Goal: Task Accomplishment & Management: Use online tool/utility

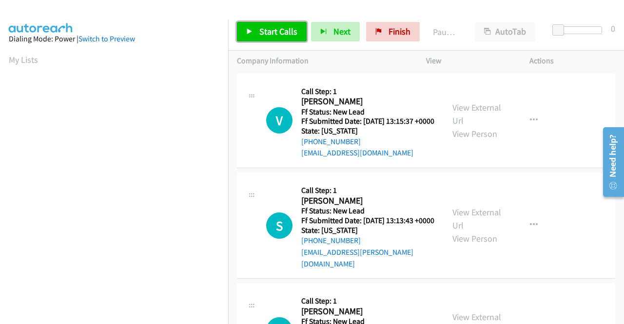
click at [292, 30] on span "Start Calls" at bounding box center [278, 31] width 38 height 11
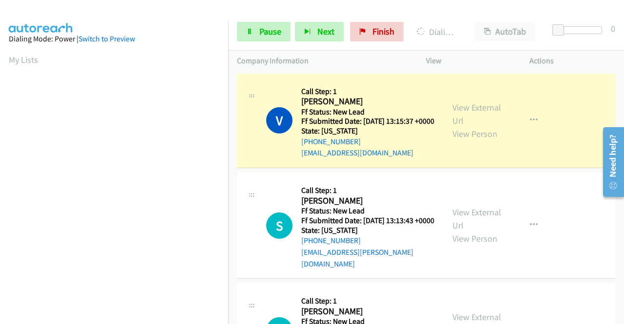
scroll to position [222, 0]
click at [487, 116] on link "View External Url" at bounding box center [476, 114] width 49 height 24
click at [0, 213] on aside "Dialing Mode: Power | Switch to Preview My Lists" at bounding box center [114, 74] width 228 height 539
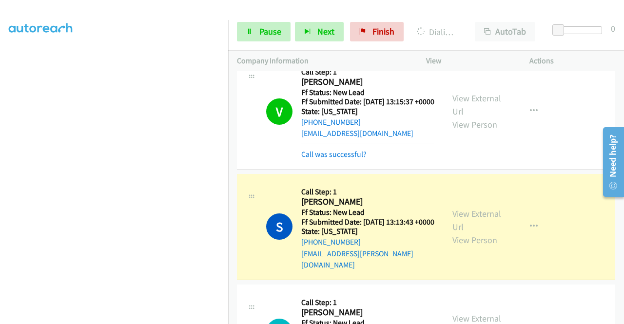
scroll to position [104, 0]
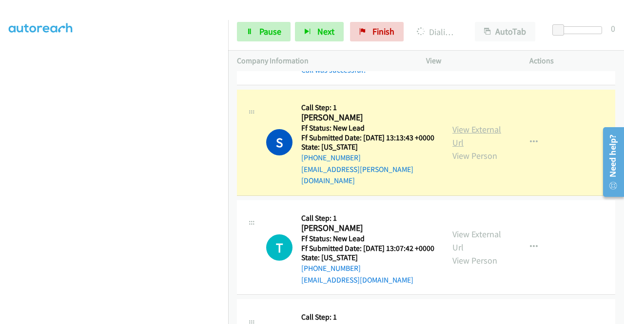
click at [461, 141] on link "View External Url" at bounding box center [476, 136] width 49 height 24
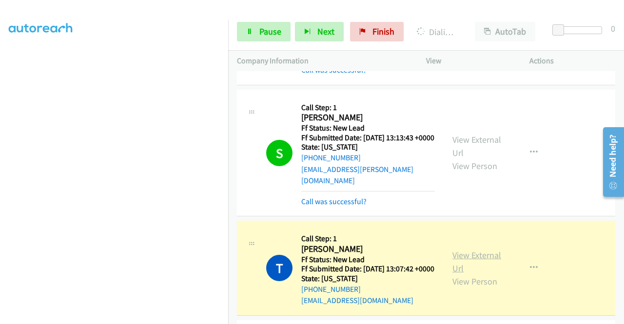
click at [482, 262] on link "View External Url" at bounding box center [476, 262] width 49 height 24
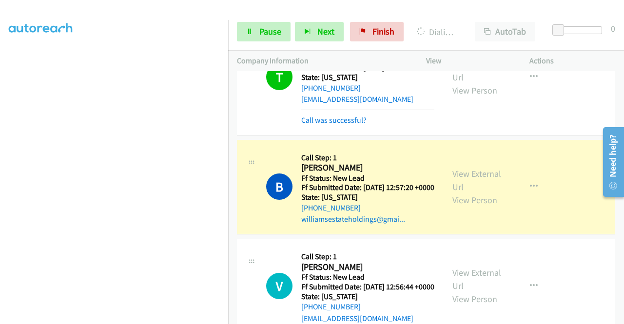
scroll to position [377, 0]
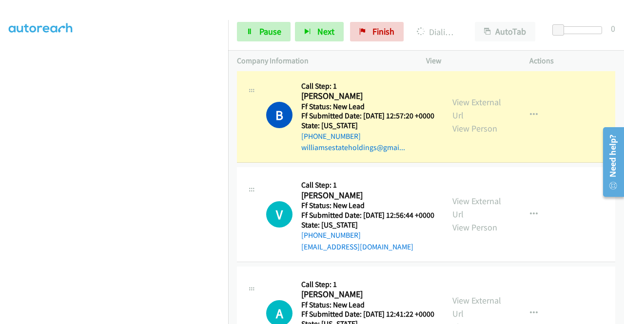
click at [479, 129] on div "View External Url View Person" at bounding box center [477, 115] width 51 height 39
click at [476, 121] on link "View External Url" at bounding box center [476, 108] width 49 height 24
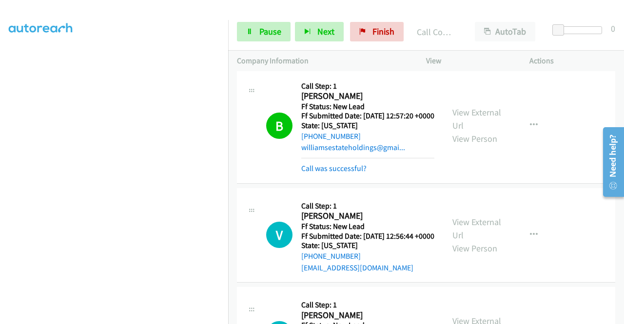
click at [283, 42] on div "Start Calls Pause Next Finish Call Completed AutoTab AutoTab 0" at bounding box center [426, 32] width 396 height 38
click at [264, 24] on link "Pause" at bounding box center [264, 31] width 54 height 19
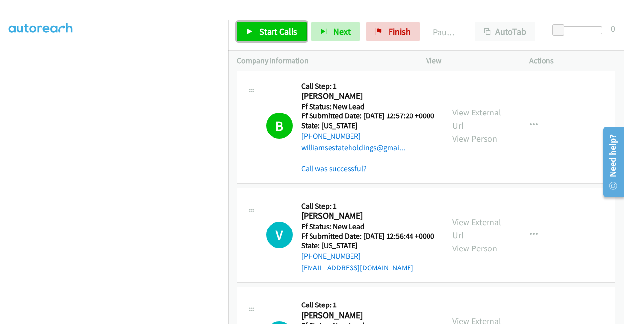
click at [259, 34] on span "Start Calls" at bounding box center [278, 31] width 38 height 11
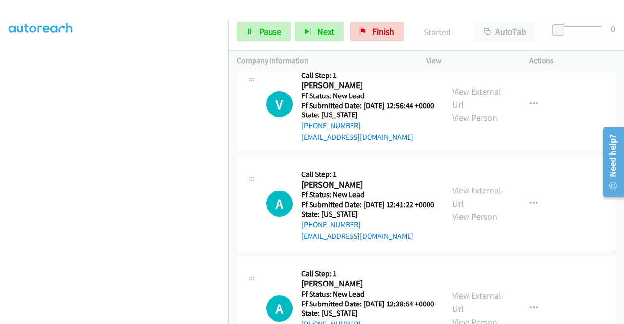
scroll to position [514, 0]
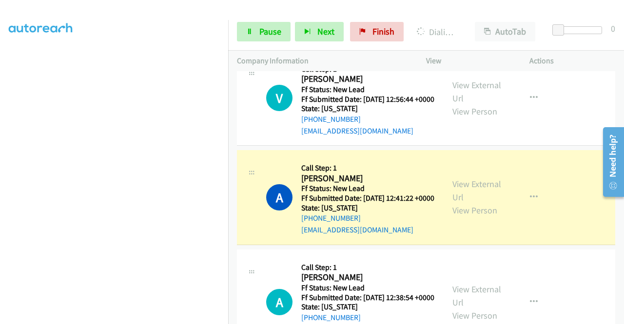
click at [476, 216] on div "View External Url View Person View External Url Email Schedule/Manage Callback …" at bounding box center [499, 197] width 112 height 77
click at [469, 203] on link "View External Url" at bounding box center [476, 190] width 49 height 24
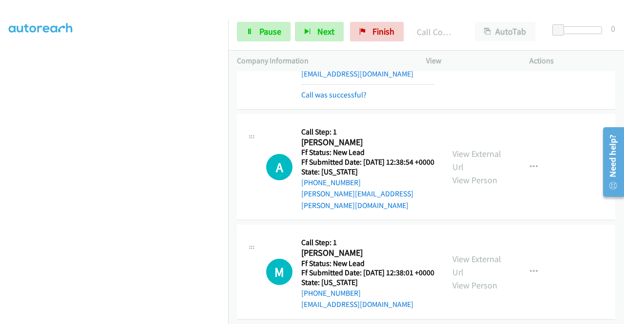
scroll to position [676, 0]
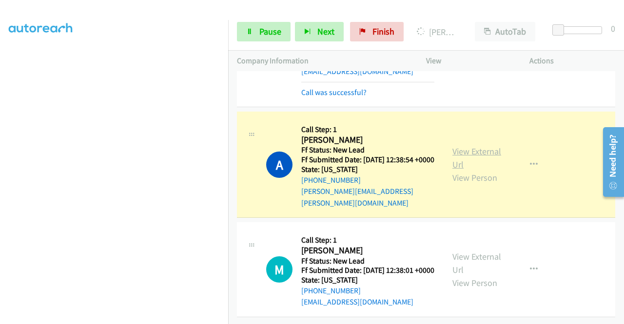
click at [474, 170] on link "View External Url" at bounding box center [476, 158] width 49 height 24
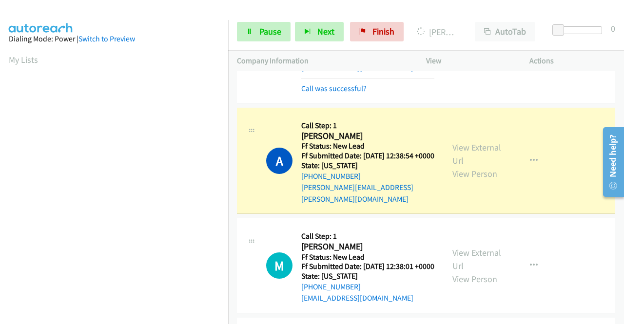
scroll to position [222, 0]
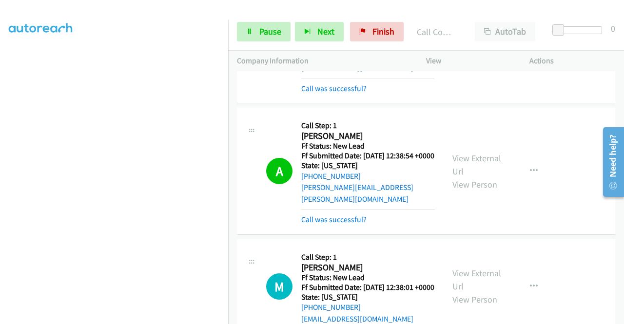
click at [622, 317] on div "+1 415-964-1034 Call failed - Please reload the list and try again The Callbar …" at bounding box center [426, 197] width 396 height 253
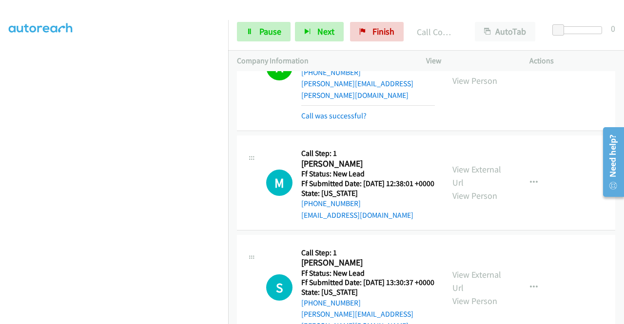
scroll to position [858, 0]
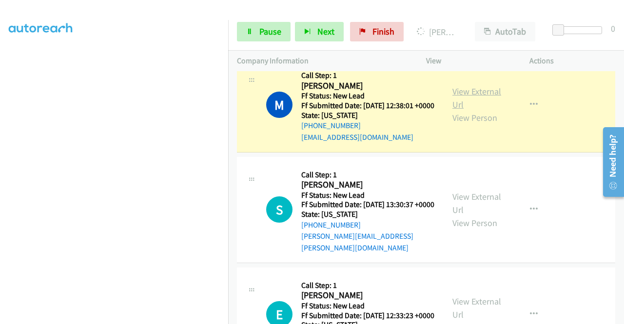
click at [456, 110] on link "View External Url" at bounding box center [476, 98] width 49 height 24
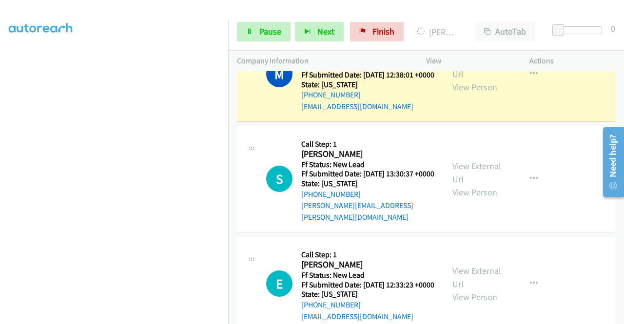
scroll to position [897, 0]
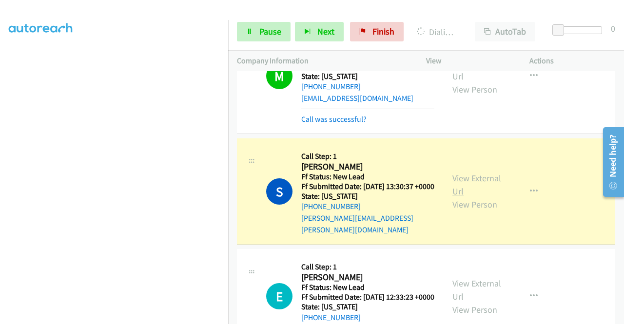
click at [474, 197] on link "View External Url" at bounding box center [476, 185] width 49 height 24
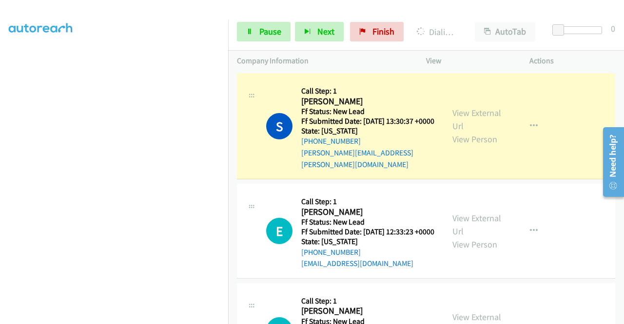
scroll to position [1007, 0]
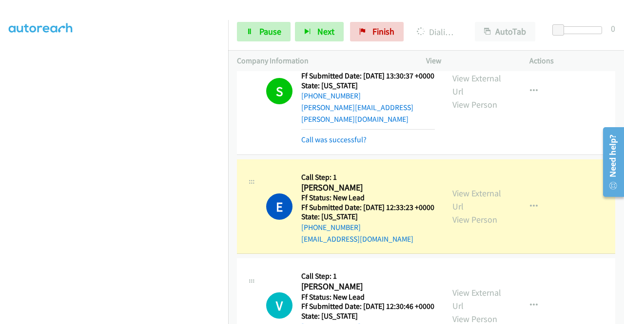
click at [444, 245] on div "View External Url View Person View External Url Email Schedule/Manage Callback …" at bounding box center [499, 206] width 112 height 77
click at [469, 212] on link "View External Url" at bounding box center [476, 200] width 49 height 24
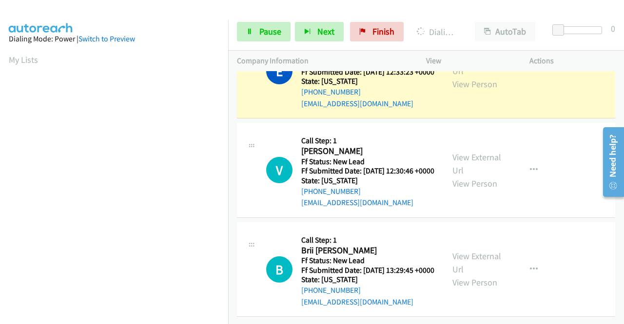
scroll to position [1170, 0]
click at [274, 38] on link "Pause" at bounding box center [264, 31] width 54 height 19
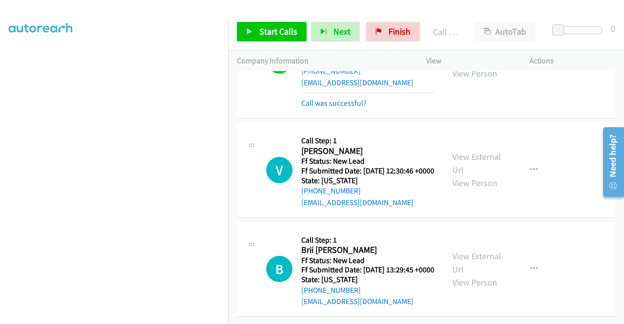
scroll to position [1248, 0]
click at [268, 33] on span "Start Calls" at bounding box center [278, 31] width 38 height 11
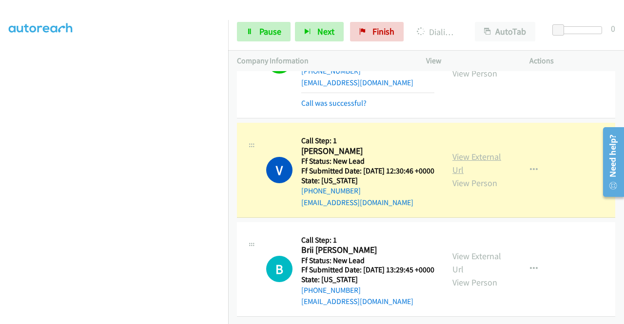
click at [464, 151] on link "View External Url" at bounding box center [476, 163] width 49 height 24
click at [0, 194] on aside "Dialing Mode: Power | Switch to Preview My Lists" at bounding box center [114, 74] width 228 height 539
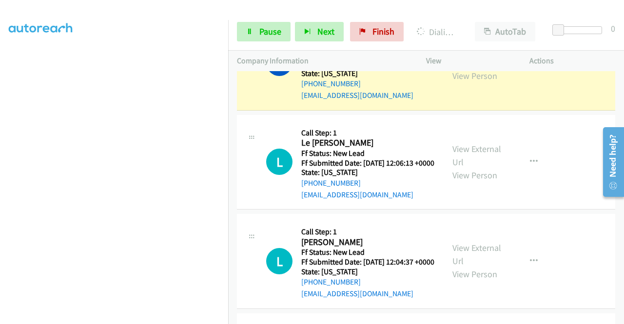
scroll to position [1417, 0]
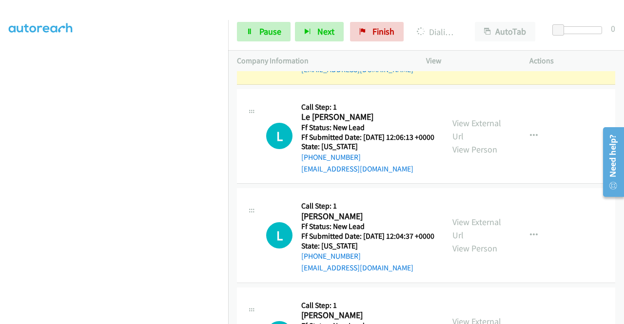
click at [478, 42] on link "View External Url" at bounding box center [476, 30] width 49 height 24
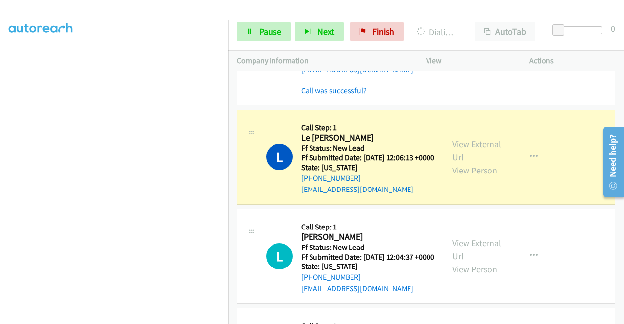
click at [473, 163] on link "View External Url" at bounding box center [476, 150] width 49 height 24
click at [623, 317] on div "+1 415-964-1034 Call failed - Please reload the list and try again The Callbar …" at bounding box center [426, 197] width 396 height 253
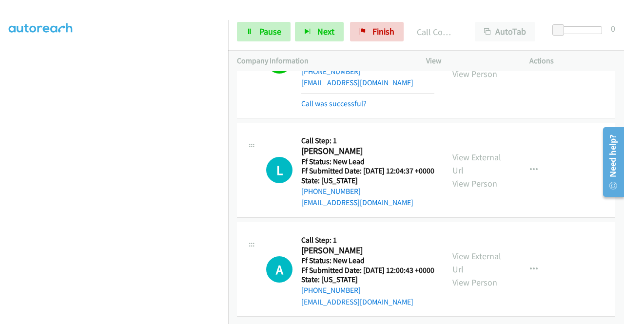
scroll to position [1609, 0]
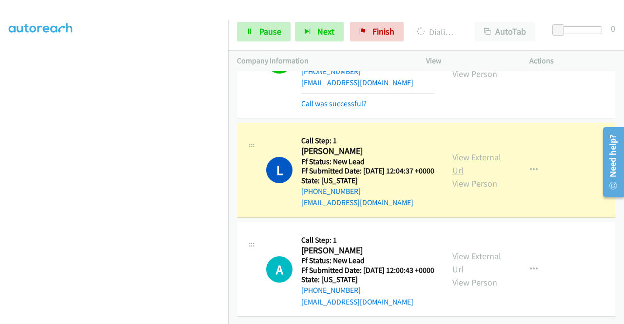
click at [461, 156] on link "View External Url" at bounding box center [476, 164] width 49 height 24
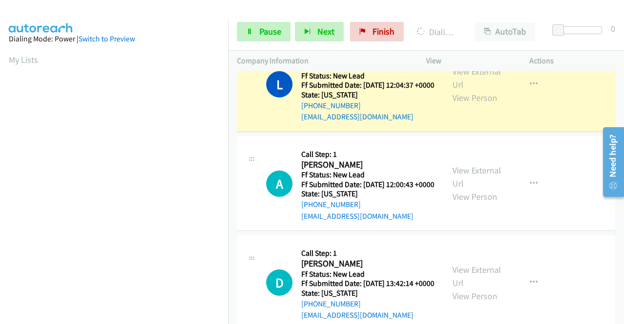
scroll to position [222, 0]
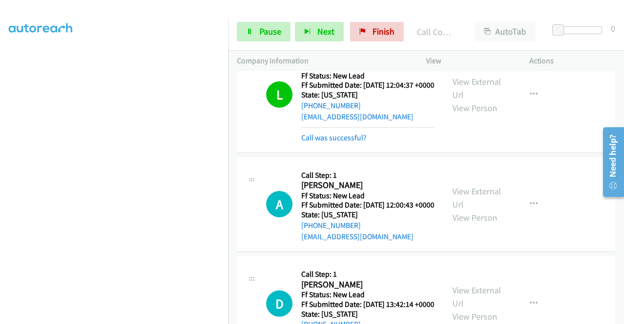
click at [618, 317] on div "+1 415-964-1034 Call failed - Please reload the list and try again The Callbar …" at bounding box center [426, 197] width 396 height 253
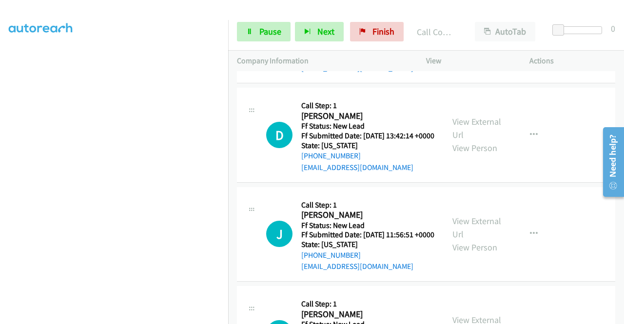
scroll to position [1785, 0]
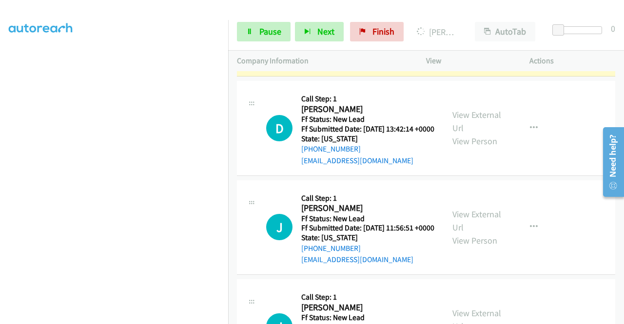
click at [465, 35] on link "View External Url" at bounding box center [476, 22] width 49 height 24
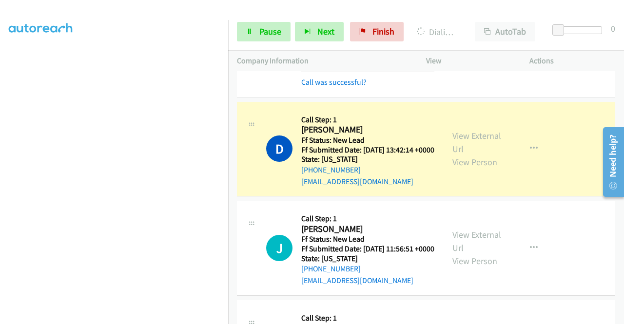
click at [480, 188] on div "View External Url View Person View External Url Email Schedule/Manage Callback …" at bounding box center [499, 149] width 112 height 77
click at [467, 154] on link "View External Url" at bounding box center [476, 142] width 49 height 24
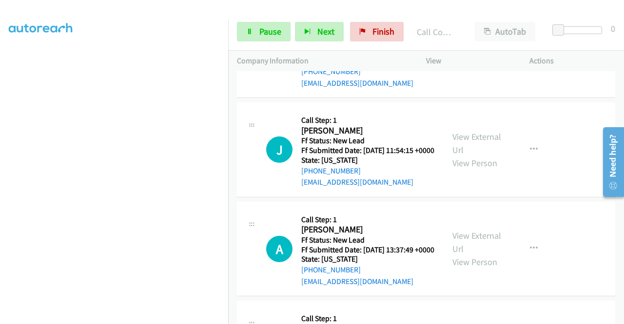
scroll to position [2009, 0]
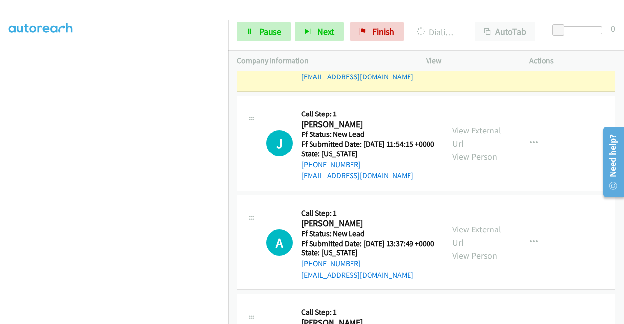
click at [467, 50] on link "View External Url" at bounding box center [476, 37] width 49 height 24
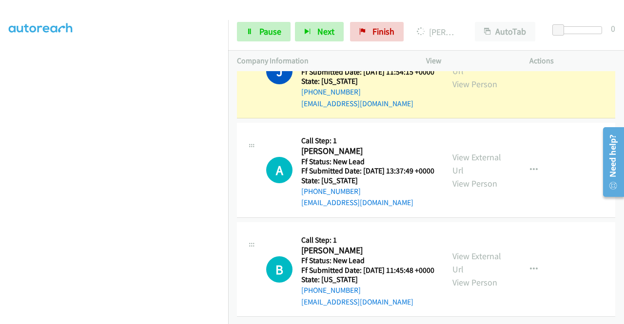
scroll to position [2178, 0]
click at [481, 77] on link "View External Url" at bounding box center [476, 64] width 49 height 24
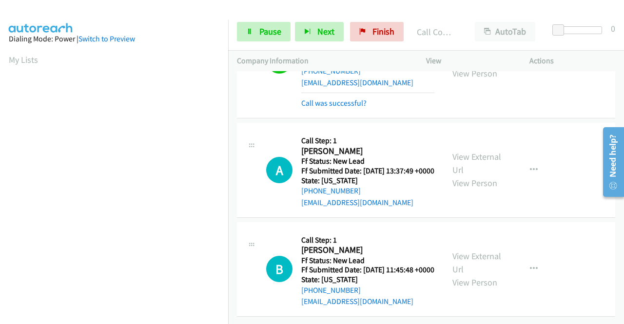
scroll to position [2282, 0]
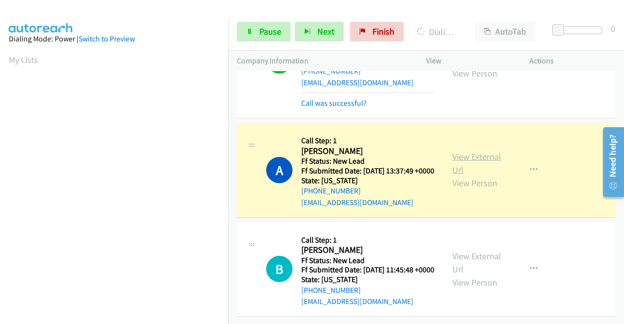
click at [477, 151] on link "View External Url" at bounding box center [476, 163] width 49 height 24
click at [229, 80] on td "J Callback Scheduled Call Step: 1 Joseph Messina America/New_York Ff Status: Ne…" at bounding box center [426, 60] width 396 height 120
click at [229, 79] on td "J Callback Scheduled Call Step: 1 Joseph Messina America/New_York Ff Status: Ne…" at bounding box center [426, 60] width 396 height 120
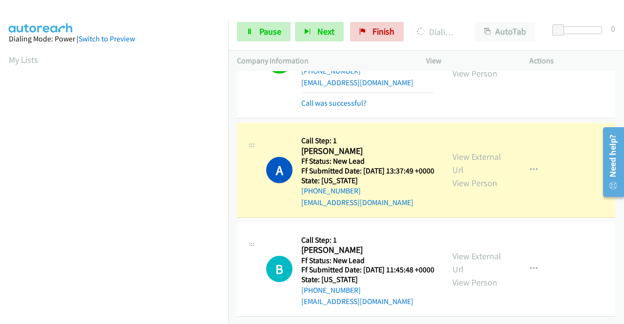
click at [252, 21] on div "Start Calls Pause Next Finish Dialing Alejandro Jaramillo AutoTab AutoTab 0" at bounding box center [426, 32] width 396 height 38
click at [252, 30] on icon at bounding box center [249, 32] width 7 height 7
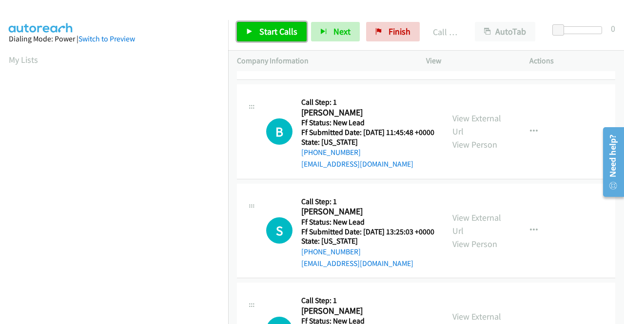
click at [269, 32] on span "Start Calls" at bounding box center [278, 31] width 38 height 11
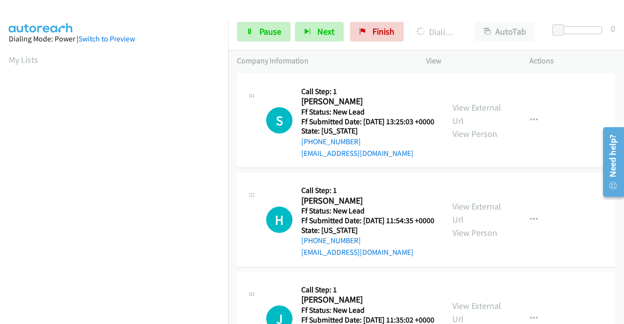
scroll to position [2424, 0]
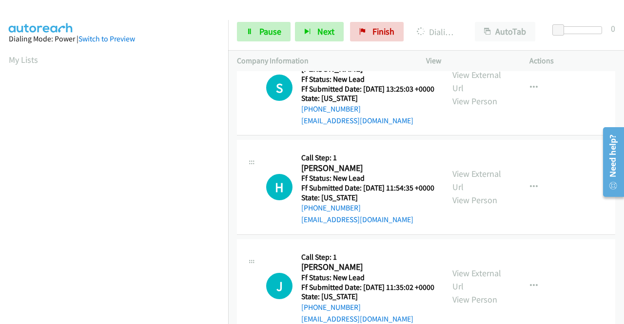
click at [0, 200] on aside "Dialing Mode: Power | Switch to Preview My Lists" at bounding box center [114, 74] width 228 height 539
click at [255, 26] on link "Pause" at bounding box center [264, 31] width 54 height 19
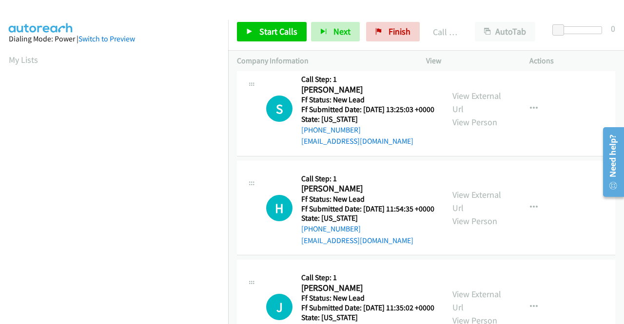
click at [340, 47] on link "Call was successful?" at bounding box center [333, 42] width 65 height 9
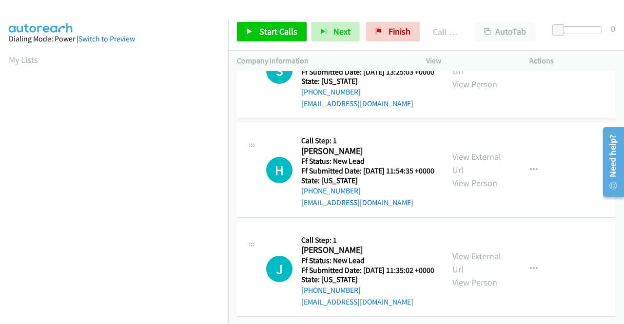
scroll to position [2483, 0]
drag, startPoint x: 301, startPoint y: 38, endPoint x: 266, endPoint y: 29, distance: 36.1
click at [266, 29] on span "Start Calls" at bounding box center [278, 31] width 38 height 11
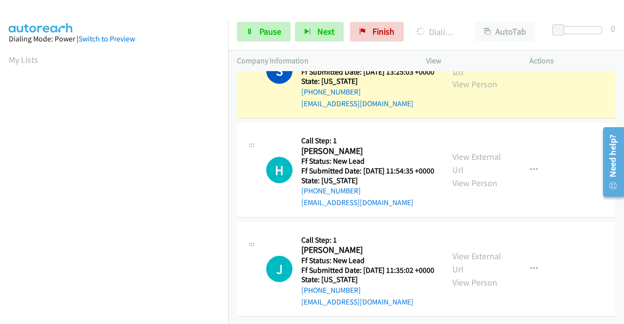
click at [464, 77] on link "View External Url" at bounding box center [476, 64] width 49 height 24
click at [0, 167] on aside "Dialing Mode: Power | Switch to Preview My Lists" at bounding box center [114, 289] width 228 height 539
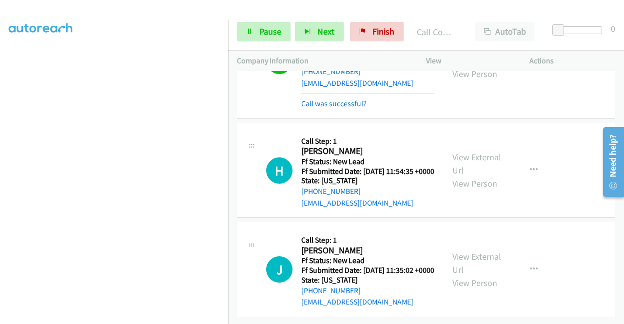
scroll to position [2649, 0]
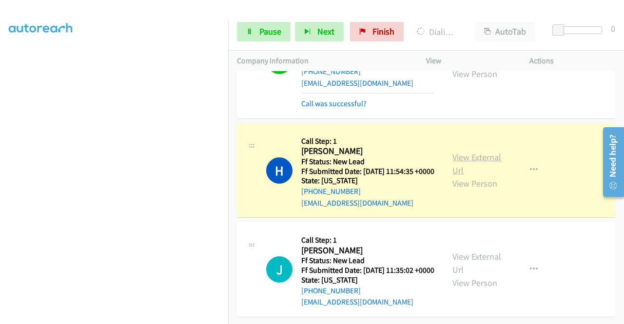
click at [457, 152] on link "View External Url" at bounding box center [476, 164] width 49 height 24
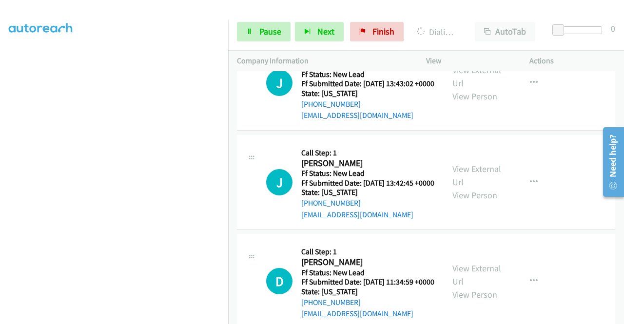
scroll to position [2772, 0]
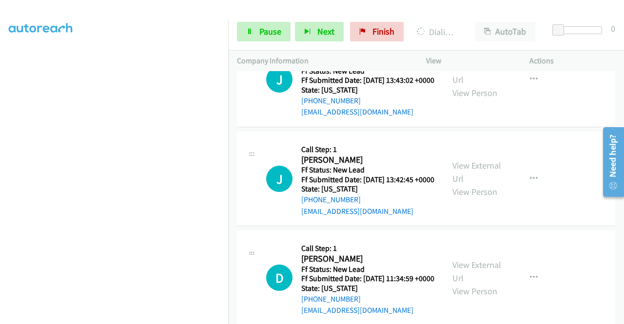
click at [228, 64] on div "Company Information" at bounding box center [322, 61] width 189 height 20
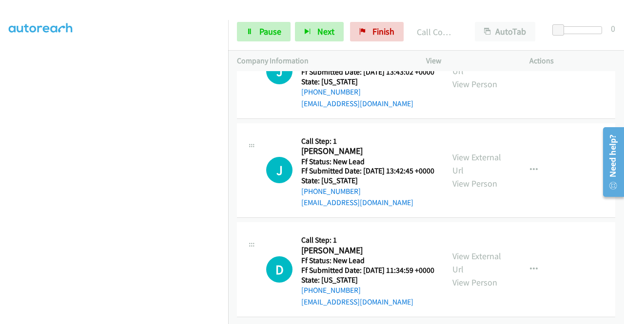
scroll to position [2935, 0]
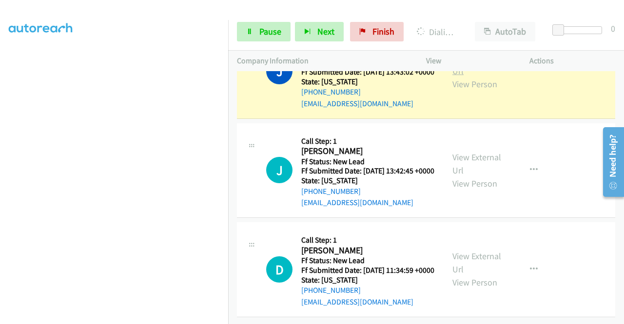
click at [476, 77] on link "View External Url" at bounding box center [476, 64] width 49 height 24
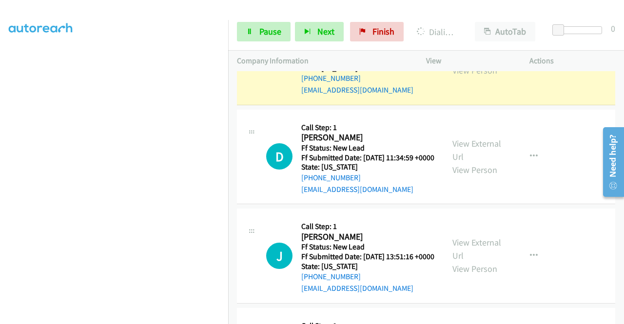
click at [478, 63] on link "View External Url" at bounding box center [476, 50] width 49 height 24
click at [0, 145] on aside "Dialing Mode: Power | Switch to Preview My Lists" at bounding box center [114, 74] width 228 height 539
click at [275, 24] on link "Pause" at bounding box center [264, 31] width 54 height 19
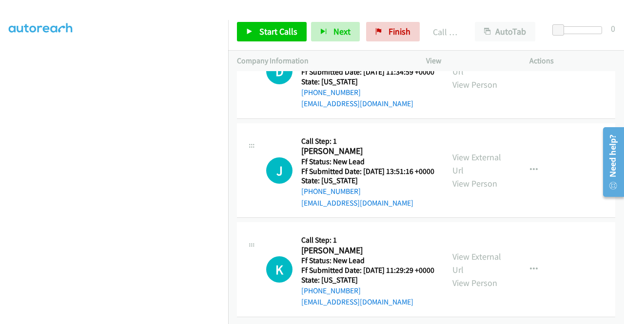
scroll to position [3165, 0]
click at [293, 28] on span "Start Calls" at bounding box center [278, 31] width 38 height 11
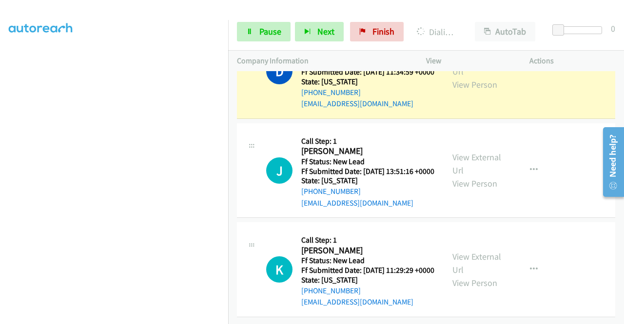
click at [481, 91] on div "View External Url View Person" at bounding box center [477, 71] width 51 height 39
click at [480, 77] on link "View External Url" at bounding box center [476, 65] width 49 height 24
click at [0, 187] on aside "Dialing Mode: Power | Switch to Preview My Lists" at bounding box center [114, 74] width 228 height 539
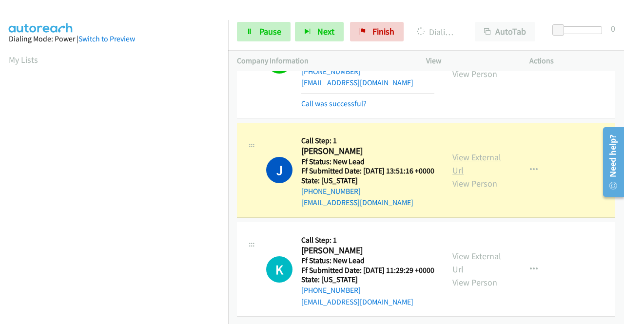
click at [459, 160] on link "View External Url" at bounding box center [476, 164] width 49 height 24
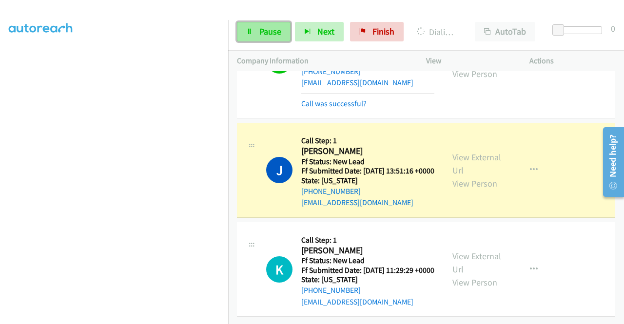
click at [261, 36] on span "Pause" at bounding box center [270, 31] width 22 height 11
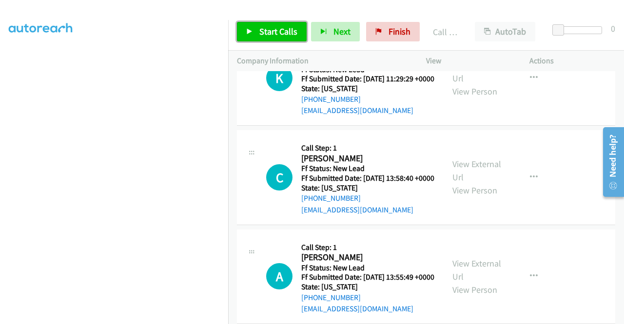
click at [270, 36] on span "Start Calls" at bounding box center [278, 31] width 38 height 11
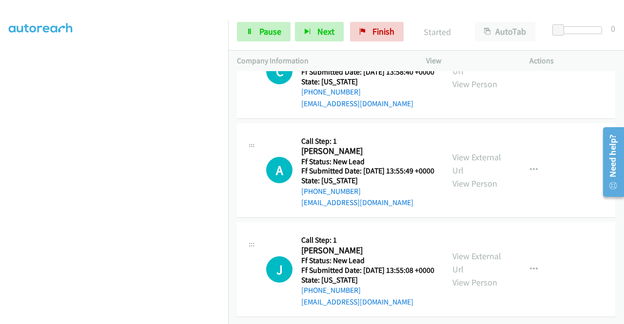
scroll to position [3437, 0]
click at [0, 142] on aside "Dialing Mode: Power | Switch to Preview My Lists" at bounding box center [114, 74] width 228 height 539
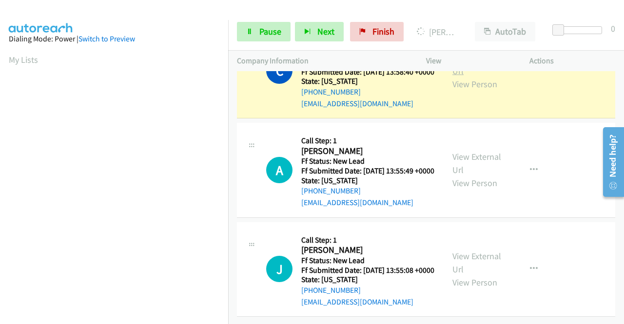
click at [476, 77] on link "View External Url" at bounding box center [476, 64] width 49 height 24
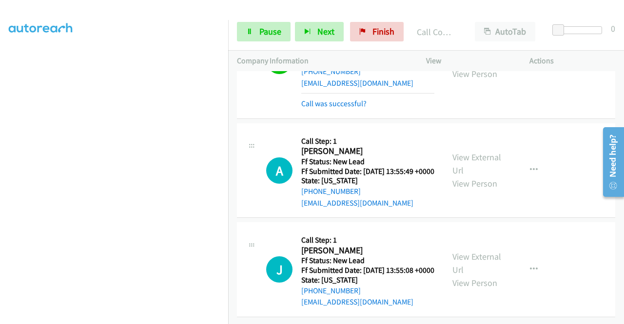
click at [616, 312] on td "J Callback Scheduled Call Step: 1 Jason Baker America/Chicago Ff Status: New Le…" at bounding box center [426, 269] width 396 height 99
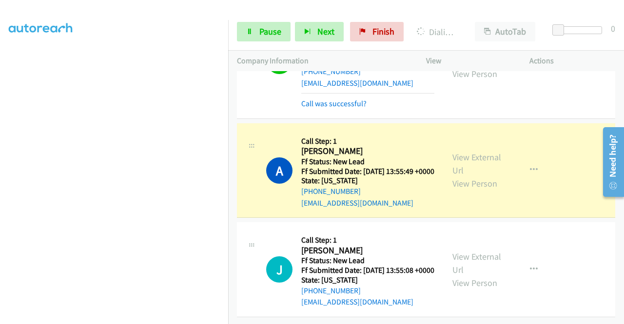
scroll to position [3658, 0]
click at [486, 160] on link "View External Url" at bounding box center [476, 164] width 49 height 24
click at [280, 132] on div "A Callback Scheduled Call Step: 1 Anya Hodgson America/New_York Ff Status: New …" at bounding box center [350, 170] width 169 height 77
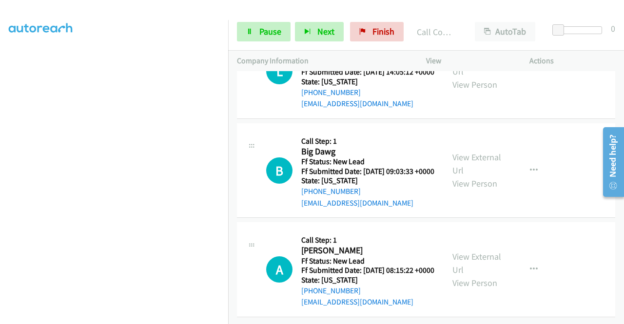
scroll to position [3808, 0]
click at [281, 29] on link "Pause" at bounding box center [264, 31] width 54 height 19
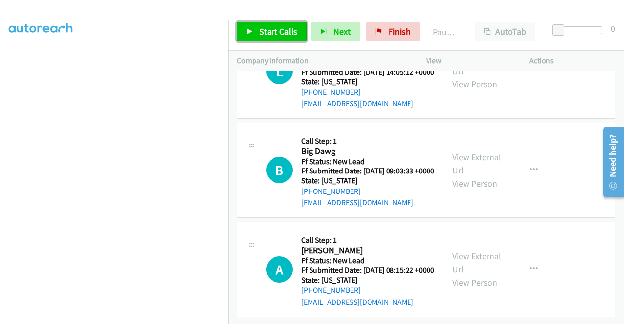
click at [281, 29] on span "Start Calls" at bounding box center [278, 31] width 38 height 11
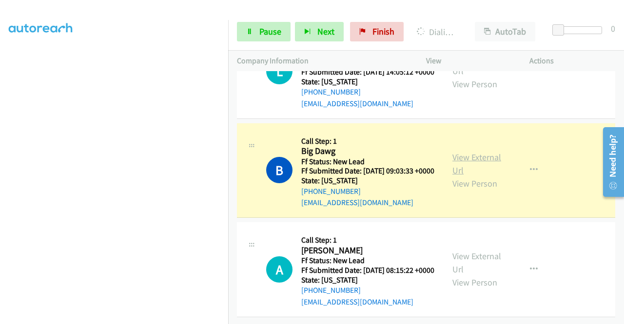
click at [465, 176] on link "View External Url" at bounding box center [476, 164] width 49 height 24
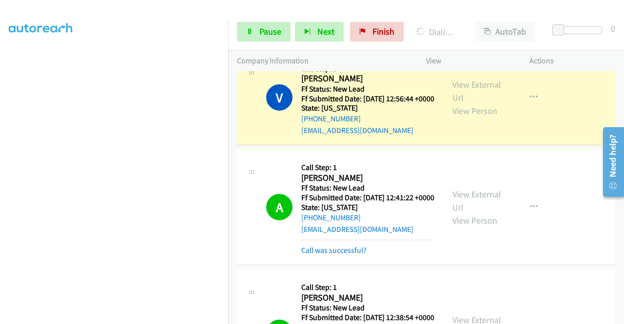
scroll to position [461, 0]
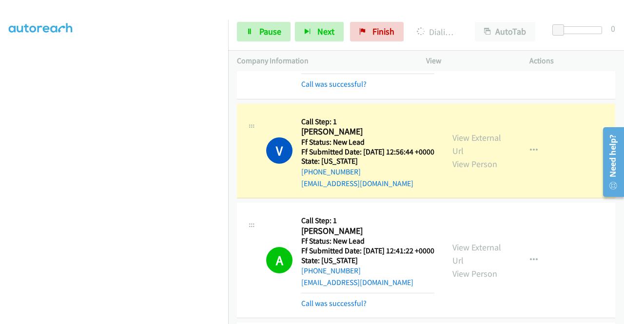
click at [478, 161] on div "View External Url View Person View External Url Email Schedule/Manage Callback …" at bounding box center [499, 151] width 112 height 77
click at [469, 156] on link "View External Url" at bounding box center [476, 144] width 49 height 24
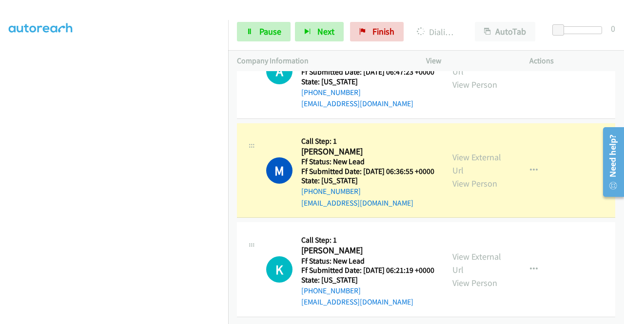
scroll to position [4436, 0]
click at [483, 152] on link "View External Url" at bounding box center [476, 164] width 49 height 24
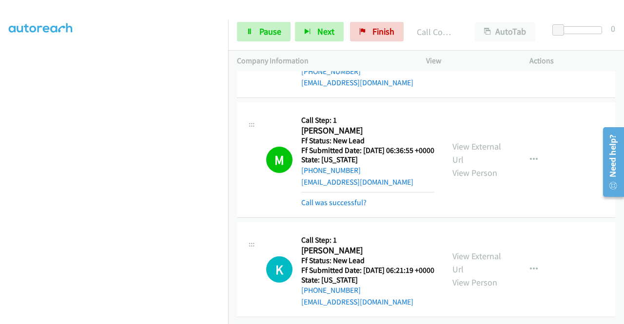
scroll to position [4457, 0]
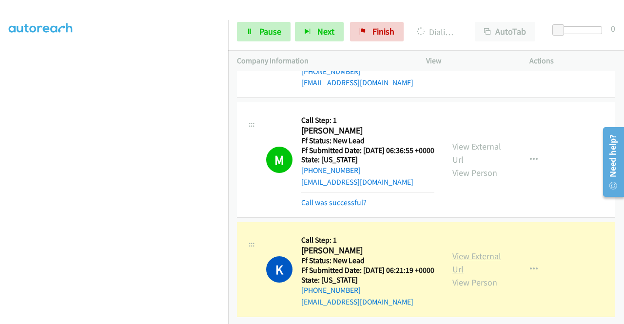
click at [478, 250] on link "View External Url" at bounding box center [476, 262] width 49 height 24
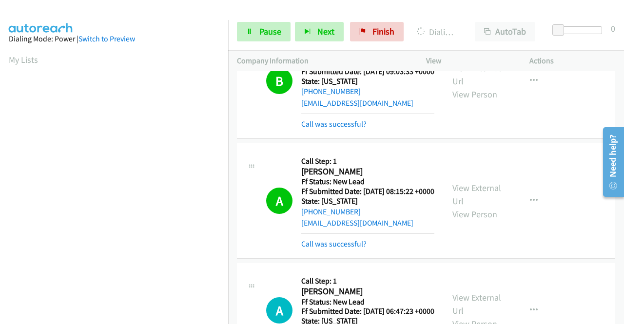
scroll to position [3982, 0]
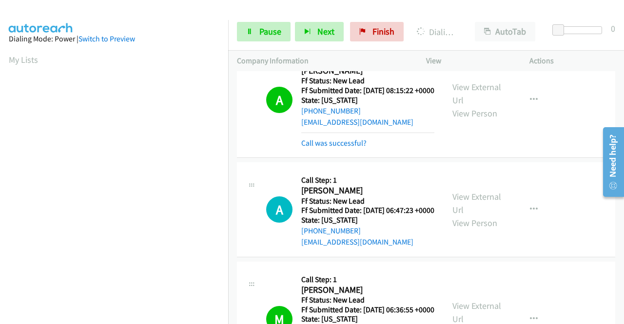
click at [278, 39] on link "Pause" at bounding box center [264, 31] width 54 height 19
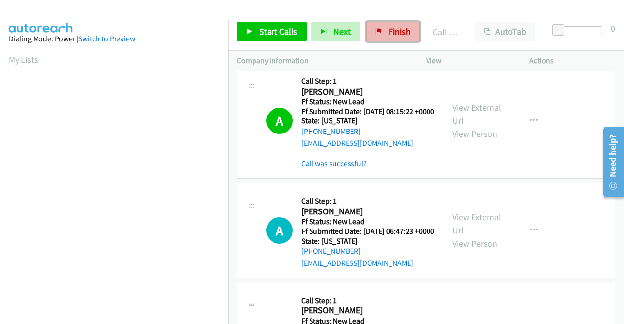
click at [402, 23] on link "Finish" at bounding box center [393, 31] width 54 height 19
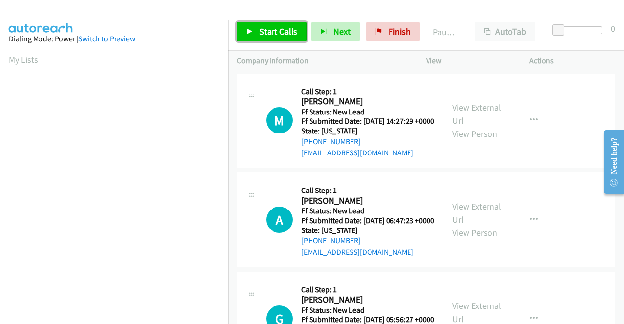
click at [275, 28] on span "Start Calls" at bounding box center [278, 31] width 38 height 11
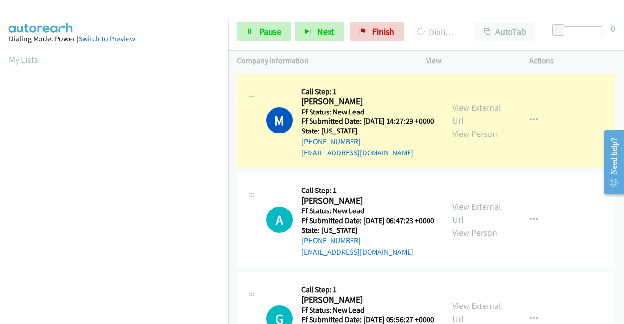
click at [468, 118] on div "View External Url View Person" at bounding box center [477, 120] width 51 height 39
click at [466, 113] on link "View External Url" at bounding box center [476, 114] width 49 height 24
click at [0, 154] on aside "Dialing Mode: Power | Switch to Preview My Lists" at bounding box center [114, 74] width 228 height 539
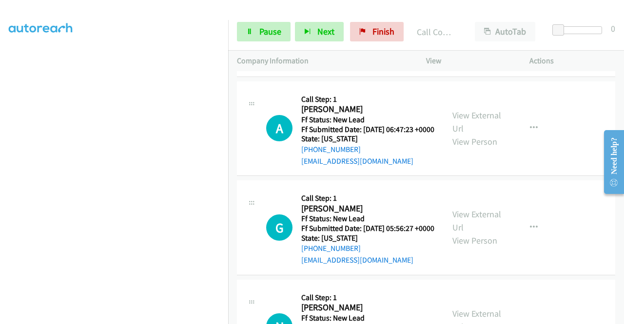
scroll to position [123, 0]
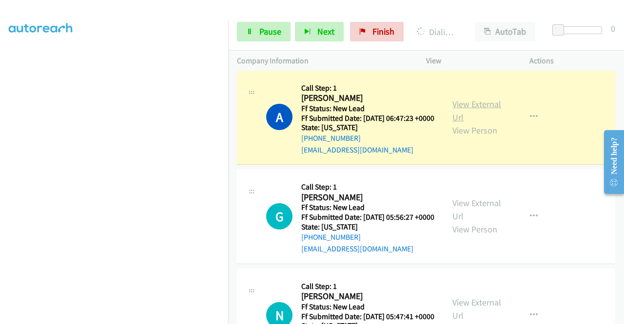
click at [459, 123] on link "View External Url" at bounding box center [476, 110] width 49 height 24
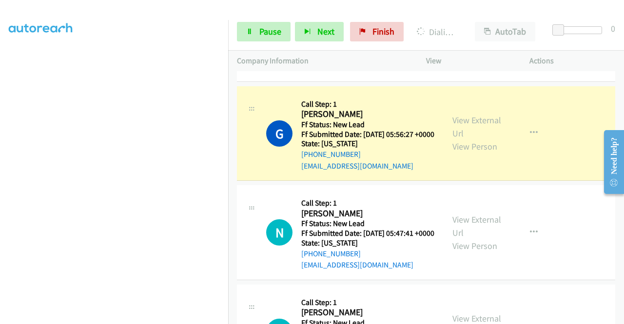
scroll to position [253, 0]
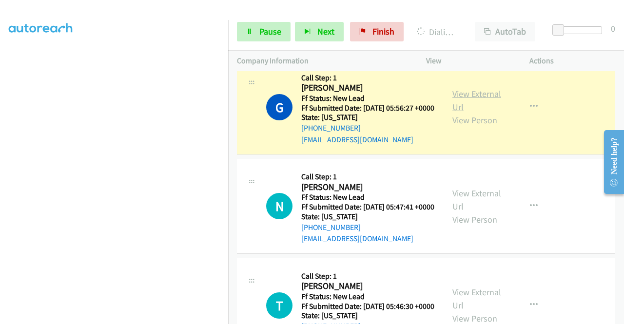
click at [461, 113] on link "View External Url" at bounding box center [476, 100] width 49 height 24
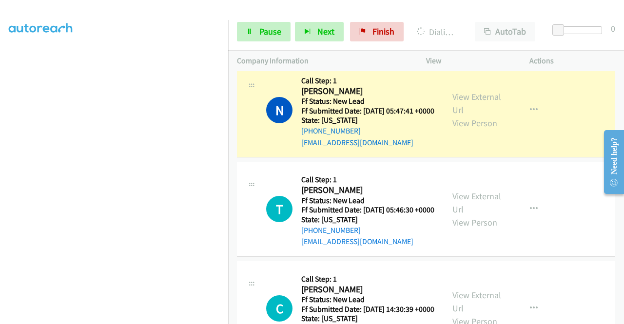
scroll to position [222, 0]
click at [454, 115] on link "View External Url" at bounding box center [476, 103] width 49 height 24
click at [274, 38] on link "Pause" at bounding box center [264, 31] width 54 height 19
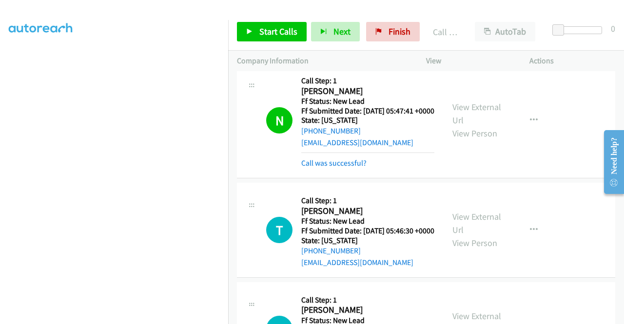
click at [478, 223] on div "T Callback Scheduled Call Step: 1 Tasha Hammons America/Chicago Ff Status: New …" at bounding box center [426, 230] width 378 height 95
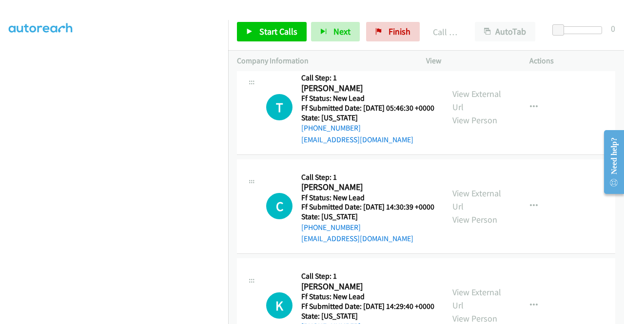
scroll to position [494, 0]
click at [288, 37] on span "Start Calls" at bounding box center [278, 31] width 38 height 11
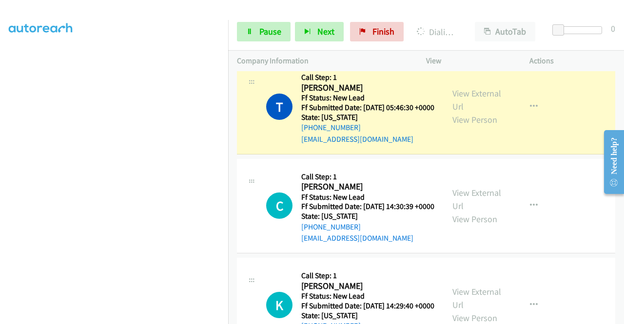
click at [456, 126] on div "View External Url View Person View External Url Email Schedule/Manage Callback …" at bounding box center [499, 106] width 112 height 77
click at [458, 112] on link "View External Url" at bounding box center [476, 100] width 49 height 24
click at [0, 160] on aside "Dialing Mode: Power | Switch to Preview My Lists" at bounding box center [114, 74] width 228 height 539
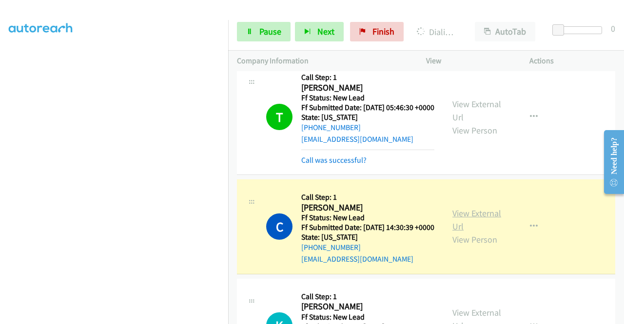
click at [488, 232] on link "View External Url" at bounding box center [476, 220] width 49 height 24
click at [131, 318] on section at bounding box center [114, 93] width 211 height 466
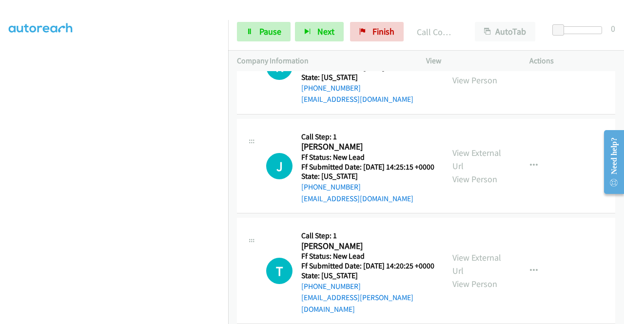
scroll to position [792, 0]
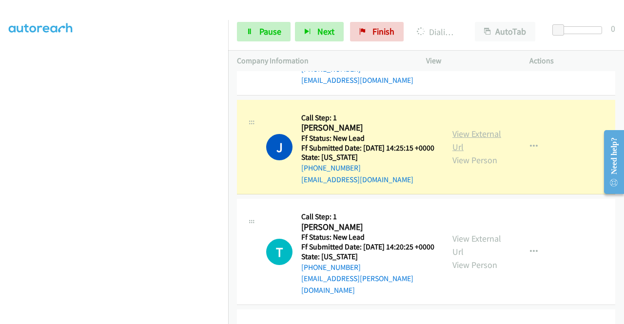
click at [479, 153] on link "View External Url" at bounding box center [476, 140] width 49 height 24
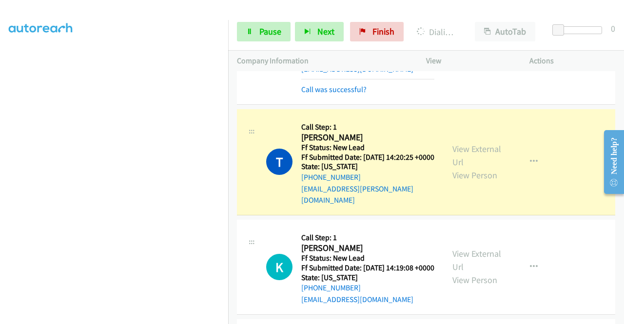
scroll to position [961, 0]
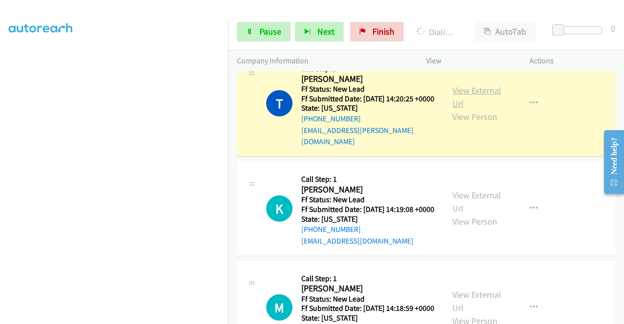
click at [457, 109] on link "View External Url" at bounding box center [476, 97] width 49 height 24
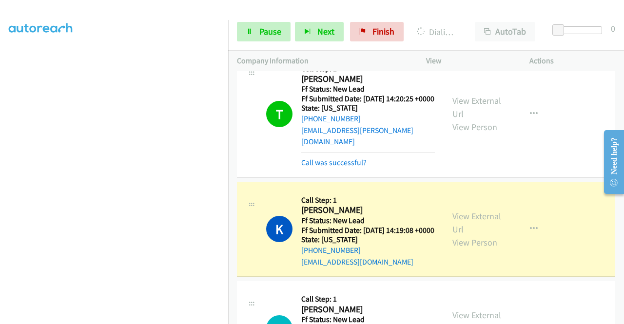
click at [472, 268] on div "View External Url View Person View External Url Email Schedule/Manage Callback …" at bounding box center [499, 229] width 112 height 77
click at [464, 235] on link "View External Url" at bounding box center [476, 223] width 49 height 24
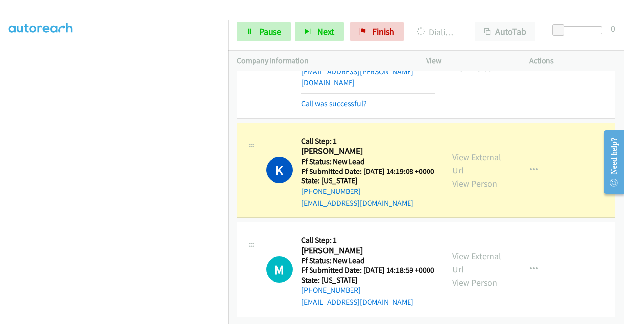
scroll to position [1119, 0]
click at [229, 122] on td "K Callback Scheduled Call Step: 1 Kathleen Debevc America/New_York Ff Status: N…" at bounding box center [426, 170] width 396 height 99
click at [258, 46] on div "Start Calls Pause Next Finish Dialing Kathleen Debevc AutoTab AutoTab 0" at bounding box center [426, 32] width 396 height 38
click at [258, 42] on div "Start Calls Pause Next Finish Dialing Kathleen Debevc AutoTab AutoTab 0" at bounding box center [426, 32] width 396 height 38
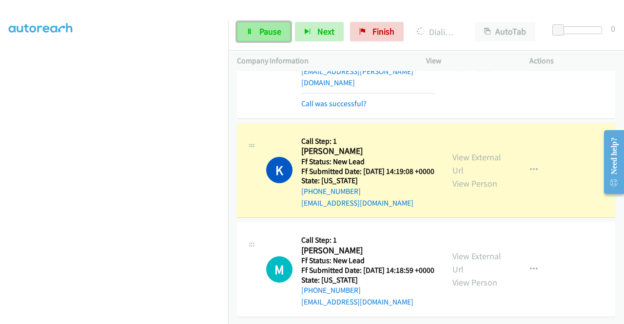
click at [257, 38] on link "Pause" at bounding box center [264, 31] width 54 height 19
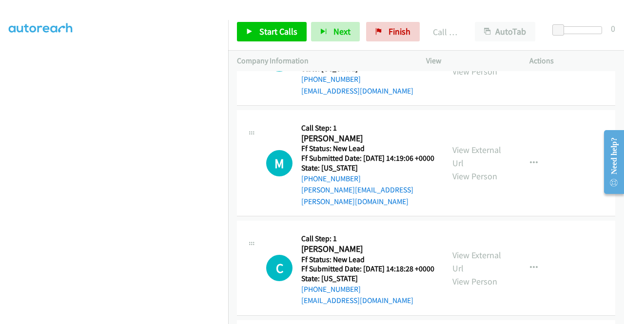
scroll to position [1262, 0]
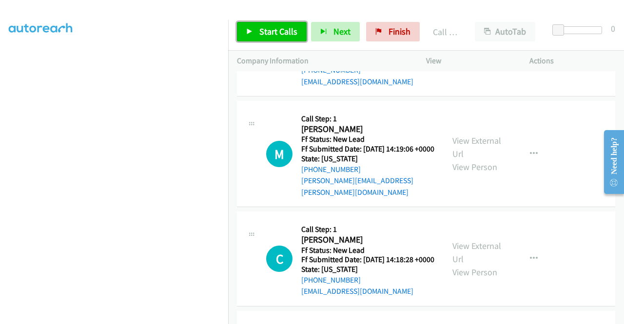
click at [299, 35] on link "Start Calls" at bounding box center [272, 31] width 70 height 19
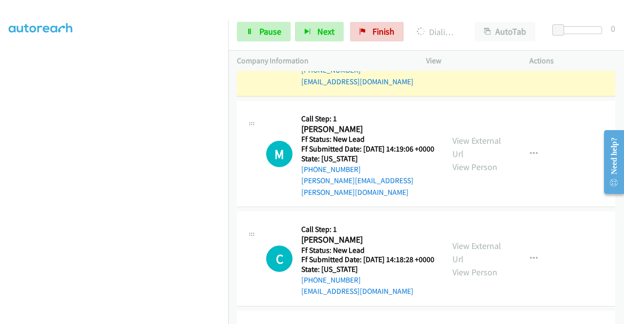
click at [462, 88] on div "View External Url View Person View External Url Email Schedule/Manage Callback …" at bounding box center [499, 49] width 112 height 77
click at [458, 55] on link "View External Url" at bounding box center [476, 42] width 49 height 24
click at [0, 142] on aside "Dialing Mode: Power | Switch to Preview My Lists" at bounding box center [114, 74] width 228 height 539
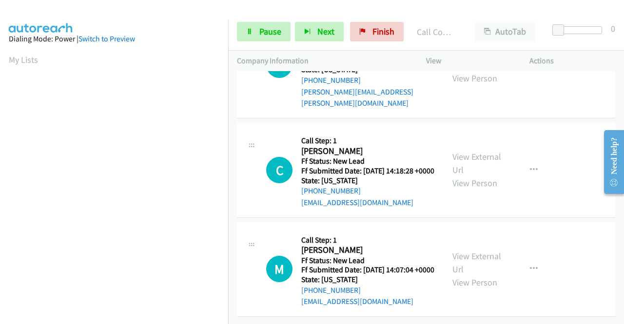
scroll to position [1411, 0]
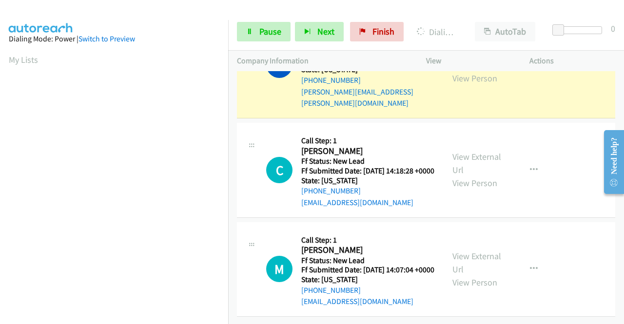
click at [468, 71] on link "View External Url" at bounding box center [476, 58] width 49 height 24
click at [231, 121] on td "C Callback Scheduled Call Step: 1 Cynthia America/Los_Angeles Ff Status: New Le…" at bounding box center [426, 170] width 396 height 99
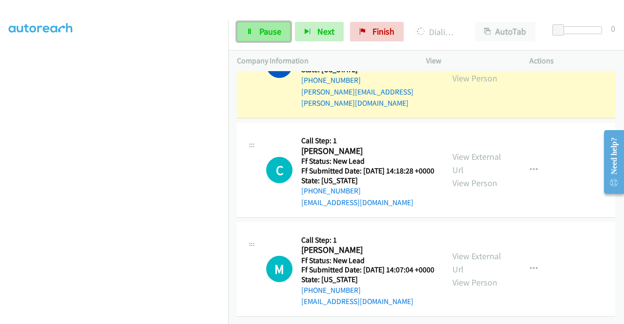
click at [280, 30] on span "Pause" at bounding box center [270, 31] width 22 height 11
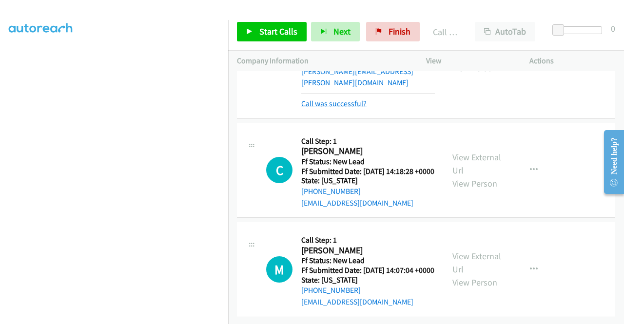
click at [351, 99] on link "Call was successful?" at bounding box center [333, 103] width 65 height 9
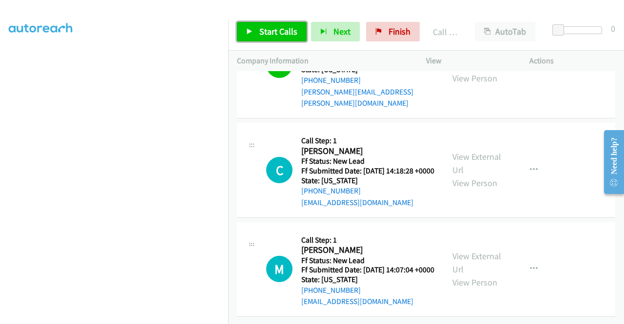
click at [286, 25] on link "Start Calls" at bounding box center [272, 31] width 70 height 19
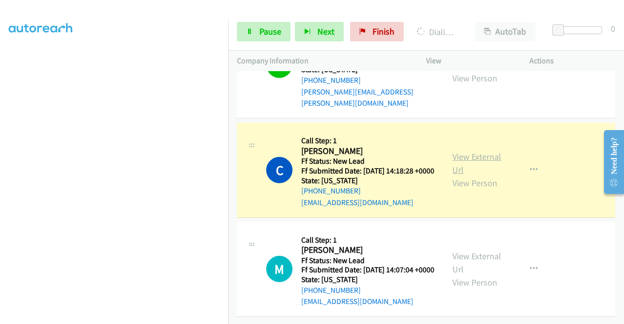
click at [474, 151] on link "View External Url" at bounding box center [476, 163] width 49 height 24
click at [0, 160] on aside "Dialing Mode: Power | Switch to Preview My Lists" at bounding box center [114, 74] width 228 height 539
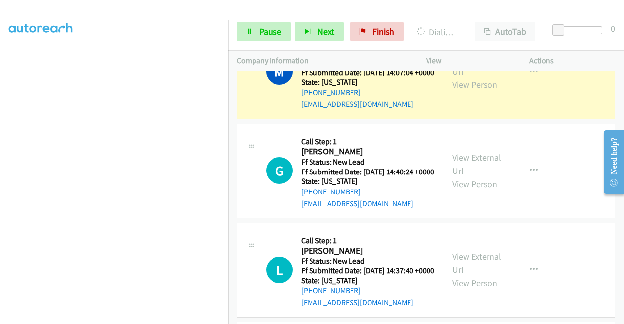
scroll to position [1602, 0]
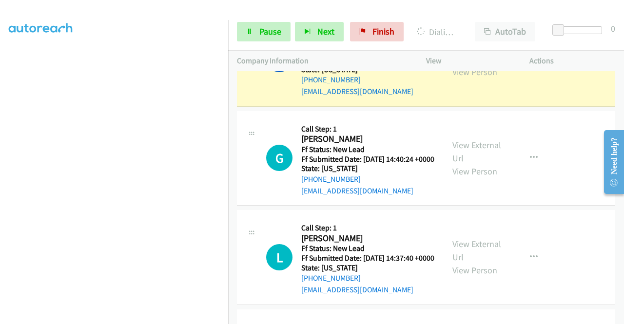
click at [480, 64] on link "View External Url" at bounding box center [476, 52] width 49 height 24
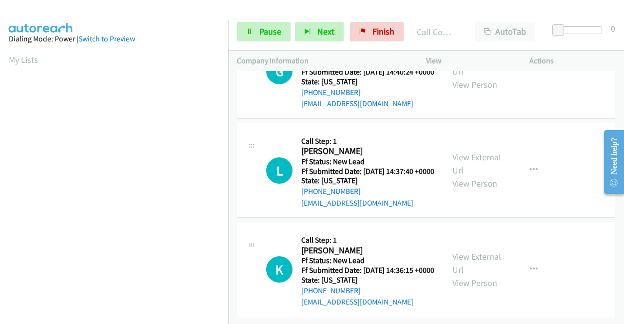
scroll to position [1771, 0]
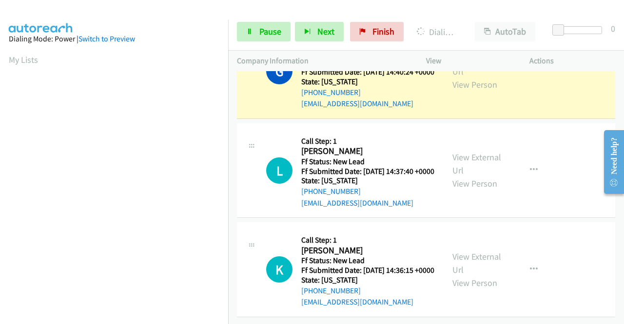
click at [462, 91] on div "View External Url View Person" at bounding box center [477, 71] width 51 height 39
click at [466, 77] on link "View External Url" at bounding box center [476, 65] width 49 height 24
click at [278, 110] on div "G Callback Scheduled Call Step: 1 Gino Cavallo America/New_York Ff Status: New …" at bounding box center [350, 71] width 169 height 77
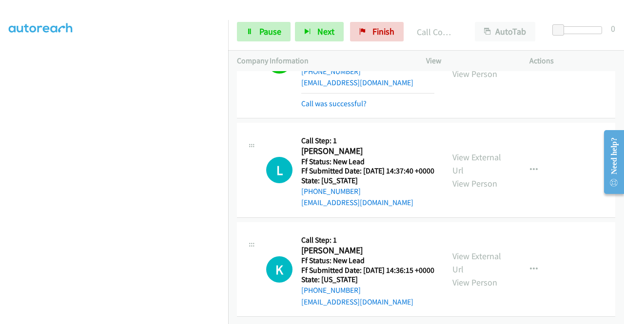
scroll to position [1873, 0]
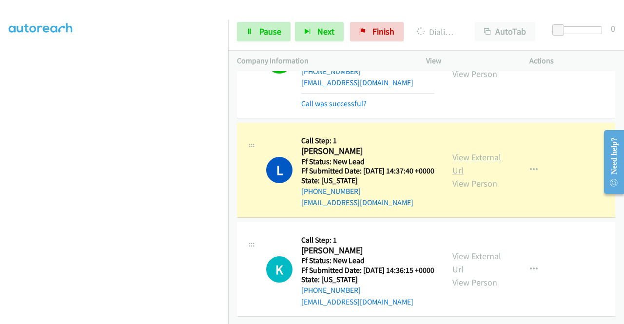
click at [471, 152] on link "View External Url" at bounding box center [476, 164] width 49 height 24
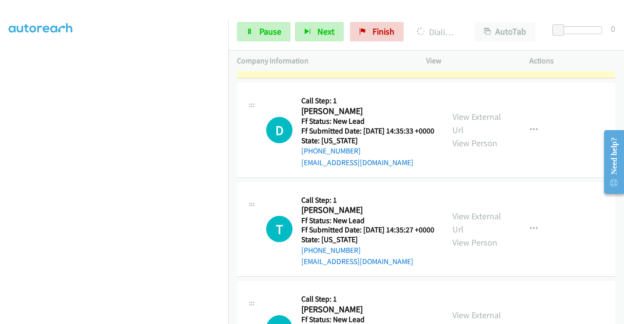
scroll to position [1997, 0]
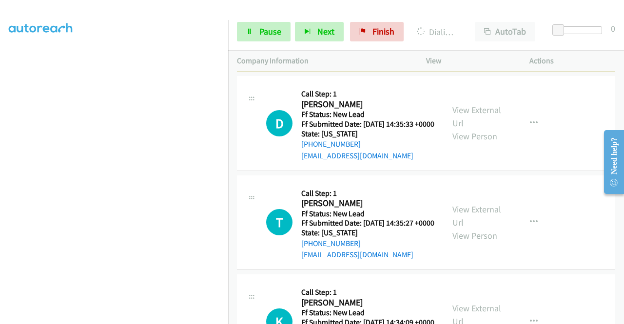
click at [489, 30] on link "View External Url" at bounding box center [476, 17] width 49 height 24
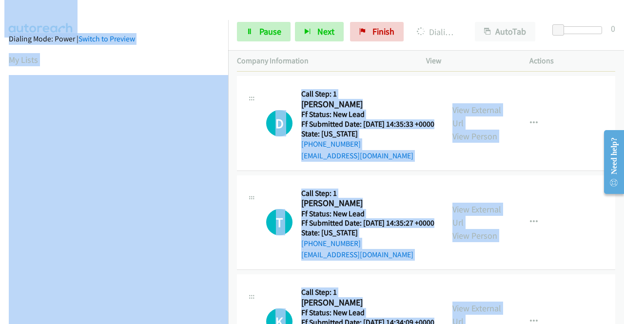
drag, startPoint x: 228, startPoint y: 125, endPoint x: 231, endPoint y: 204, distance: 79.0
click at [235, 46] on main "Start Calls Pause Next Finish Dialing Kathleen Gonzalez AutoTab AutoTab 0 Compa…" at bounding box center [312, 23] width 624 height 46
click at [220, 9] on div at bounding box center [307, 19] width 615 height 38
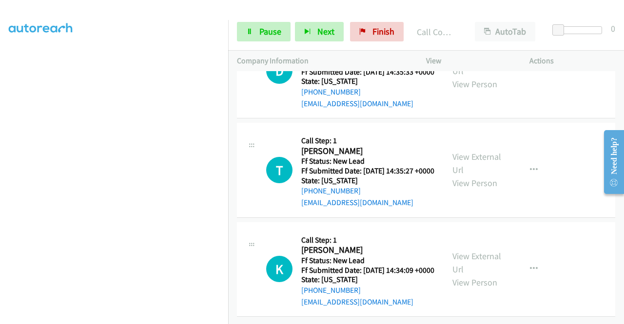
scroll to position [2127, 0]
click at [271, 33] on span "Pause" at bounding box center [270, 31] width 22 height 11
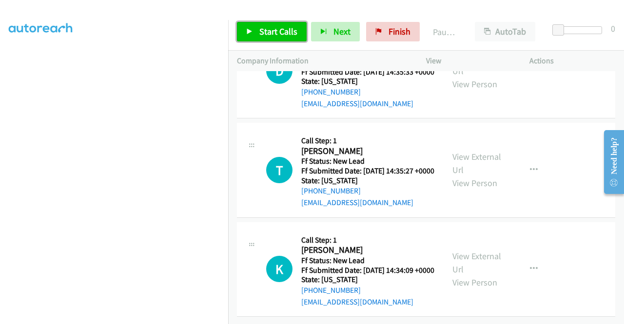
click at [266, 28] on span "Start Calls" at bounding box center [278, 31] width 38 height 11
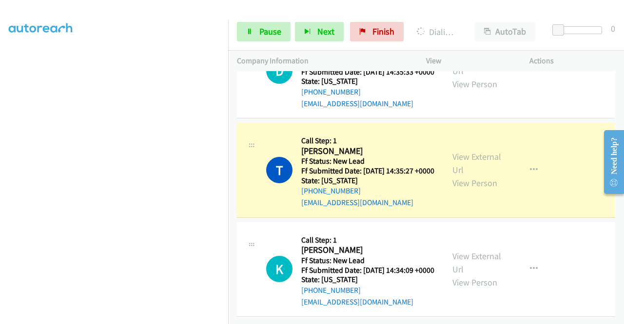
click at [466, 209] on div "View External Url View Person View External Url Email Schedule/Manage Callback …" at bounding box center [499, 170] width 112 height 77
click at [455, 175] on link "View External Url" at bounding box center [476, 163] width 49 height 24
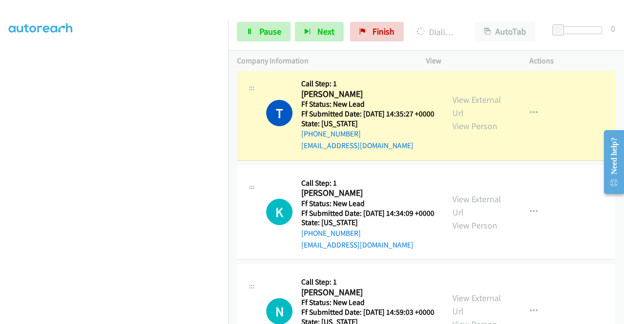
click at [0, 149] on aside "Dialing Mode: Power | Switch to Preview My Lists" at bounding box center [114, 74] width 228 height 539
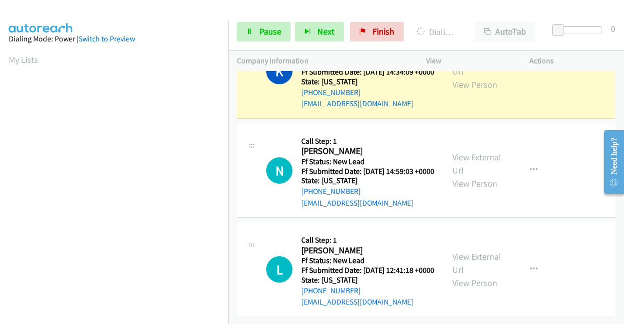
scroll to position [220, 0]
click at [458, 77] on link "View External Url" at bounding box center [476, 65] width 49 height 24
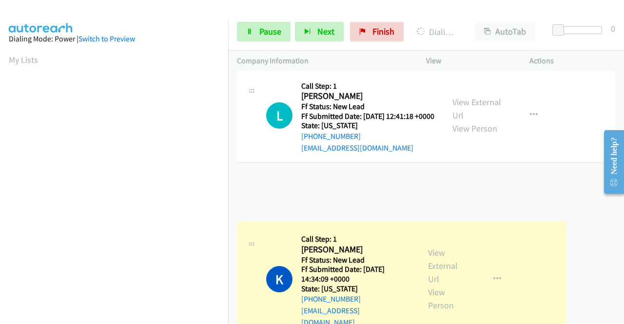
drag, startPoint x: 254, startPoint y: 139, endPoint x: 257, endPoint y: 256, distance: 117.0
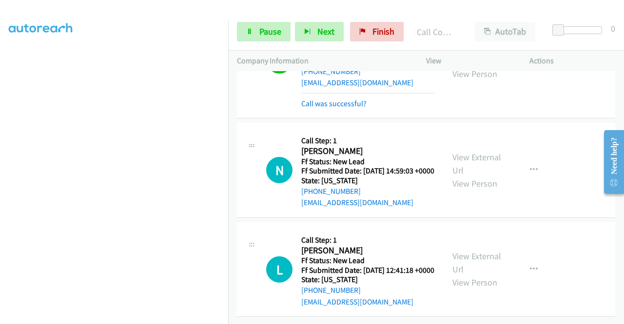
scroll to position [2499, 0]
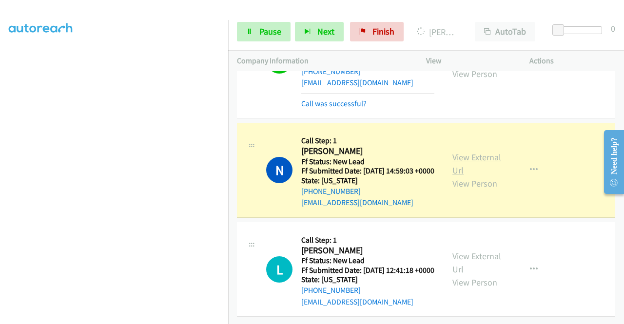
click at [480, 152] on link "View External Url" at bounding box center [476, 164] width 49 height 24
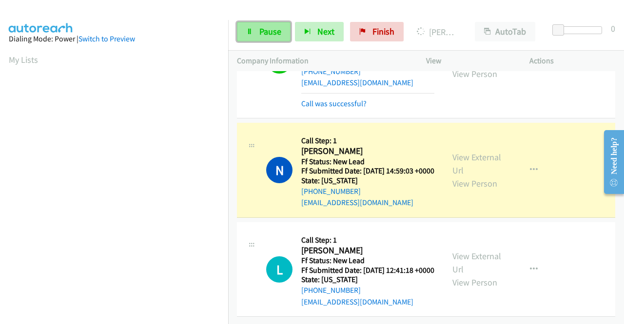
click at [251, 37] on link "Pause" at bounding box center [264, 31] width 54 height 19
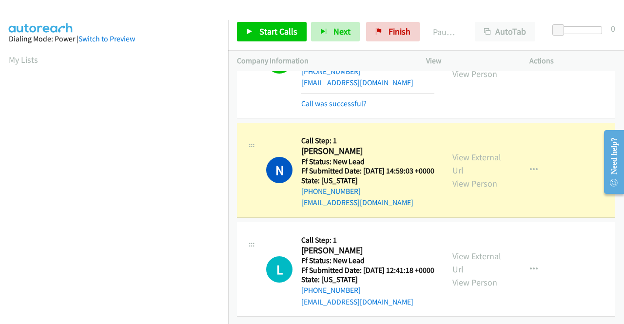
scroll to position [222, 0]
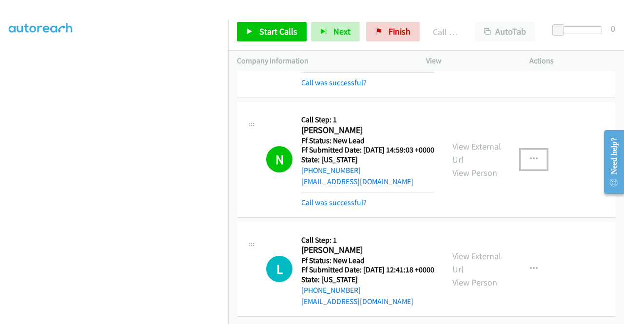
click at [530, 162] on icon "button" at bounding box center [534, 159] width 8 height 8
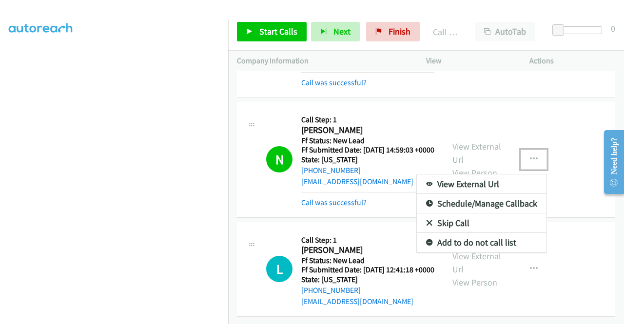
click at [441, 242] on link "Add to do not call list" at bounding box center [482, 242] width 130 height 19
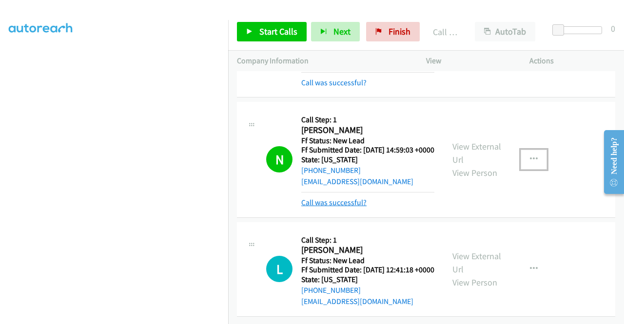
click at [354, 207] on link "Call was successful?" at bounding box center [333, 202] width 65 height 9
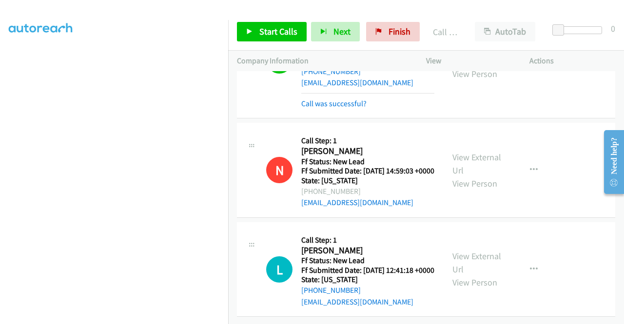
scroll to position [2499, 0]
click at [270, 35] on span "Start Calls" at bounding box center [278, 31] width 38 height 11
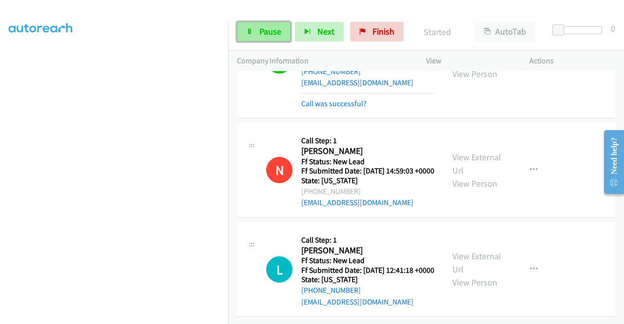
click at [266, 29] on span "Pause" at bounding box center [270, 31] width 22 height 11
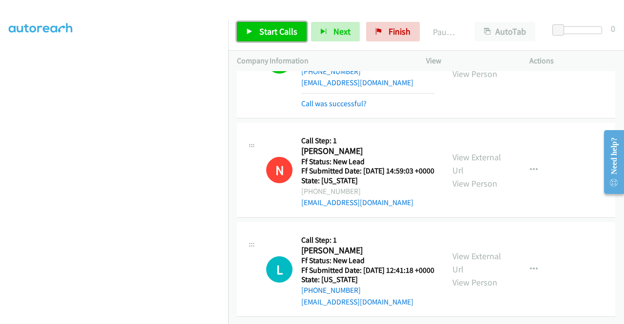
click at [266, 29] on span "Start Calls" at bounding box center [278, 31] width 38 height 11
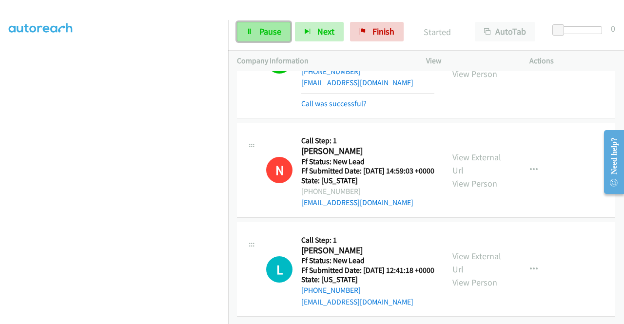
click at [262, 27] on span "Pause" at bounding box center [270, 31] width 22 height 11
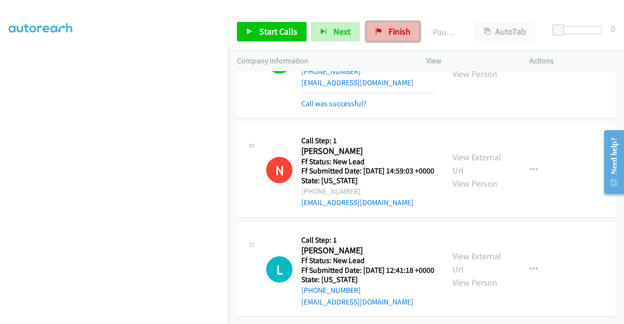
click at [391, 29] on span "Finish" at bounding box center [399, 31] width 22 height 11
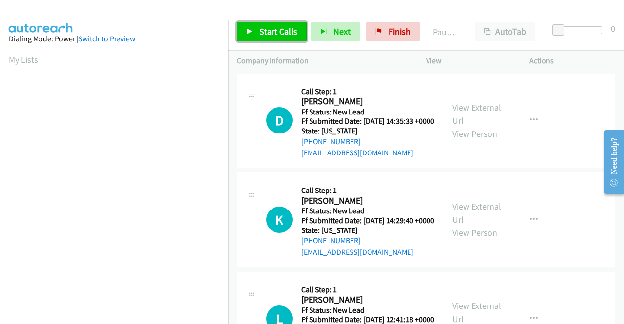
click at [247, 33] on icon at bounding box center [249, 32] width 7 height 7
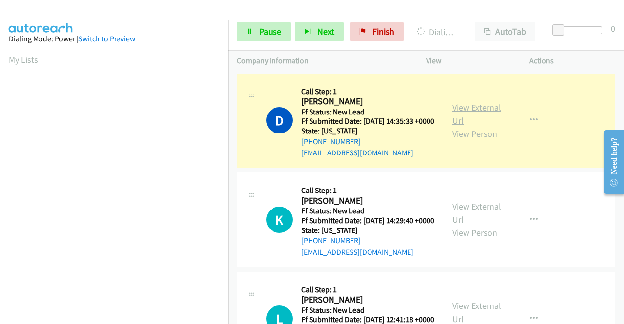
click at [492, 115] on link "View External Url" at bounding box center [476, 114] width 49 height 24
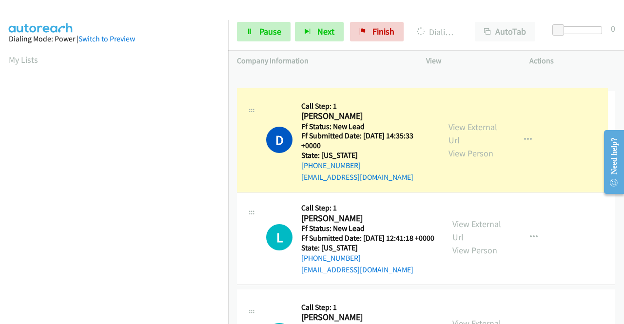
drag, startPoint x: 229, startPoint y: 108, endPoint x: 226, endPoint y: 124, distance: 16.3
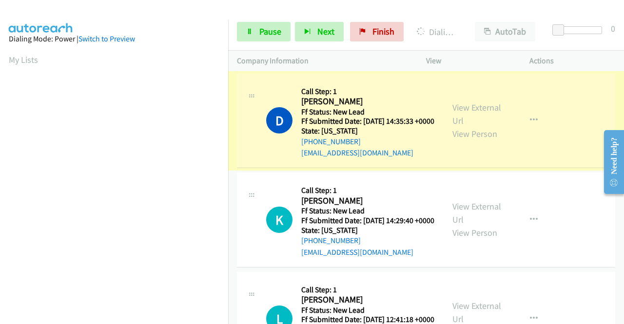
scroll to position [222, 0]
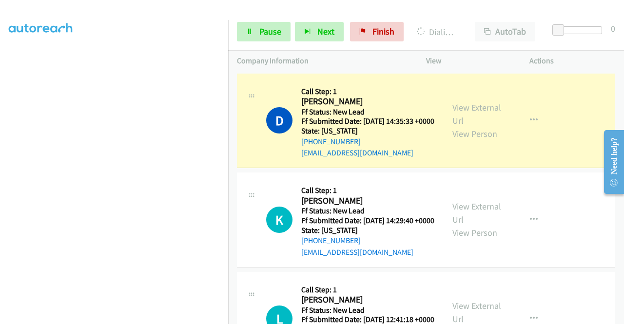
click at [0, 145] on aside "Dialing Mode: Power | Switch to Preview My Lists" at bounding box center [114, 74] width 228 height 539
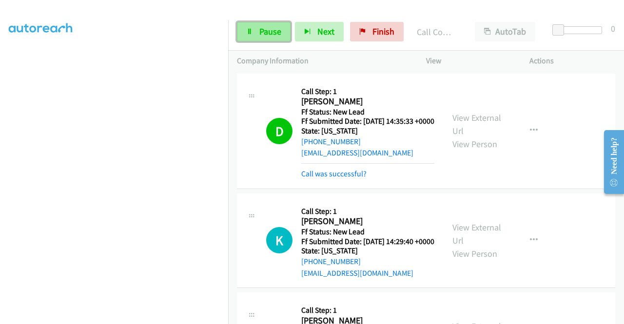
click at [273, 40] on link "Pause" at bounding box center [264, 31] width 54 height 19
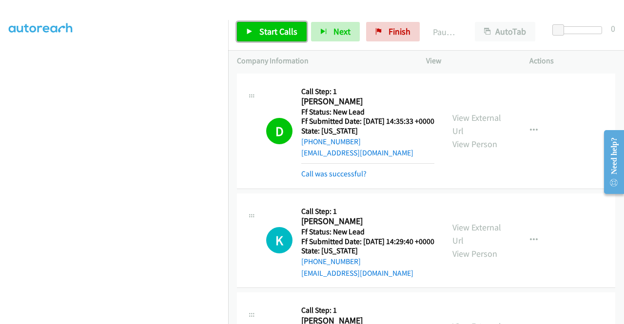
click at [273, 40] on link "Start Calls" at bounding box center [272, 31] width 70 height 19
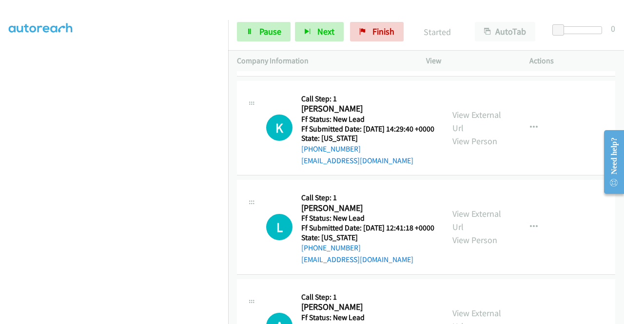
scroll to position [117, 0]
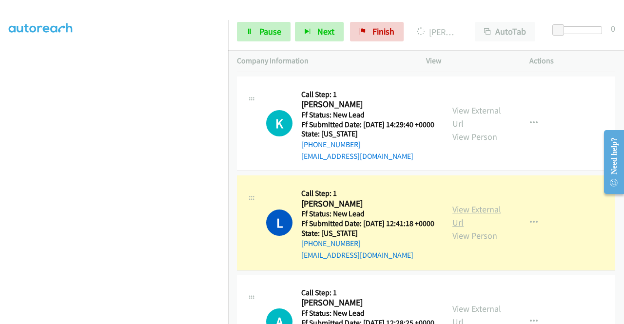
click at [471, 228] on link "View External Url" at bounding box center [476, 216] width 49 height 24
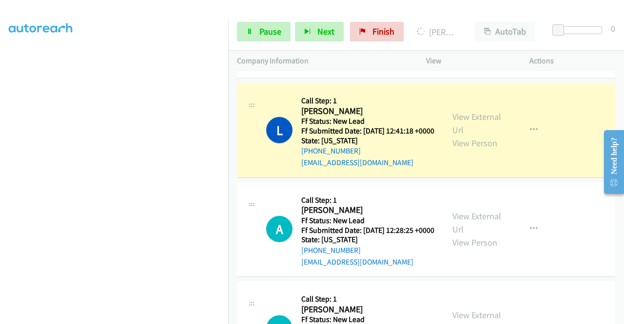
scroll to position [227, 0]
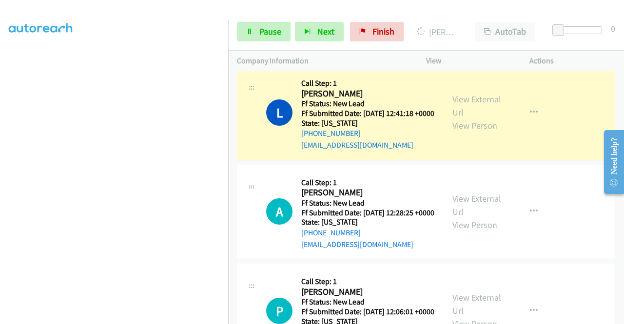
click at [230, 107] on td "L Callback Scheduled Call Step: 1 Lyle Brown America/Los_Angeles Ff Status: New…" at bounding box center [426, 112] width 396 height 99
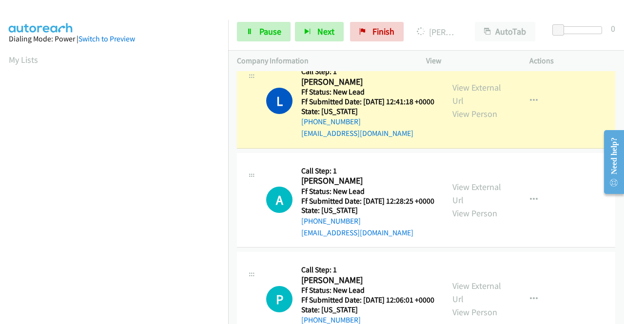
scroll to position [222, 0]
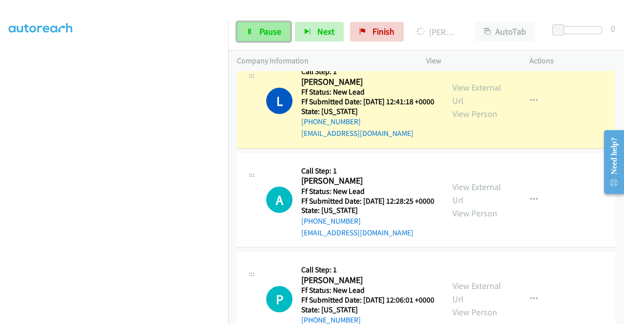
click at [260, 39] on link "Pause" at bounding box center [264, 31] width 54 height 19
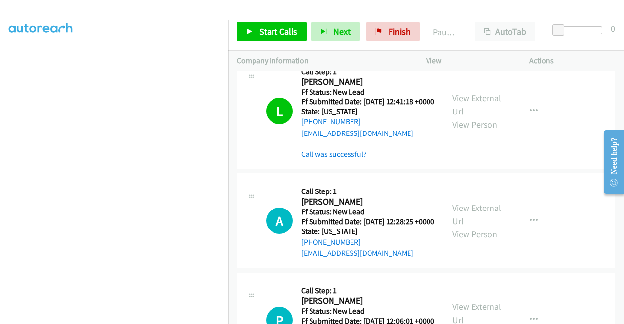
click at [396, 41] on div "Start Calls Pause Next Finish Paused AutoTab AutoTab 0" at bounding box center [426, 32] width 396 height 38
click at [394, 35] on span "Finish" at bounding box center [399, 31] width 22 height 11
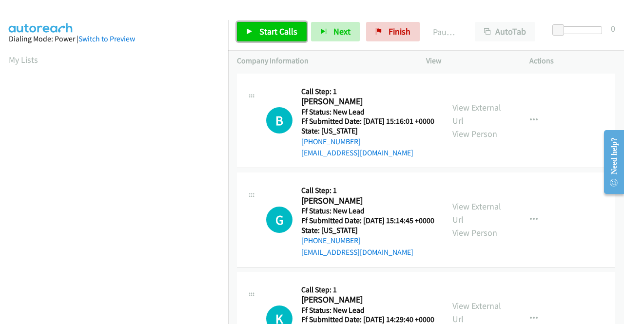
click at [261, 35] on span "Start Calls" at bounding box center [278, 31] width 38 height 11
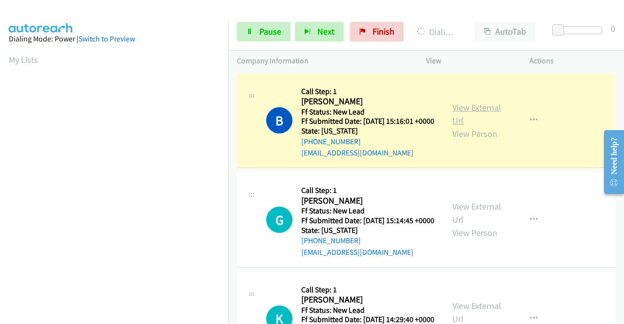
click at [457, 117] on link "View External Url" at bounding box center [476, 114] width 49 height 24
click at [0, 90] on aside "Dialing Mode: Power | Switch to Preview My Lists" at bounding box center [114, 74] width 228 height 539
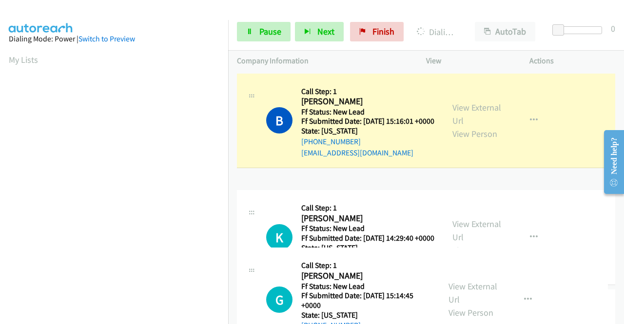
drag, startPoint x: 229, startPoint y: 188, endPoint x: 224, endPoint y: 235, distance: 47.0
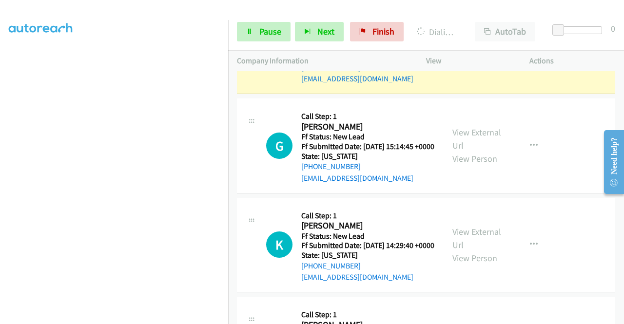
scroll to position [78, 0]
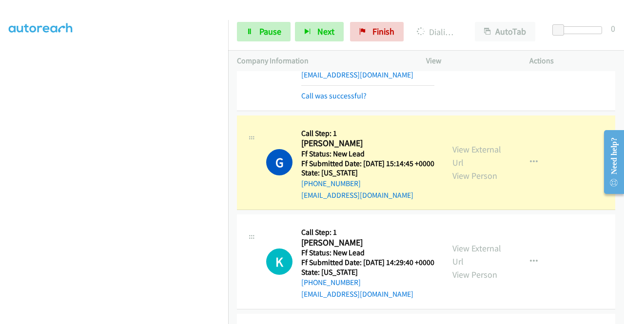
click at [465, 126] on div "G Callback Scheduled Call Step: 1 Gabrielle Connolly America/New_York Ff Status…" at bounding box center [426, 162] width 378 height 95
click at [480, 164] on link "View External Url" at bounding box center [476, 156] width 49 height 24
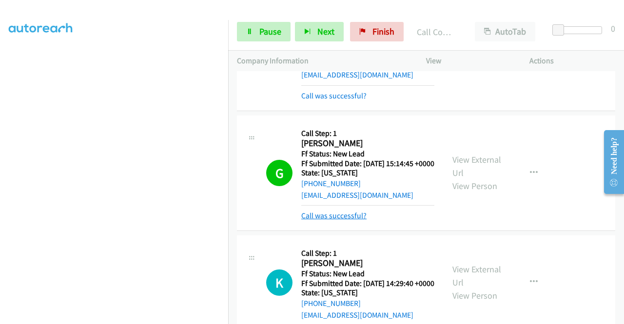
click at [356, 220] on link "Call was successful?" at bounding box center [333, 215] width 65 height 9
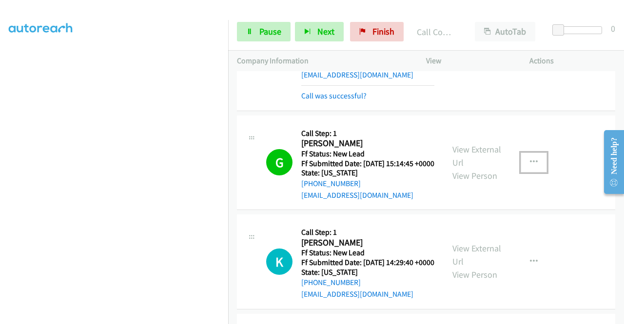
click at [530, 166] on icon "button" at bounding box center [534, 162] width 8 height 8
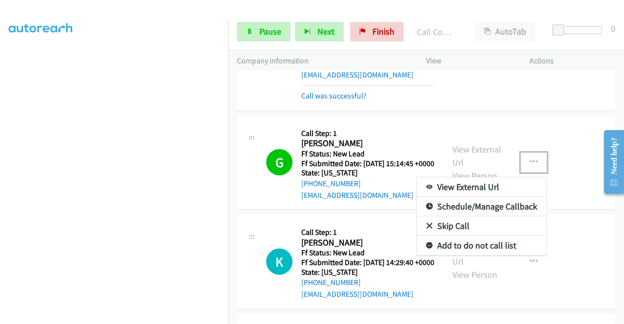
click at [450, 255] on link "Add to do not call list" at bounding box center [482, 245] width 130 height 19
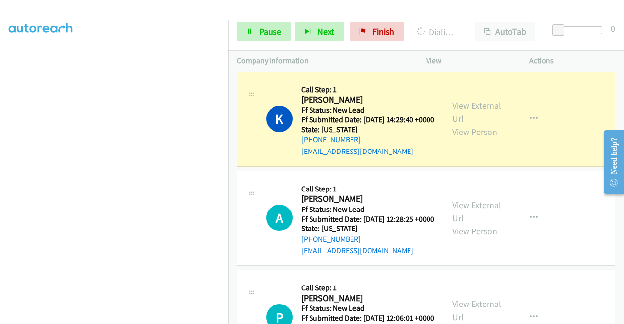
scroll to position [234, 0]
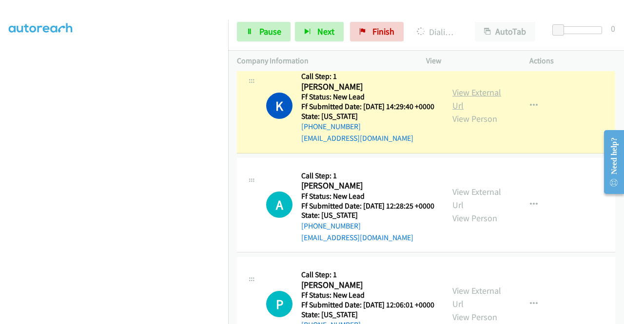
click at [493, 111] on link "View External Url" at bounding box center [476, 99] width 49 height 24
click at [0, 122] on aside "Dialing Mode: Power | Switch to Preview My Lists" at bounding box center [114, 74] width 228 height 539
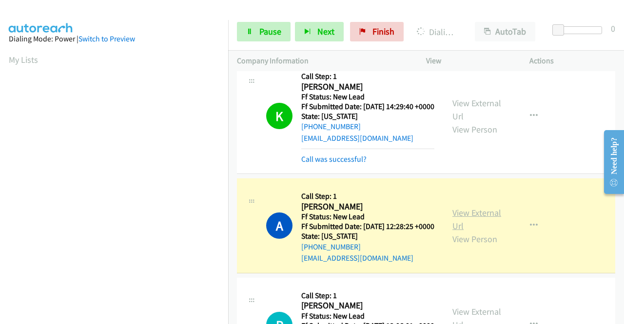
click at [469, 231] on link "View External Url" at bounding box center [476, 219] width 49 height 24
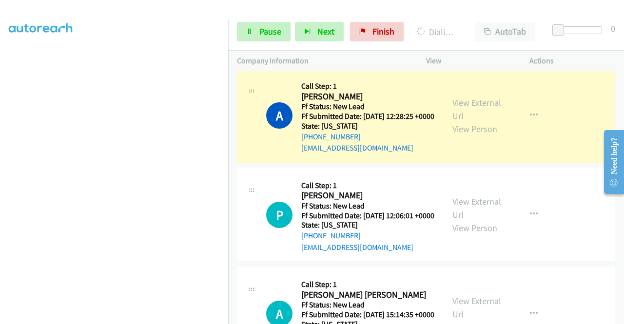
scroll to position [357, 0]
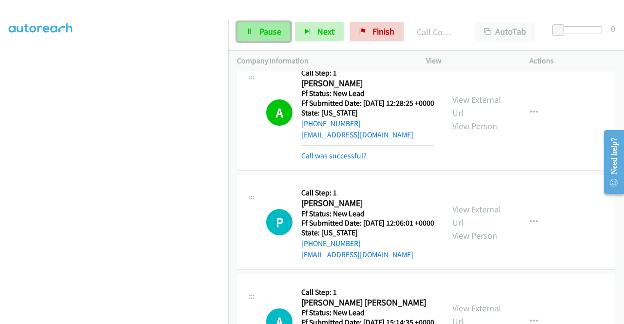
click at [256, 37] on link "Pause" at bounding box center [264, 31] width 54 height 19
click at [256, 37] on div "Start Calls Pause Next Finish" at bounding box center [322, 31] width 171 height 19
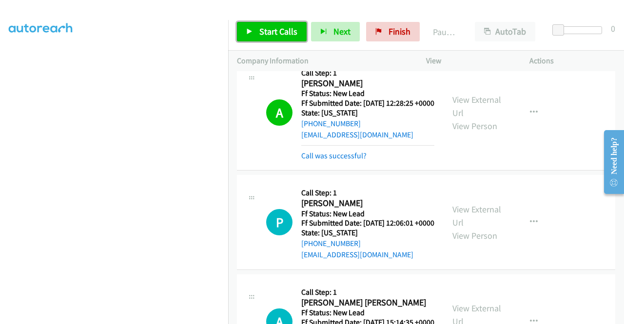
click at [256, 37] on link "Start Calls" at bounding box center [272, 31] width 70 height 19
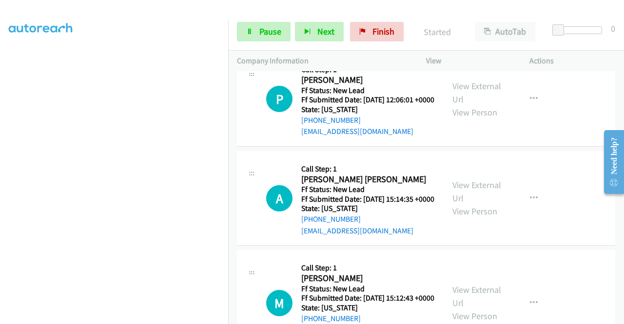
scroll to position [494, 0]
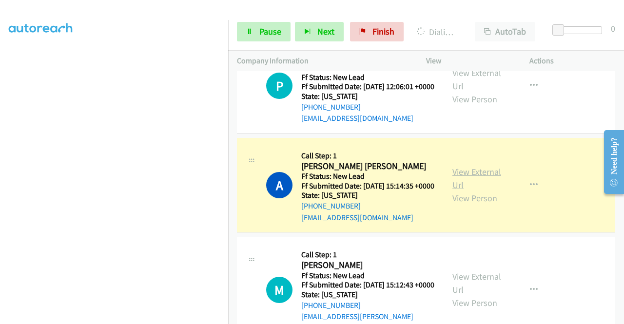
click at [471, 191] on link "View External Url" at bounding box center [476, 178] width 49 height 24
click at [255, 31] on link "Pause" at bounding box center [264, 31] width 54 height 19
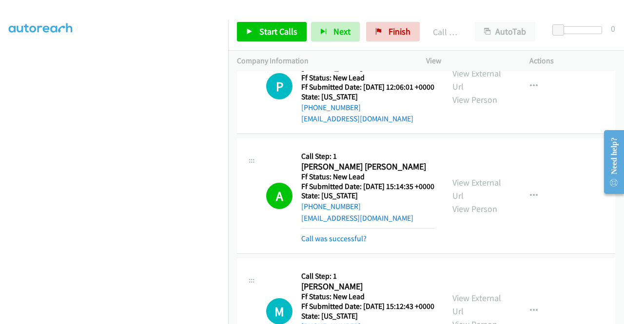
scroll to position [492, 0]
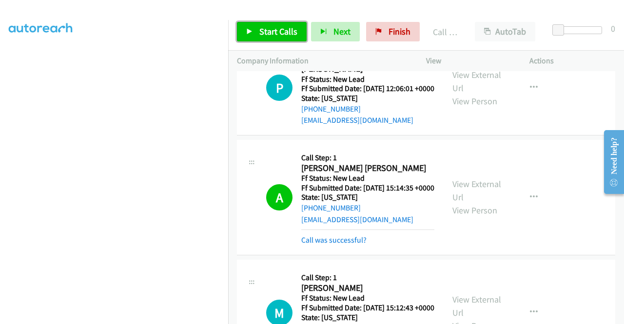
click at [276, 30] on span "Start Calls" at bounding box center [278, 31] width 38 height 11
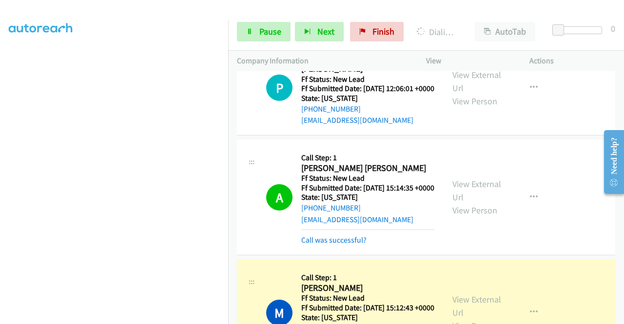
scroll to position [711, 0]
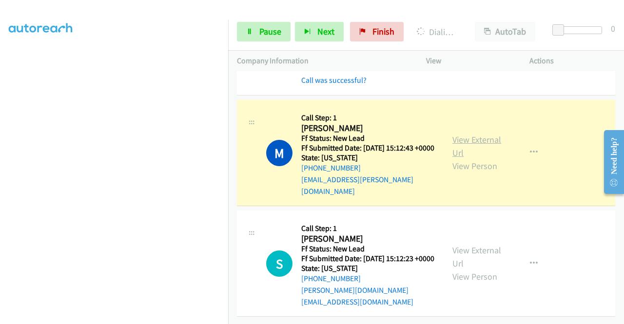
click at [463, 134] on link "View External Url" at bounding box center [476, 146] width 49 height 24
click at [0, 93] on aside "Dialing Mode: Power | Switch to Preview My Lists" at bounding box center [114, 74] width 228 height 539
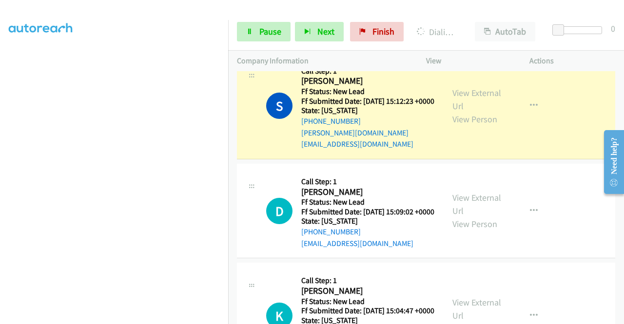
scroll to position [832, 0]
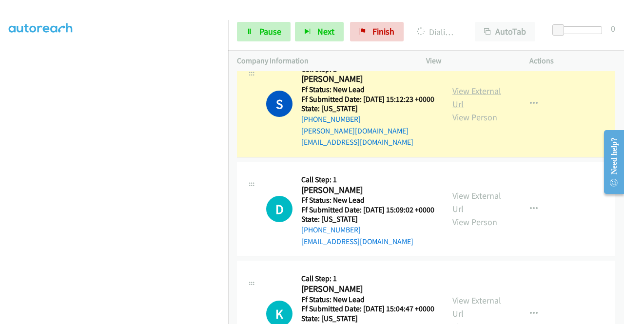
click at [467, 110] on link "View External Url" at bounding box center [476, 97] width 49 height 24
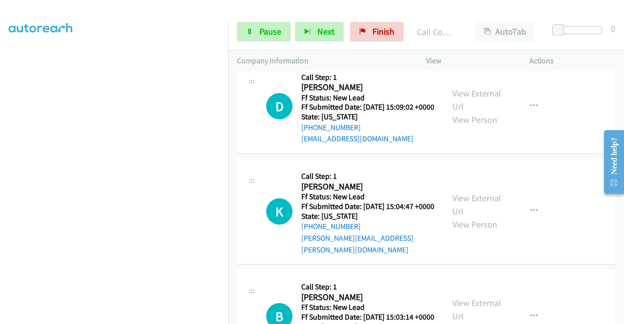
scroll to position [975, 0]
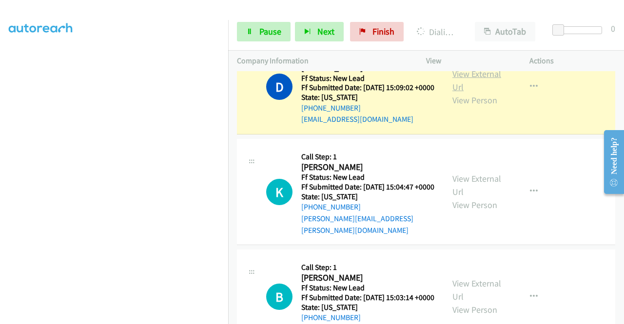
click at [461, 93] on link "View External Url" at bounding box center [476, 80] width 49 height 24
click at [278, 42] on div "Start Calls Pause Next Finish Dialing Danny Zogg AutoTab AutoTab 0" at bounding box center [426, 32] width 396 height 38
click at [268, 34] on span "Pause" at bounding box center [270, 31] width 22 height 11
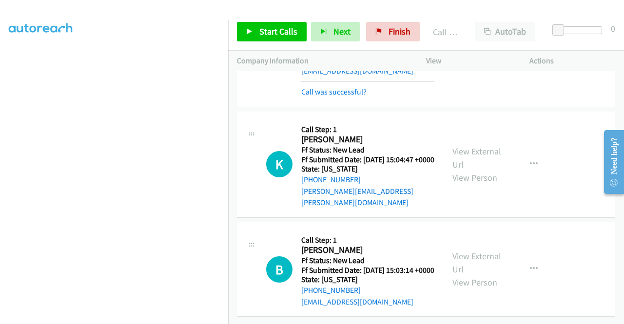
scroll to position [1098, 0]
click at [277, 38] on link "Start Calls" at bounding box center [272, 31] width 70 height 19
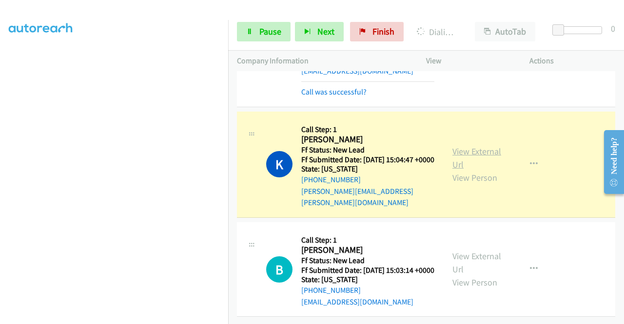
click at [456, 146] on link "View External Url" at bounding box center [476, 158] width 49 height 24
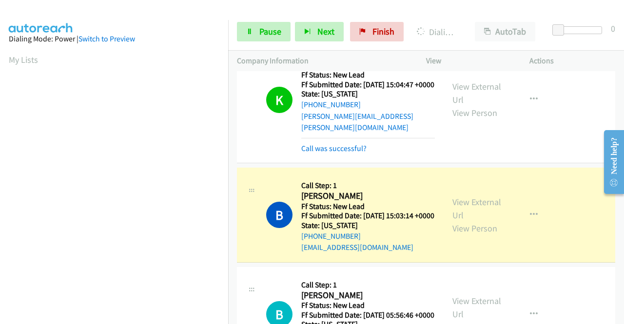
scroll to position [222, 0]
click at [468, 221] on link "View External Url" at bounding box center [476, 208] width 49 height 24
click at [0, 166] on aside "Dialing Mode: Power | Switch to Preview My Lists" at bounding box center [114, 74] width 228 height 539
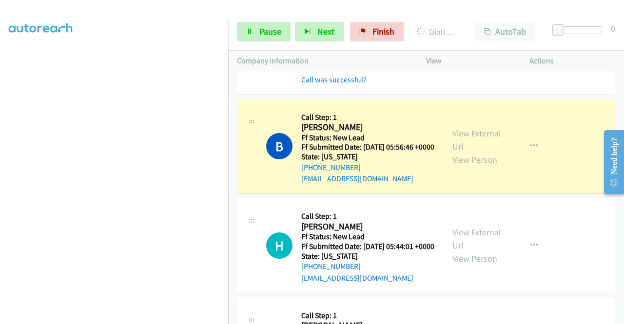
scroll to position [1364, 0]
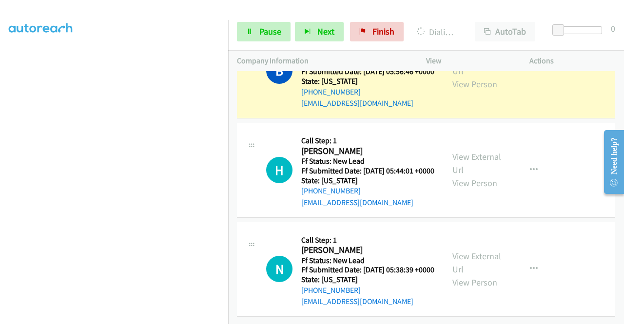
click at [468, 110] on div "View External Url View Person View External Url Email Schedule/Manage Callback …" at bounding box center [499, 71] width 112 height 77
click at [459, 77] on link "View External Url" at bounding box center [476, 64] width 49 height 24
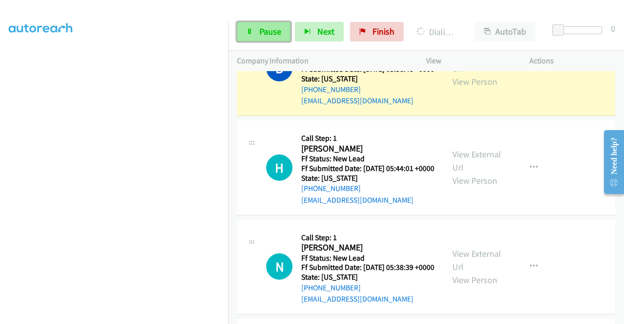
click at [254, 30] on link "Pause" at bounding box center [264, 31] width 54 height 19
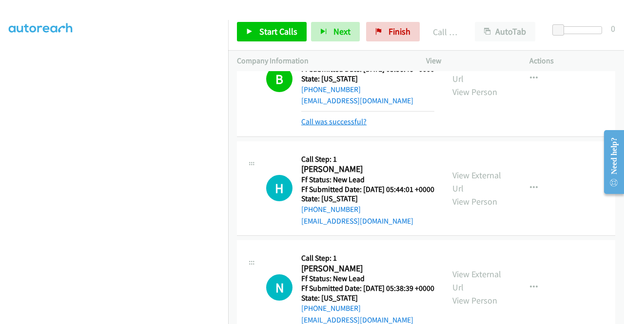
click at [337, 126] on link "Call was successful?" at bounding box center [333, 121] width 65 height 9
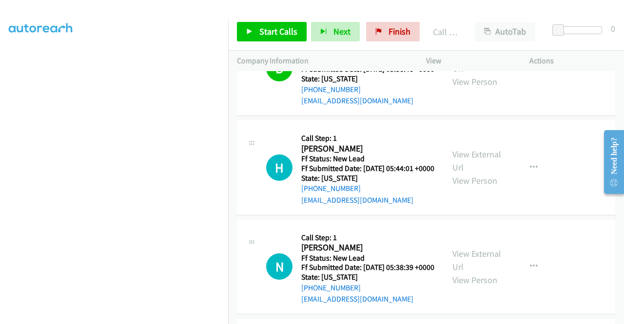
click at [283, 16] on div "Start Calls Pause Next Finish Call Completed AutoTab AutoTab 0" at bounding box center [426, 32] width 396 height 38
click at [271, 30] on span "Start Calls" at bounding box center [278, 31] width 38 height 11
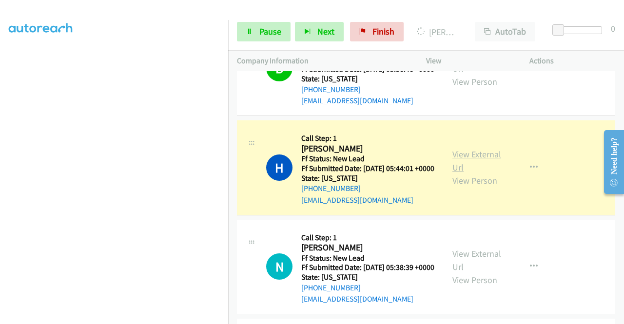
click at [479, 173] on link "View External Url" at bounding box center [476, 161] width 49 height 24
click at [0, 106] on aside "Dialing Mode: Power | Switch to Preview My Lists" at bounding box center [114, 74] width 228 height 539
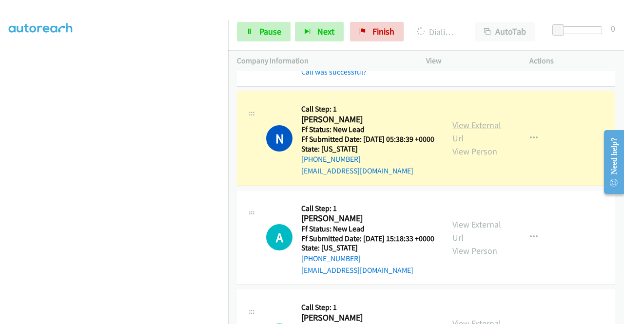
click at [468, 144] on link "View External Url" at bounding box center [476, 131] width 49 height 24
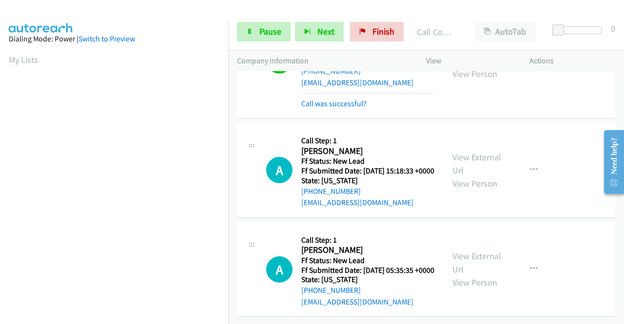
scroll to position [1723, 0]
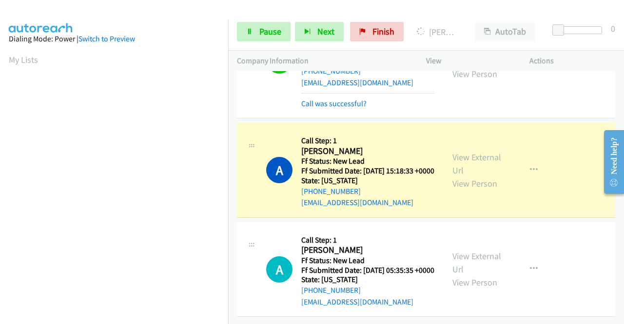
click at [480, 151] on div "View External Url View Person" at bounding box center [477, 170] width 51 height 39
click at [473, 151] on div "View External Url View Person" at bounding box center [477, 170] width 51 height 39
click at [469, 152] on link "View External Url" at bounding box center [476, 164] width 49 height 24
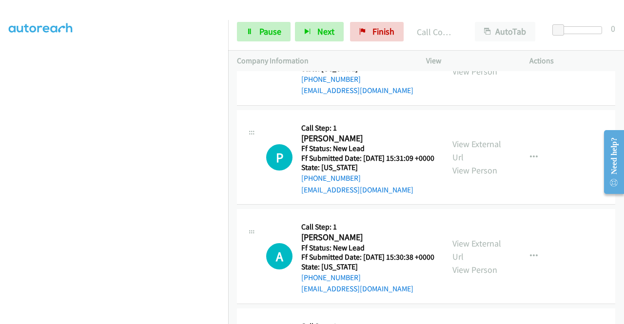
scroll to position [1879, 0]
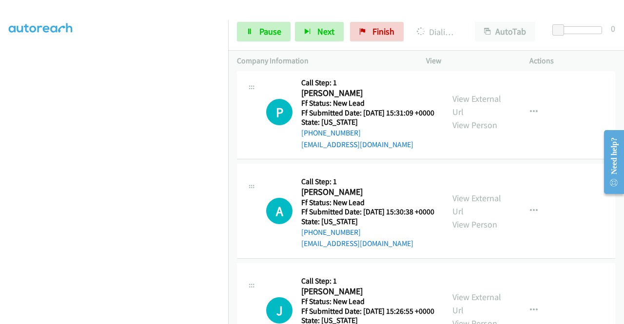
click at [452, 19] on link "View External Url" at bounding box center [476, 6] width 49 height 24
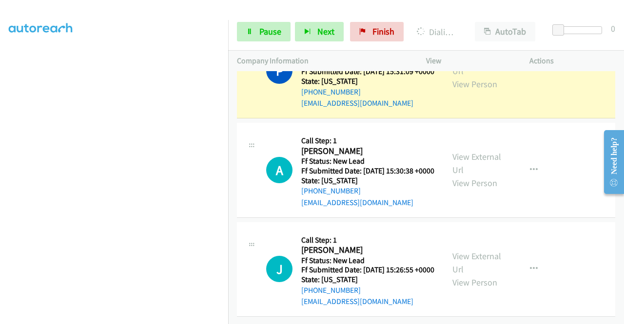
scroll to position [1983, 0]
click at [457, 77] on link "View External Url" at bounding box center [476, 64] width 49 height 24
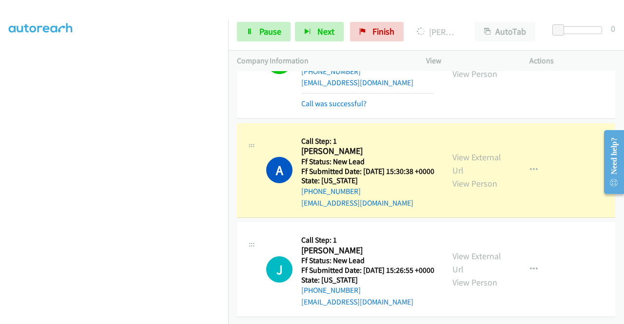
scroll to position [2111, 0]
click at [489, 152] on link "View External Url" at bounding box center [476, 164] width 49 height 24
click at [259, 34] on span "Pause" at bounding box center [270, 31] width 22 height 11
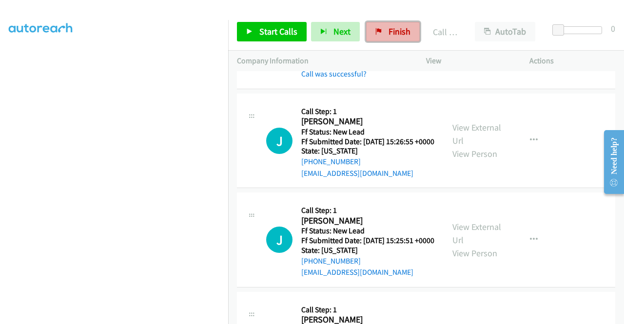
click at [373, 35] on link "Finish" at bounding box center [393, 31] width 54 height 19
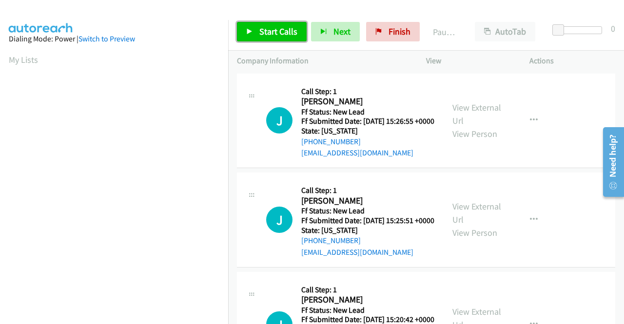
click at [275, 25] on link "Start Calls" at bounding box center [272, 31] width 70 height 19
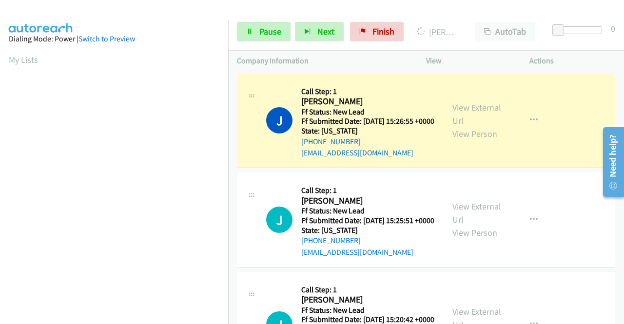
scroll to position [222, 0]
click at [487, 112] on link "View External Url" at bounding box center [476, 114] width 49 height 24
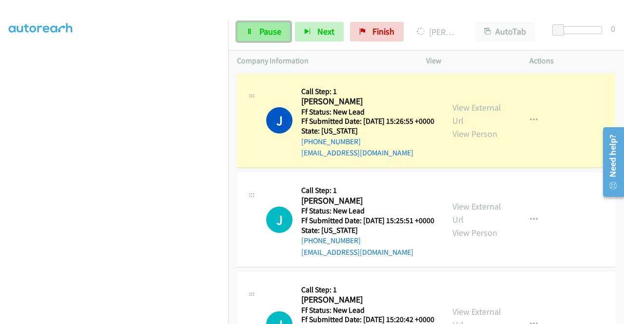
click at [267, 39] on link "Pause" at bounding box center [264, 31] width 54 height 19
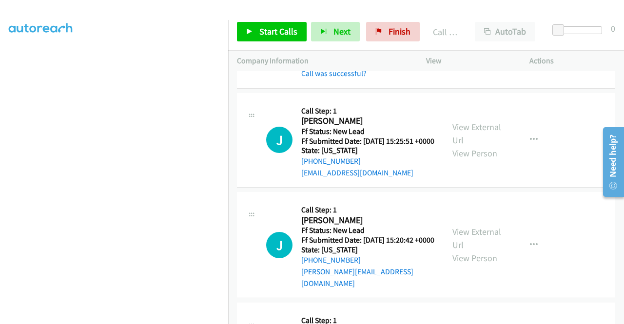
scroll to position [110, 0]
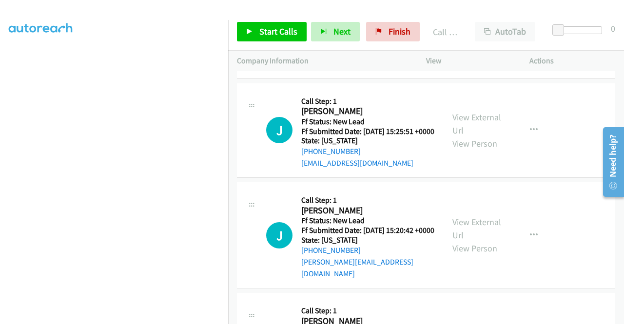
click at [244, 41] on div "Start Calls Pause Next Finish Call Completed AutoTab AutoTab 0" at bounding box center [426, 32] width 396 height 38
click at [255, 33] on link "Start Calls" at bounding box center [272, 31] width 70 height 19
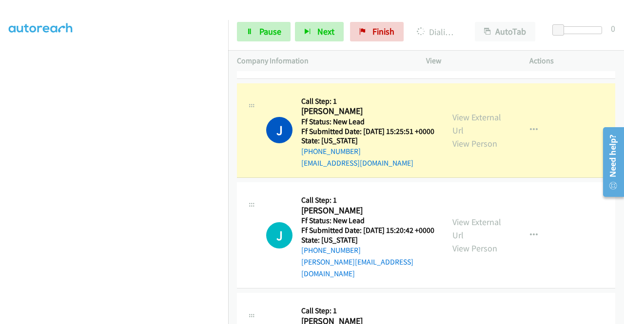
click at [470, 137] on div "View External Url View Person" at bounding box center [477, 130] width 51 height 39
click at [466, 130] on link "View External Url" at bounding box center [476, 124] width 49 height 24
click at [255, 32] on link "Pause" at bounding box center [264, 31] width 54 height 19
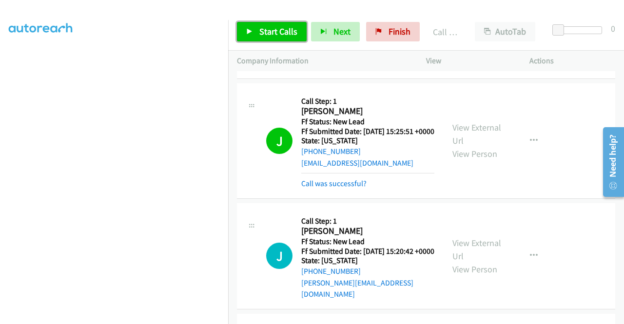
click at [262, 37] on span "Start Calls" at bounding box center [278, 31] width 38 height 11
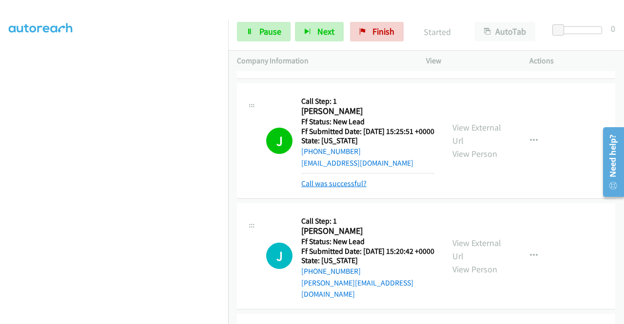
click at [328, 188] on link "Call was successful?" at bounding box center [333, 183] width 65 height 9
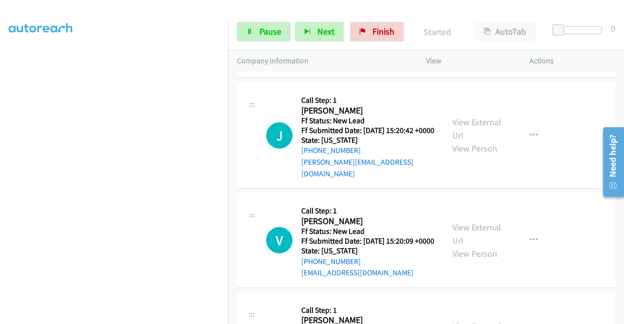
scroll to position [214, 0]
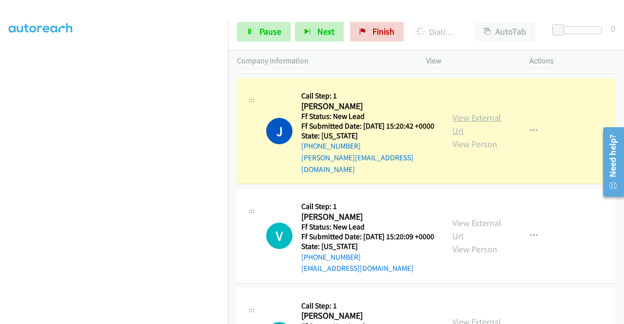
click at [463, 133] on link "View External Url" at bounding box center [476, 124] width 49 height 24
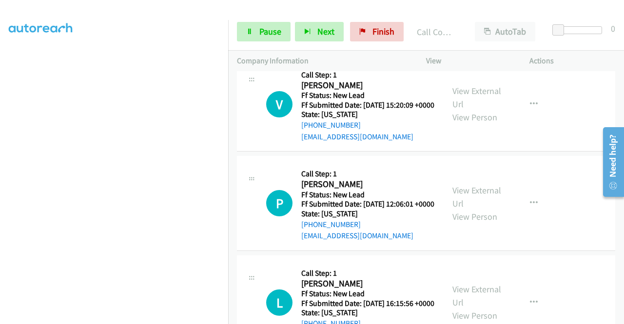
scroll to position [370, 0]
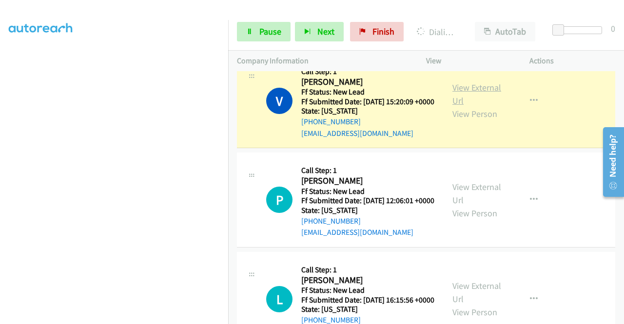
click at [460, 106] on link "View External Url" at bounding box center [476, 94] width 49 height 24
click at [261, 30] on span "Pause" at bounding box center [270, 31] width 22 height 11
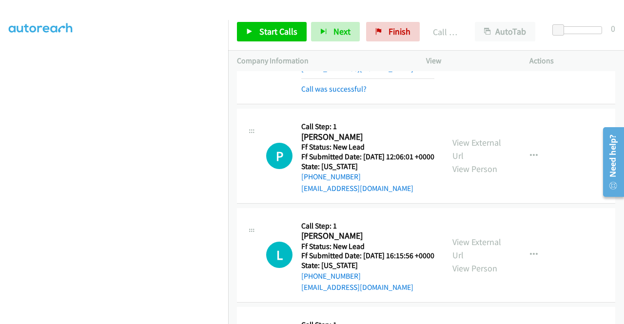
scroll to position [461, 0]
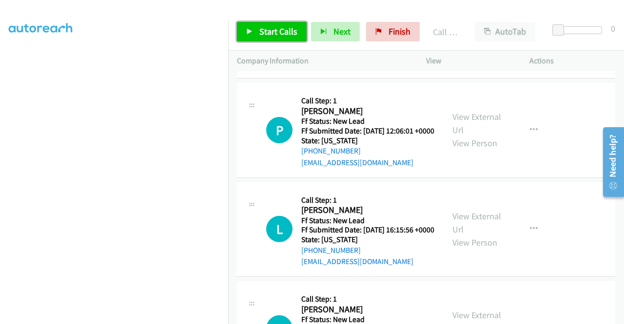
click at [281, 36] on span "Start Calls" at bounding box center [278, 31] width 38 height 11
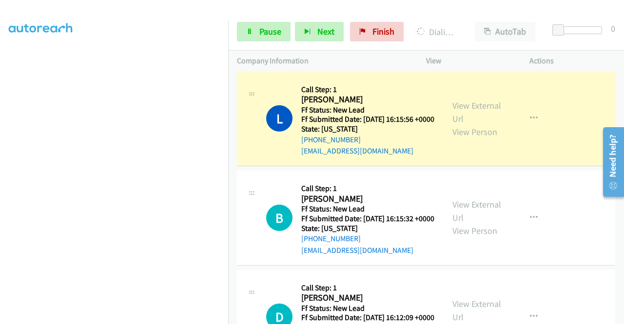
scroll to position [630, 0]
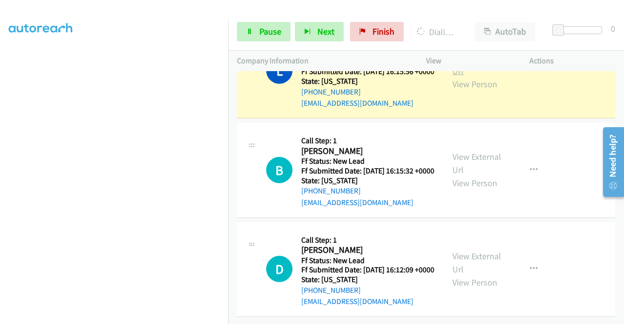
click at [463, 77] on link "View External Url" at bounding box center [476, 64] width 49 height 24
click at [0, 118] on aside "Dialing Mode: Power | Switch to Preview My Lists" at bounding box center [114, 74] width 228 height 539
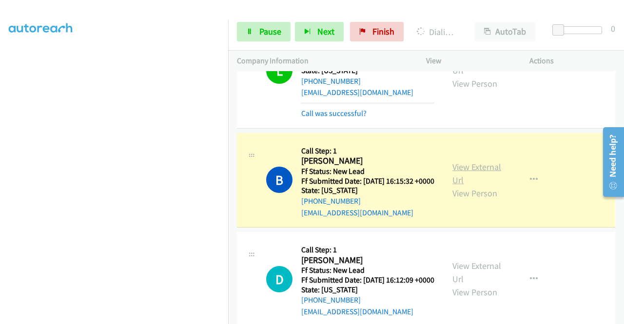
click at [471, 186] on link "View External Url" at bounding box center [476, 173] width 49 height 24
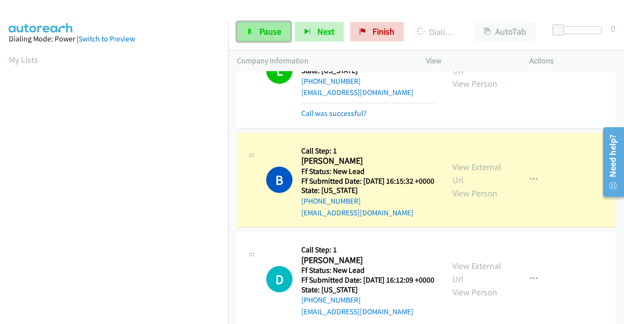
click at [253, 25] on link "Pause" at bounding box center [264, 31] width 54 height 19
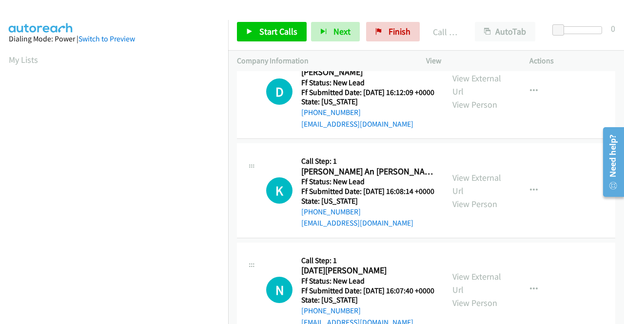
scroll to position [842, 0]
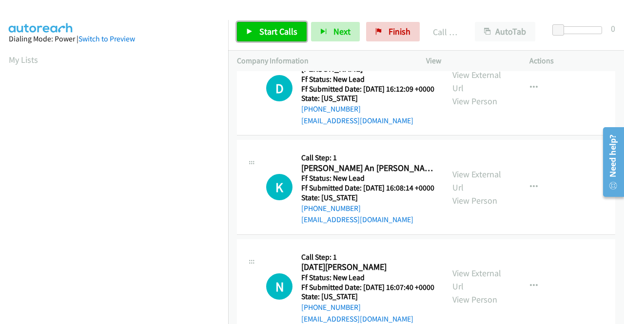
click at [271, 36] on span "Start Calls" at bounding box center [278, 31] width 38 height 11
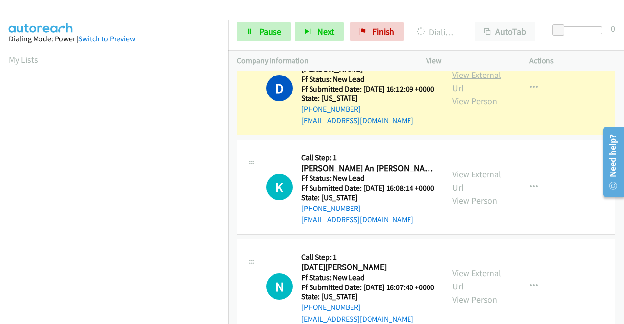
click at [455, 94] on link "View External Url" at bounding box center [476, 81] width 49 height 24
click at [0, 46] on aside "Dialing Mode: Power | Switch to Preview My Lists" at bounding box center [114, 74] width 228 height 539
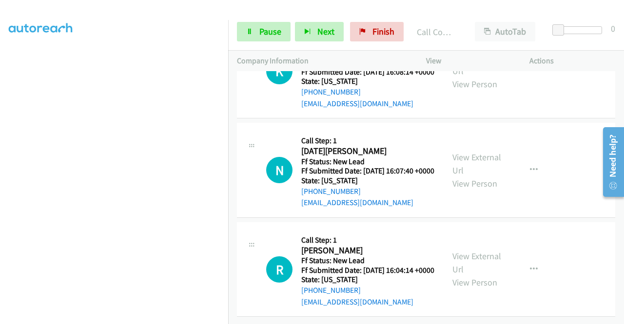
scroll to position [998, 0]
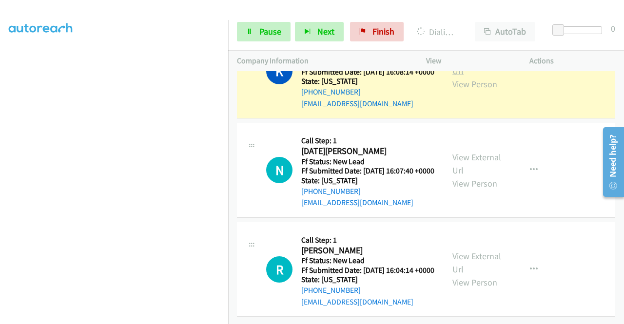
click at [485, 77] on link "View External Url" at bounding box center [476, 64] width 49 height 24
click at [267, 42] on div "Start Calls Pause Next Finish Dialing Khai An Chan AutoTab AutoTab 0" at bounding box center [426, 32] width 396 height 38
click at [264, 38] on link "Pause" at bounding box center [264, 31] width 54 height 19
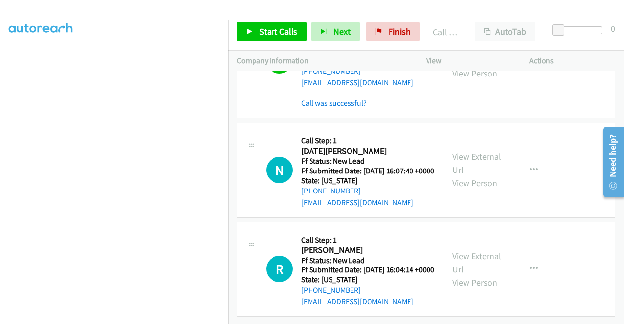
scroll to position [1089, 0]
click at [275, 20] on div "Start Calls Pause Next Finish Call Completed AutoTab AutoTab 0" at bounding box center [426, 32] width 396 height 38
click at [272, 27] on span "Start Calls" at bounding box center [278, 31] width 38 height 11
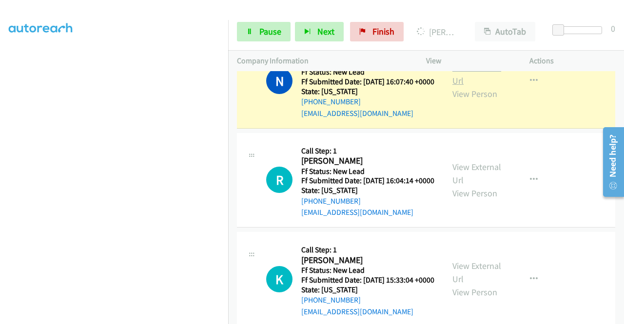
click at [464, 86] on link "View External Url" at bounding box center [476, 74] width 49 height 24
click at [0, 57] on aside "Dialing Mode: Power | Switch to Preview My Lists" at bounding box center [114, 74] width 228 height 539
click at [272, 24] on link "Pause" at bounding box center [264, 31] width 54 height 19
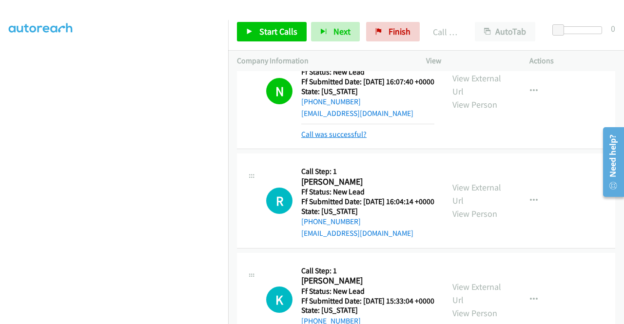
click at [361, 139] on link "Call was successful?" at bounding box center [333, 134] width 65 height 9
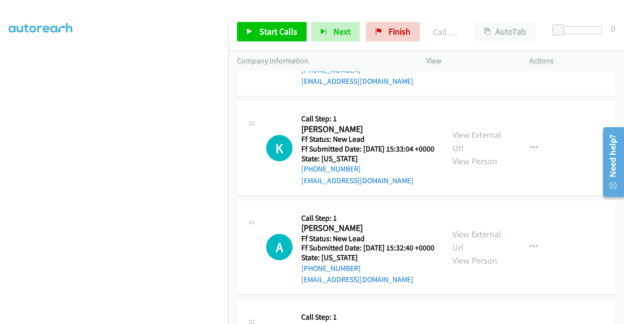
scroll to position [1223, 0]
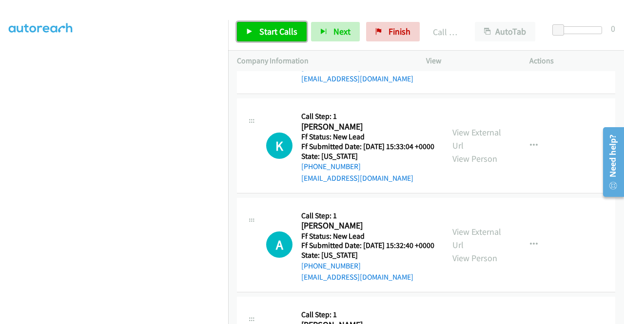
click at [282, 31] on span "Start Calls" at bounding box center [278, 31] width 38 height 11
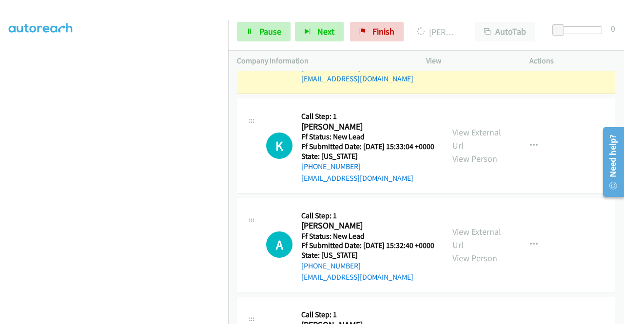
click at [0, 103] on aside "Dialing Mode: Power | Switch to Preview My Lists" at bounding box center [114, 74] width 228 height 539
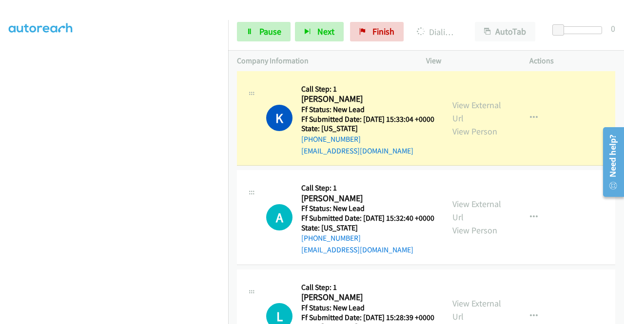
scroll to position [1276, 0]
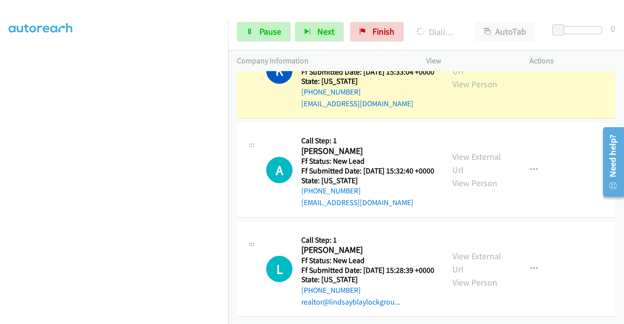
scroll to position [1332, 0]
click at [480, 77] on link "View External Url" at bounding box center [476, 64] width 49 height 24
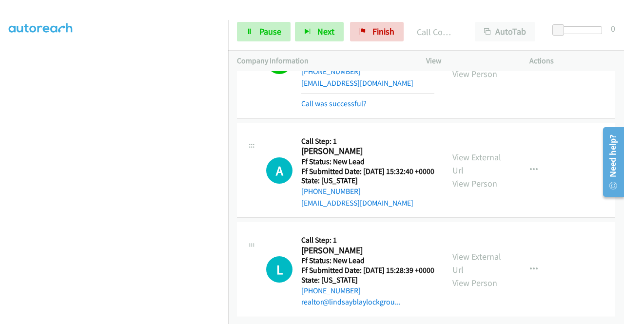
scroll to position [1449, 0]
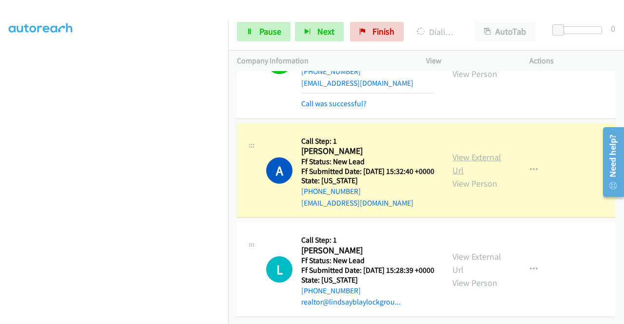
click at [461, 153] on link "View External Url" at bounding box center [476, 164] width 49 height 24
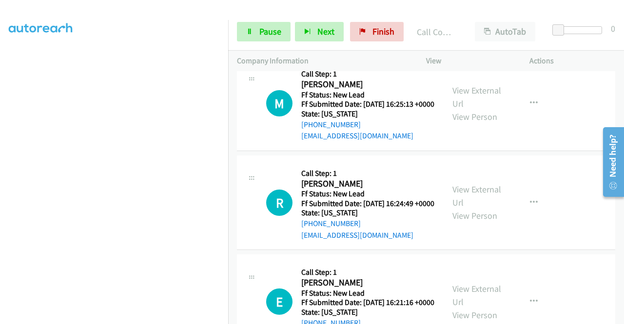
scroll to position [1622, 0]
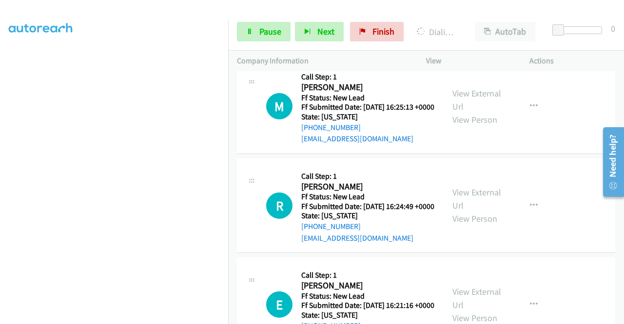
click at [481, 13] on link "View External Url" at bounding box center [476, 0] width 49 height 24
click at [268, 26] on span "Pause" at bounding box center [270, 31] width 22 height 11
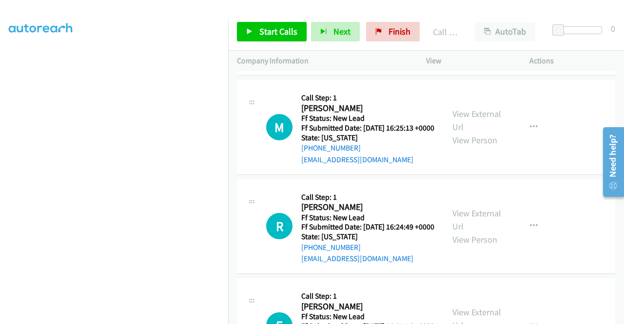
click at [344, 65] on link "Call was successful?" at bounding box center [333, 60] width 65 height 9
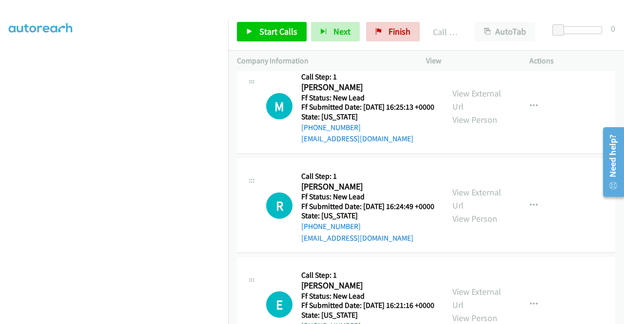
click at [522, 46] on div "View External Url View Person View External Url Email Schedule/Manage Callback …" at bounding box center [499, 7] width 112 height 77
click at [522, 17] on button "button" at bounding box center [533, 7] width 26 height 19
click at [451, 100] on link "Add to do not call list" at bounding box center [482, 90] width 130 height 19
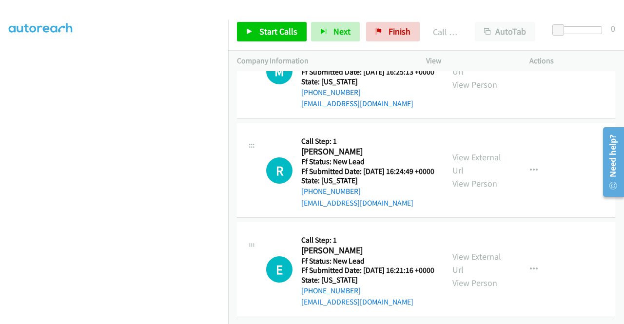
scroll to position [1689, 0]
click at [285, 40] on link "Start Calls" at bounding box center [272, 31] width 70 height 19
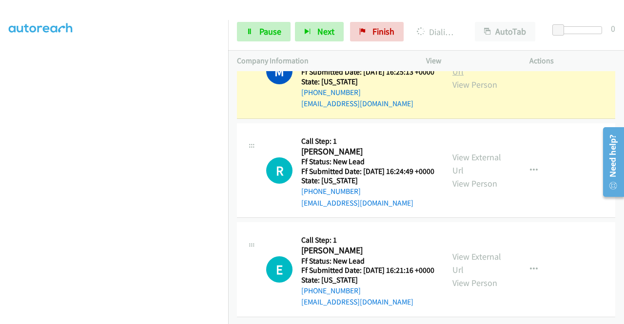
click at [452, 77] on link "View External Url" at bounding box center [476, 65] width 49 height 24
click at [0, 76] on aside "Dialing Mode: Power | Switch to Preview My Lists" at bounding box center [114, 74] width 228 height 539
click at [259, 33] on span "Pause" at bounding box center [270, 31] width 22 height 11
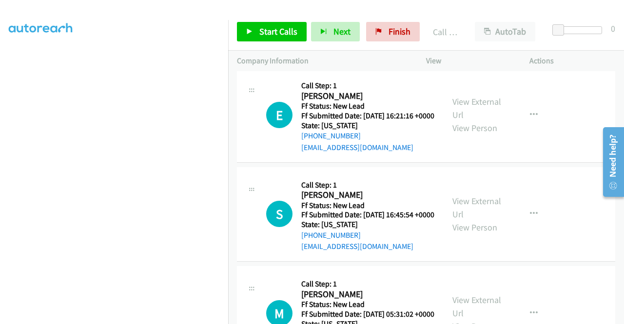
scroll to position [1852, 0]
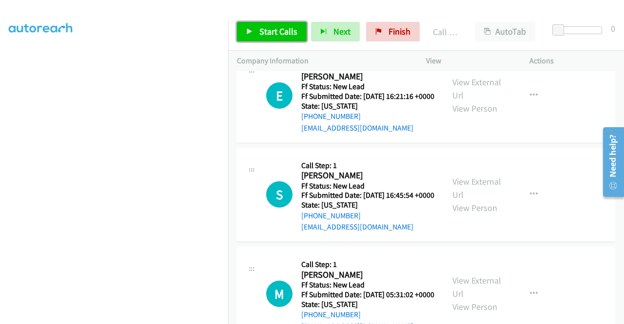
click at [284, 26] on span "Start Calls" at bounding box center [278, 31] width 38 height 11
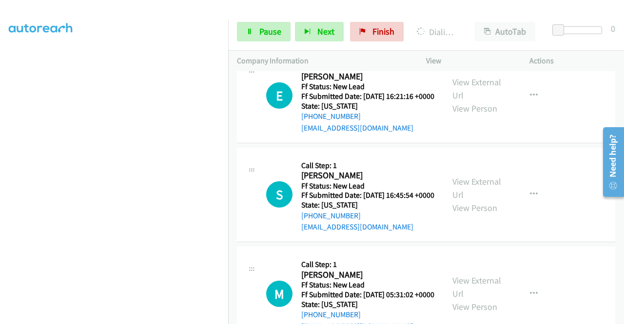
click at [0, 105] on aside "Dialing Mode: Power | Switch to Preview My Lists" at bounding box center [114, 74] width 228 height 539
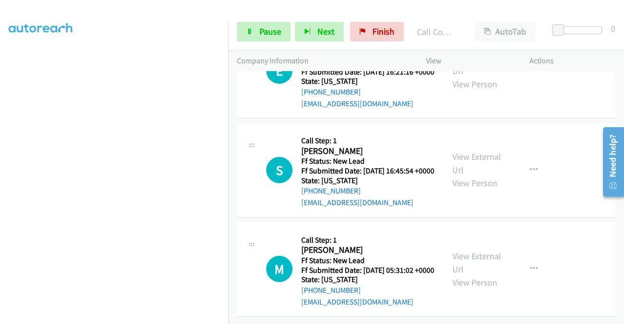
scroll to position [1956, 0]
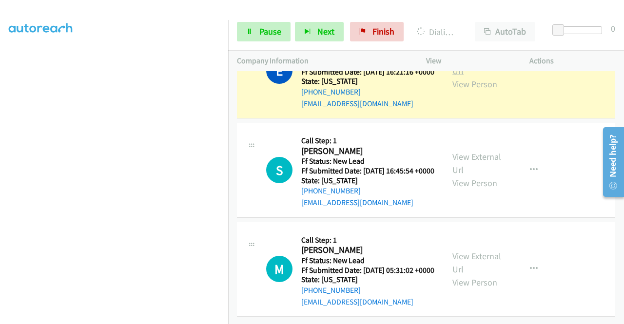
click at [456, 77] on link "View External Url" at bounding box center [476, 64] width 49 height 24
click at [262, 49] on div "Start Calls Pause Next Finish Dialing Elisa Calo AutoTab AutoTab 0" at bounding box center [426, 32] width 396 height 38
click at [262, 25] on link "Pause" at bounding box center [264, 31] width 54 height 19
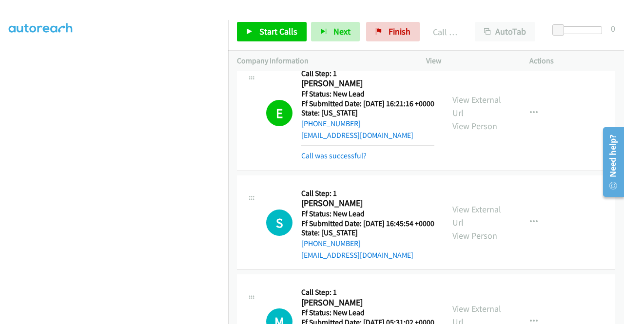
scroll to position [2091, 0]
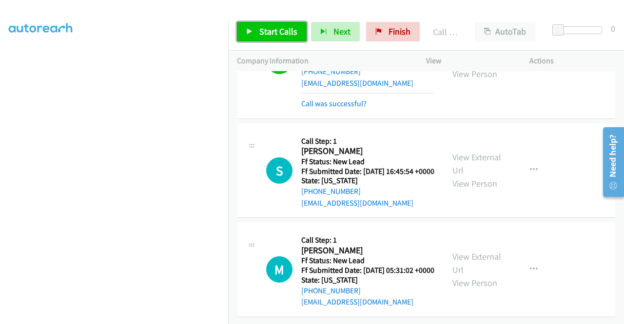
click at [251, 39] on link "Start Calls" at bounding box center [272, 31] width 70 height 19
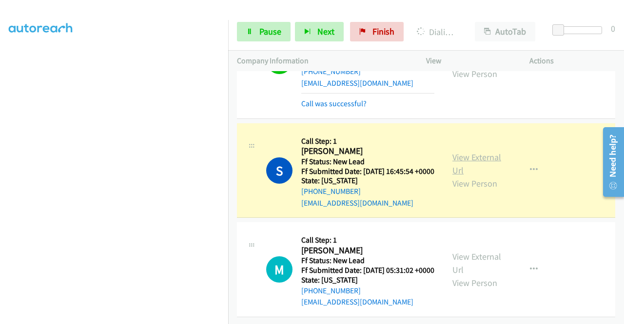
click at [457, 152] on link "View External Url" at bounding box center [476, 164] width 49 height 24
click at [0, 116] on aside "Dialing Mode: Power | Switch to Preview My Lists" at bounding box center [114, 74] width 228 height 539
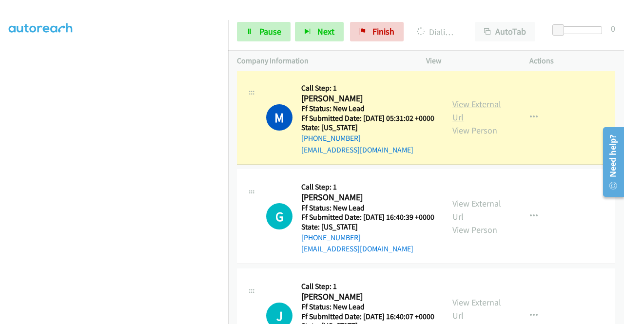
click at [479, 123] on link "View External Url" at bounding box center [476, 110] width 49 height 24
click at [0, 89] on aside "Dialing Mode: Power | Switch to Preview My Lists" at bounding box center [114, 79] width 228 height 539
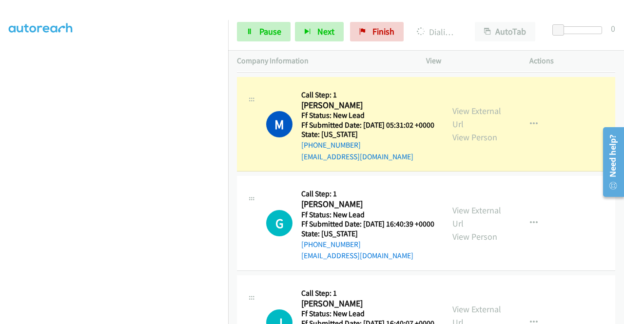
scroll to position [2122, 0]
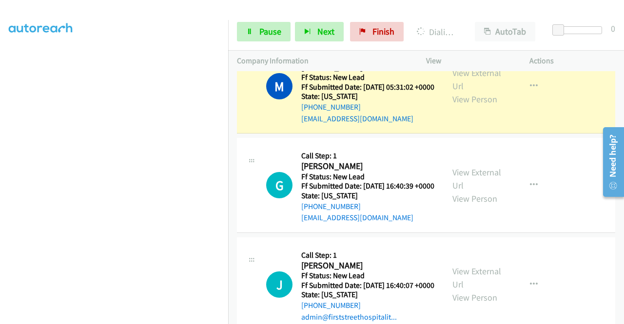
click at [461, 70] on link "Add to do not call list" at bounding box center [482, 59] width 130 height 19
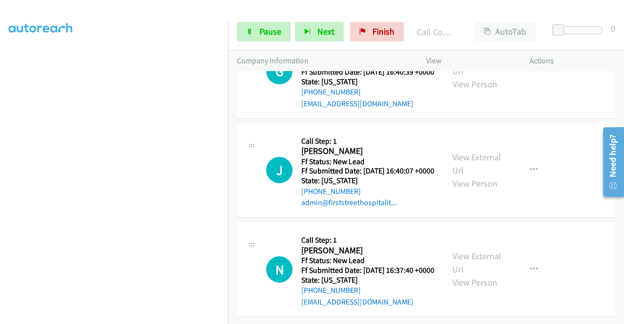
scroll to position [2295, 0]
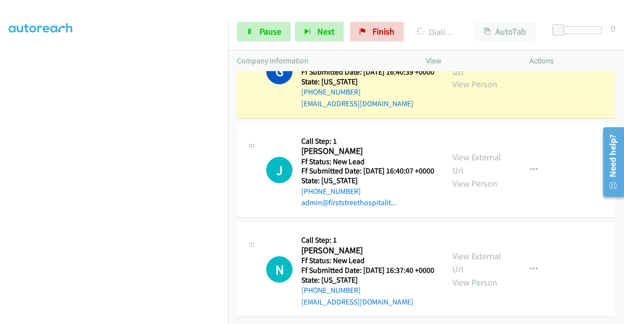
click at [472, 77] on link "View External Url" at bounding box center [476, 64] width 49 height 24
click at [242, 119] on div "G Callback Scheduled Call Step: 1 Gary Earl America/New_York Ff Status: New Lea…" at bounding box center [426, 71] width 378 height 95
click at [259, 35] on span "Pause" at bounding box center [270, 31] width 22 height 11
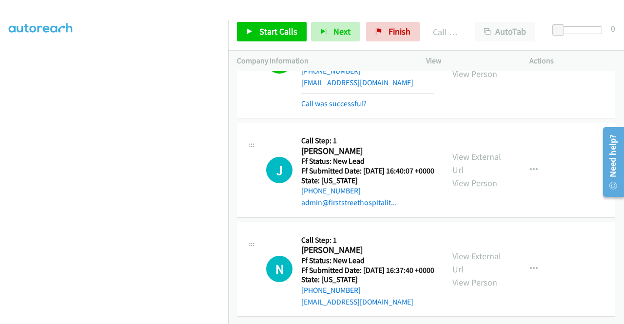
scroll to position [2392, 0]
click at [350, 108] on link "Call was successful?" at bounding box center [333, 103] width 65 height 9
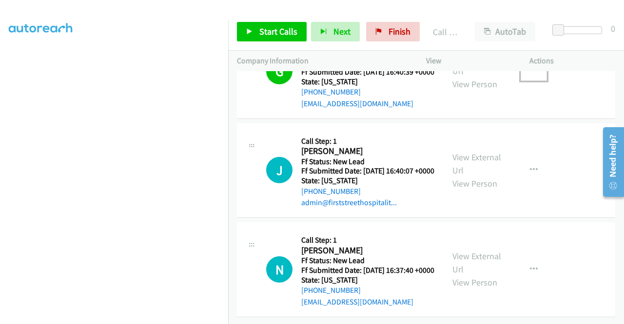
click at [520, 81] on button "button" at bounding box center [533, 70] width 26 height 19
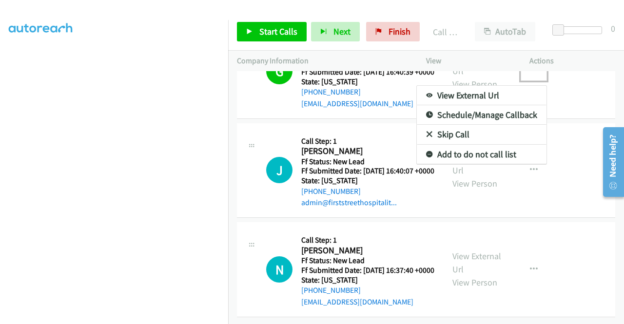
click at [485, 164] on link "Add to do not call list" at bounding box center [482, 154] width 130 height 19
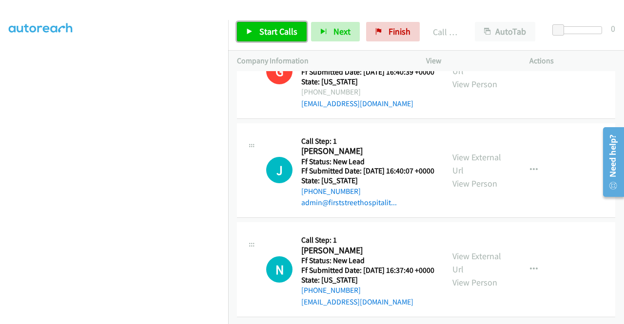
click at [277, 36] on span "Start Calls" at bounding box center [278, 31] width 38 height 11
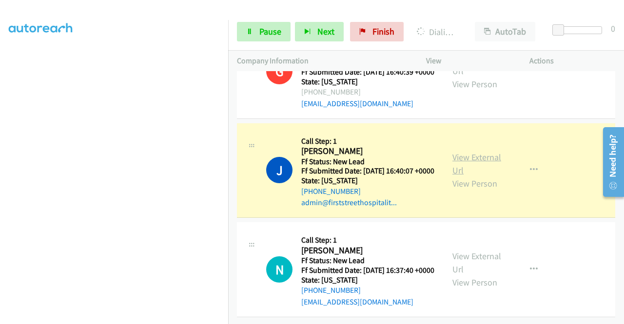
click at [457, 176] on link "View External Url" at bounding box center [476, 164] width 49 height 24
click at [8, 124] on aside "Dialing Mode: Power | Switch to Preview My Lists" at bounding box center [114, 91] width 228 height 539
click at [243, 30] on link "Pause" at bounding box center [264, 31] width 54 height 19
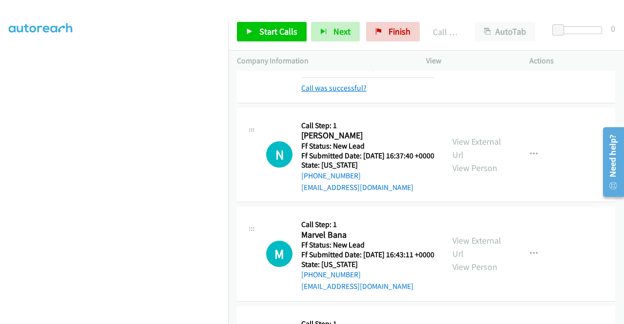
click at [329, 93] on link "Call was successful?" at bounding box center [333, 87] width 65 height 9
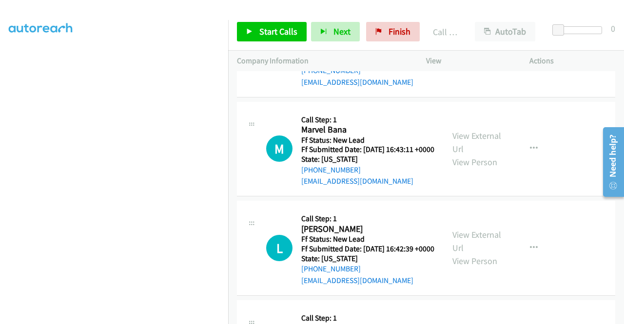
scroll to position [2561, 0]
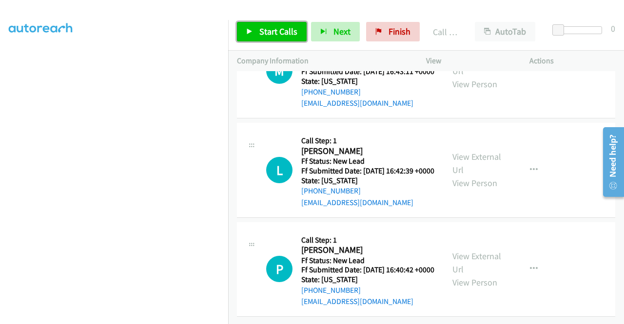
click at [284, 28] on span "Start Calls" at bounding box center [278, 31] width 38 height 11
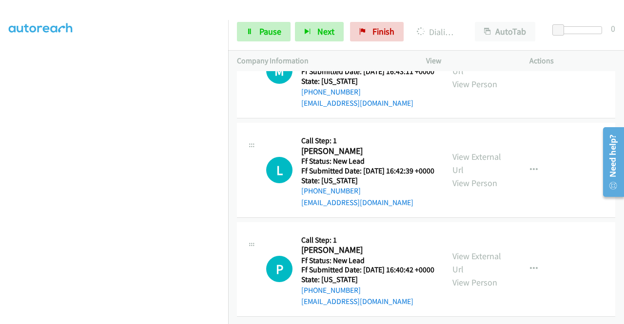
click at [0, 76] on aside "Dialing Mode: Power | Switch to Preview My Lists" at bounding box center [114, 74] width 228 height 539
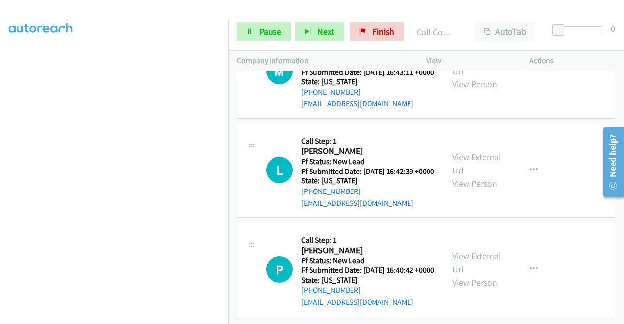
scroll to position [2730, 0]
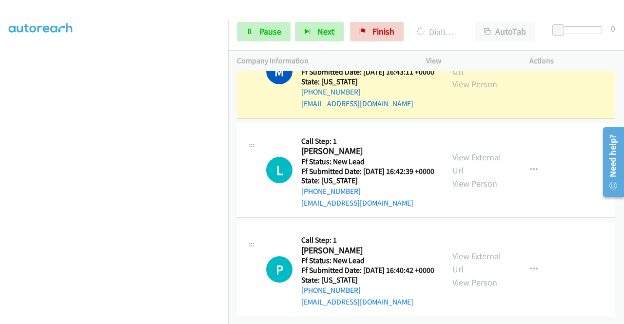
click at [464, 77] on link "View External Url" at bounding box center [476, 64] width 49 height 24
click at [157, 317] on section at bounding box center [114, 93] width 211 height 466
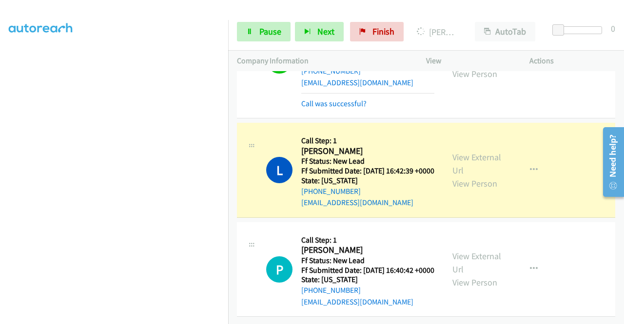
scroll to position [2824, 0]
click at [473, 152] on link "View External Url" at bounding box center [476, 164] width 49 height 24
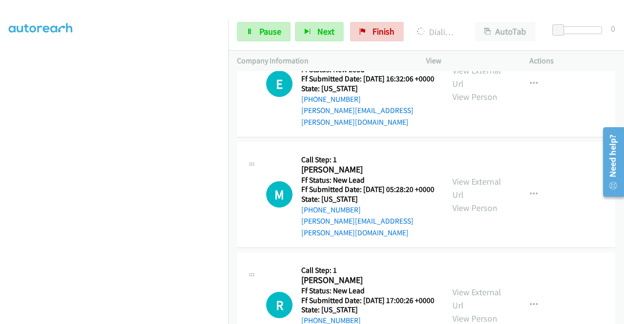
scroll to position [3052, 0]
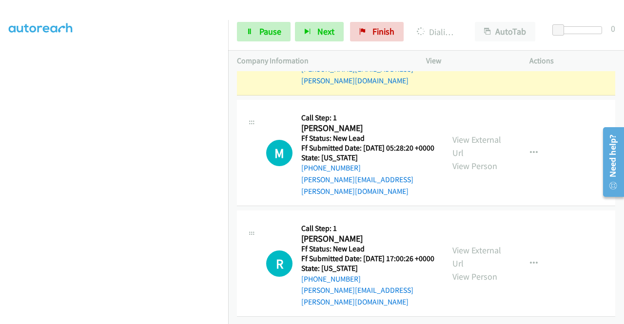
click at [469, 48] on link "View External Url" at bounding box center [476, 35] width 49 height 24
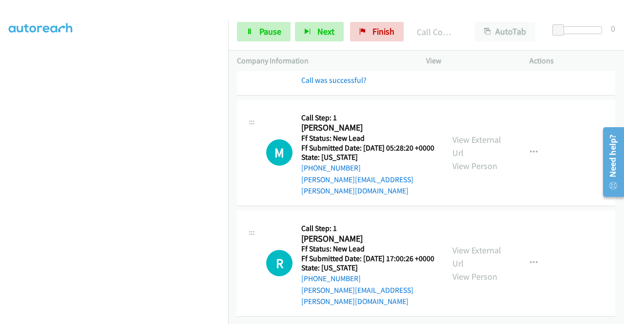
scroll to position [3321, 0]
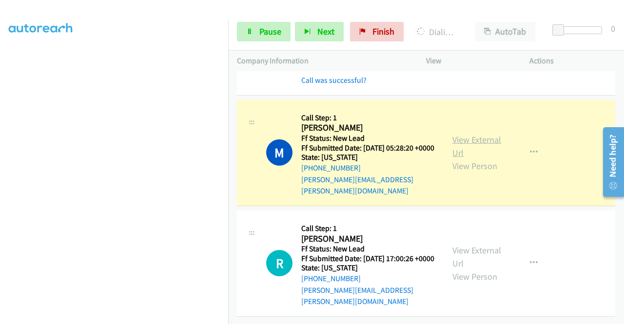
click at [465, 136] on link "View External Url" at bounding box center [476, 146] width 49 height 24
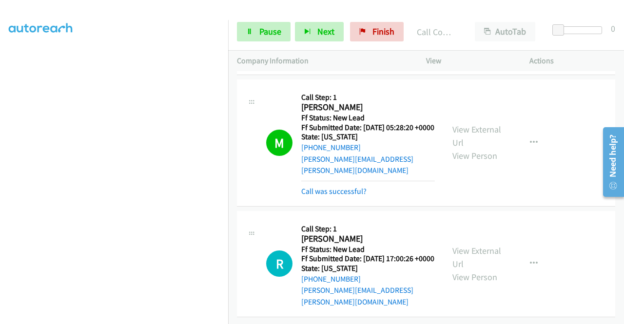
scroll to position [3341, 0]
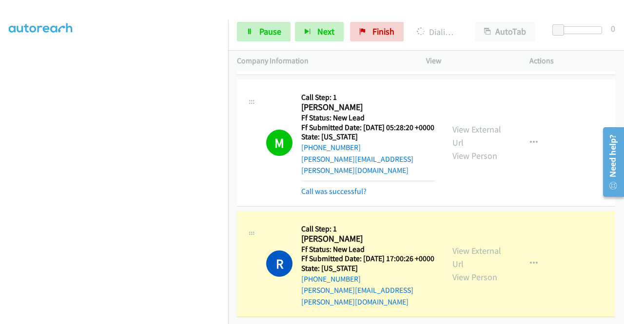
click at [478, 235] on div "View External Url View Person View External Url Email Schedule/Manage Callback …" at bounding box center [499, 264] width 112 height 88
click at [466, 245] on link "View External Url" at bounding box center [476, 257] width 49 height 24
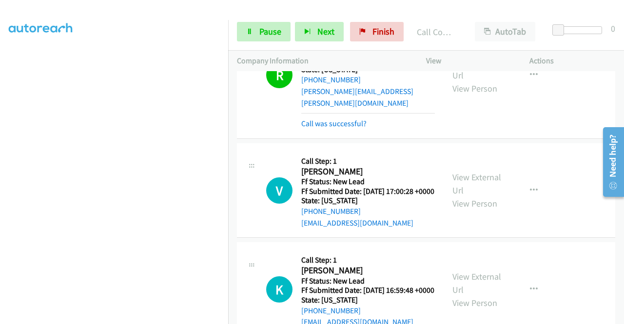
scroll to position [3708, 0]
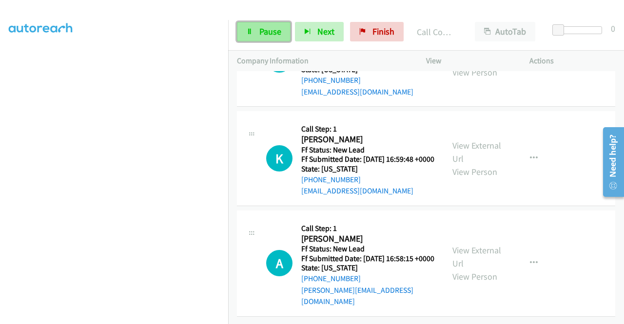
click at [272, 40] on link "Pause" at bounding box center [264, 31] width 54 height 19
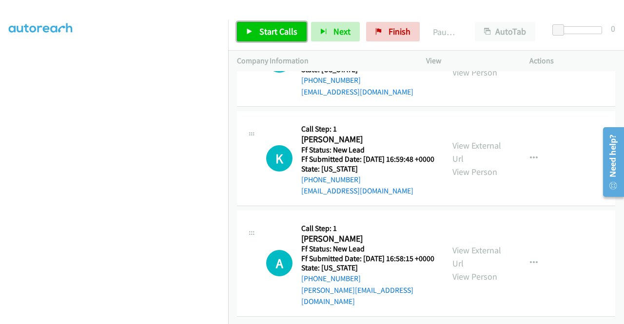
click at [272, 40] on link "Start Calls" at bounding box center [272, 31] width 70 height 19
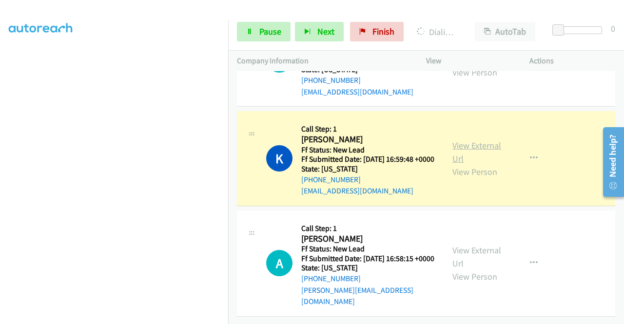
click at [464, 140] on link "View External Url" at bounding box center [476, 152] width 49 height 24
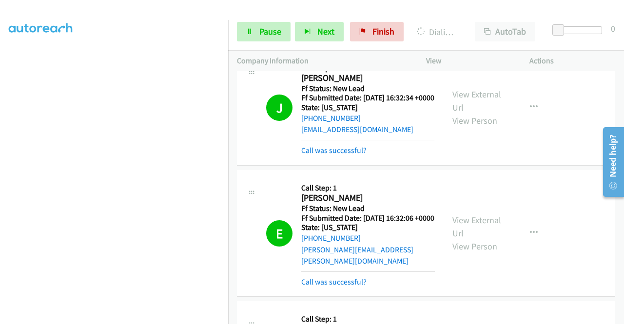
scroll to position [2964, 0]
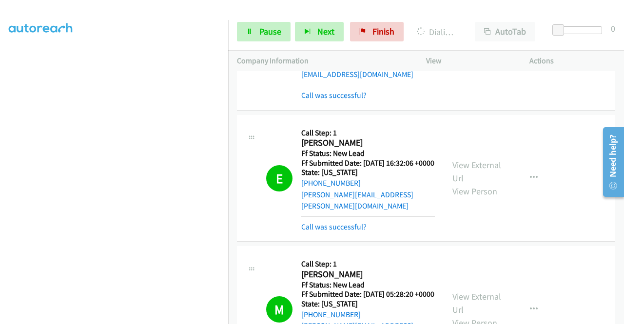
click at [256, 39] on link "Pause" at bounding box center [264, 31] width 54 height 19
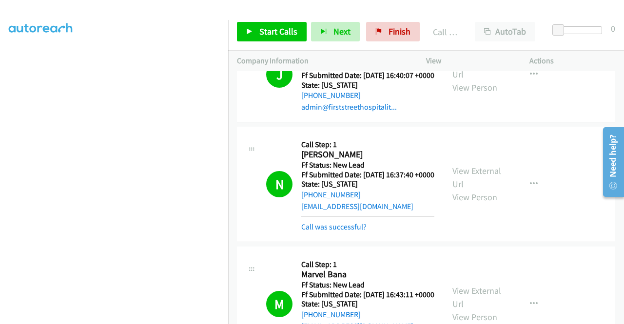
scroll to position [0, 0]
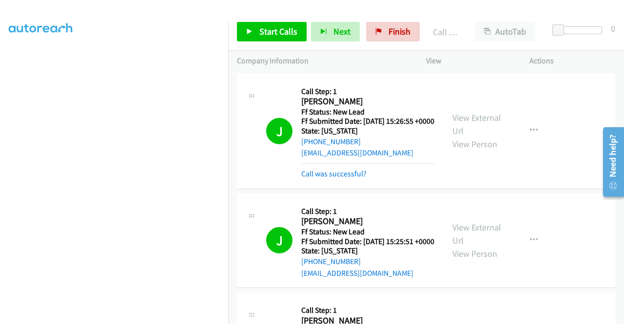
click at [383, 46] on div "Start Calls Pause Next Finish Call Completed AutoTab AutoTab 0" at bounding box center [426, 32] width 396 height 38
click at [383, 41] on div "Start Calls Pause Next Finish Call Completed AutoTab AutoTab 0" at bounding box center [426, 32] width 396 height 38
click at [380, 33] on link "Finish" at bounding box center [393, 31] width 54 height 19
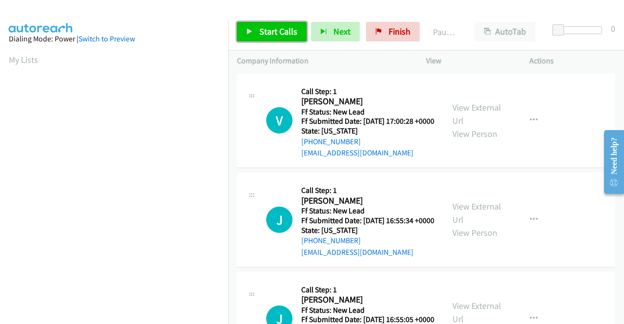
click at [272, 37] on span "Start Calls" at bounding box center [278, 31] width 38 height 11
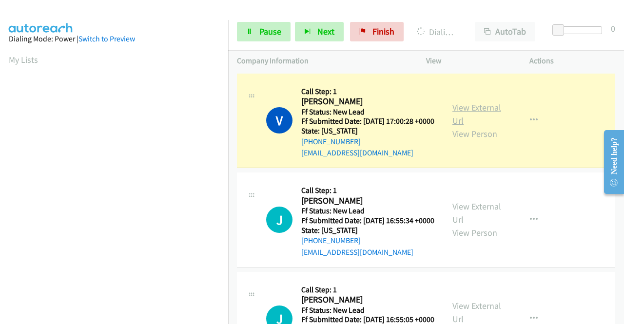
click at [459, 109] on link "View External Url" at bounding box center [476, 114] width 49 height 24
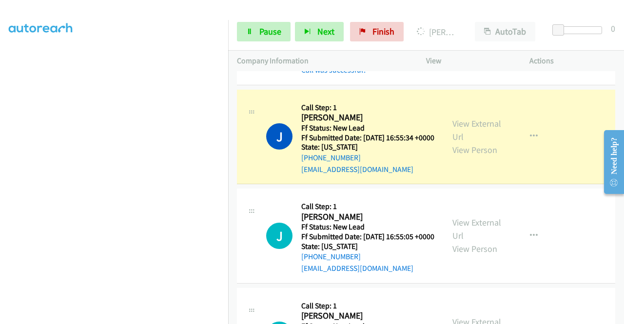
scroll to position [123, 0]
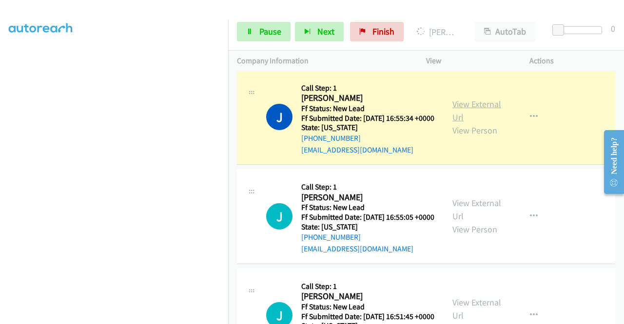
click at [468, 121] on link "View External Url" at bounding box center [476, 110] width 49 height 24
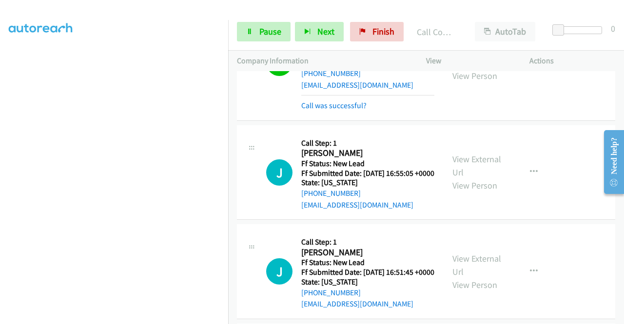
scroll to position [253, 0]
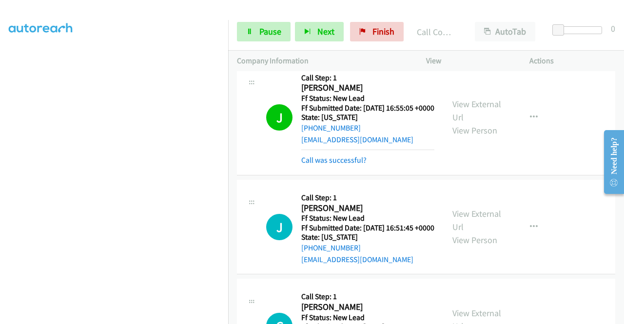
click at [407, 94] on h2 "[PERSON_NAME]" at bounding box center [366, 87] width 130 height 11
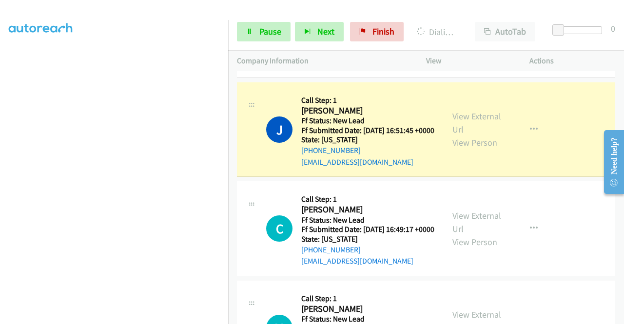
scroll to position [370, 0]
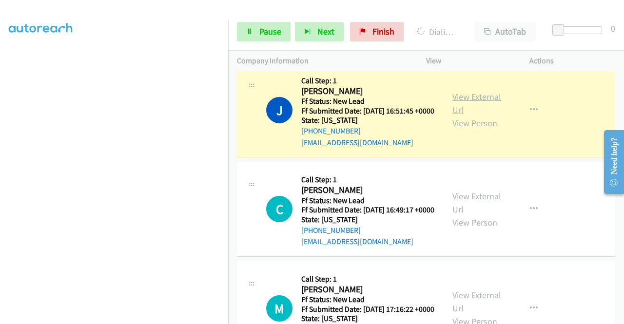
click at [489, 115] on link "View External Url" at bounding box center [476, 103] width 49 height 24
click at [261, 45] on div "Start Calls Pause Next Finish Dialing [PERSON_NAME] AutoTab AutoTab 0" at bounding box center [426, 32] width 396 height 38
click at [253, 31] on link "Pause" at bounding box center [264, 31] width 54 height 19
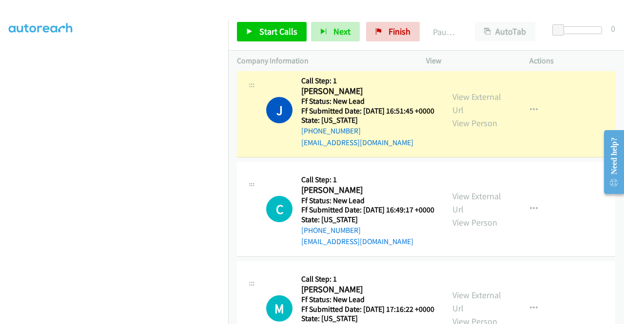
scroll to position [0, 0]
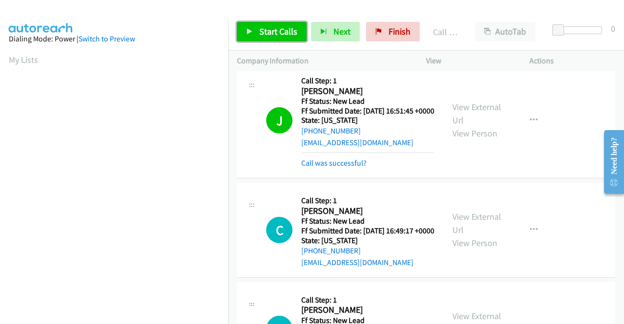
click at [254, 38] on link "Start Calls" at bounding box center [272, 31] width 70 height 19
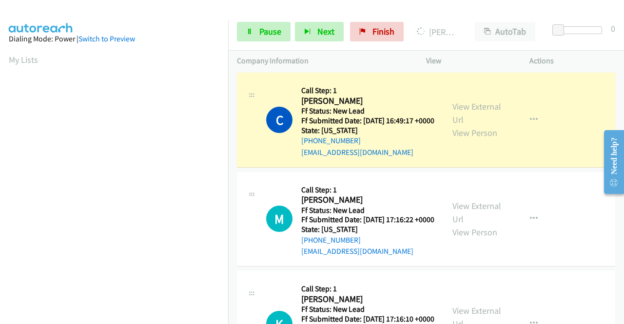
scroll to position [539, 0]
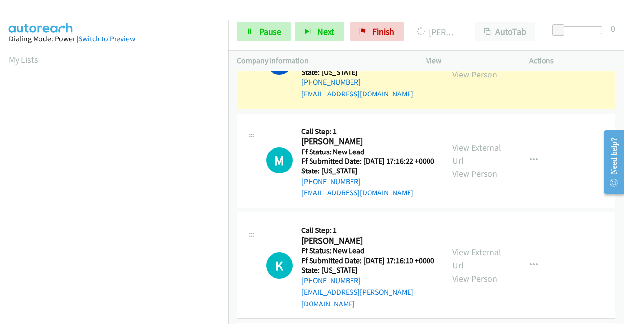
click at [476, 67] on link "View External Url" at bounding box center [476, 54] width 49 height 24
click at [0, 200] on aside "Dialing Mode: Power | Switch to Preview My Lists" at bounding box center [114, 74] width 228 height 539
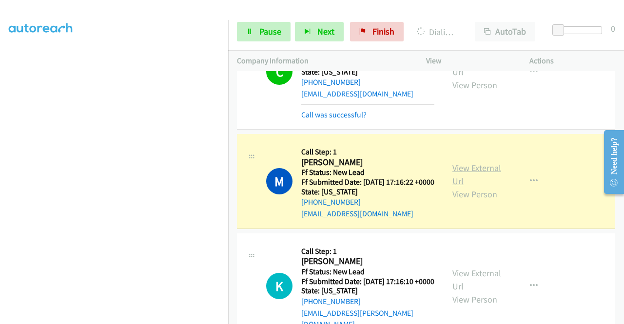
click at [487, 187] on link "View External Url" at bounding box center [476, 174] width 49 height 24
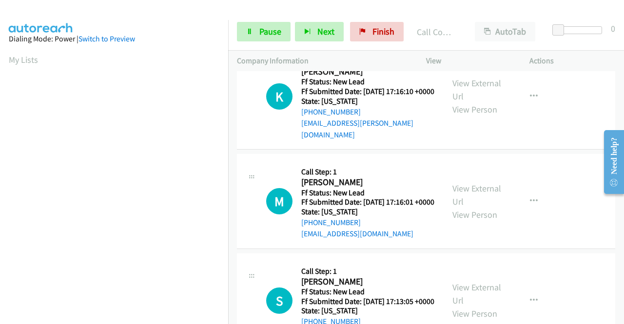
scroll to position [753, 0]
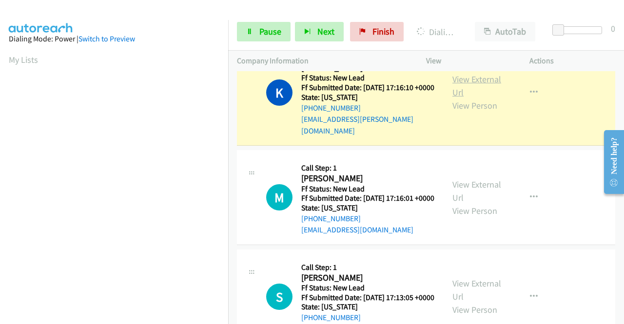
click at [472, 98] on link "View External Url" at bounding box center [476, 86] width 49 height 24
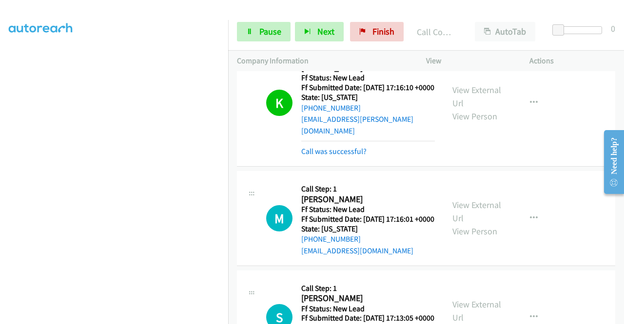
click at [623, 319] on div "[PHONE_NUMBER] Call failed - Please reload the list and try again The Callbar F…" at bounding box center [426, 197] width 396 height 253
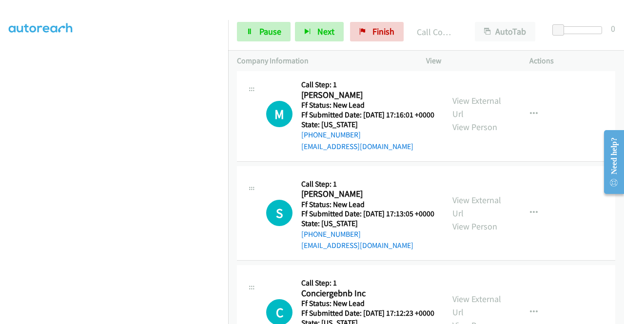
scroll to position [877, 0]
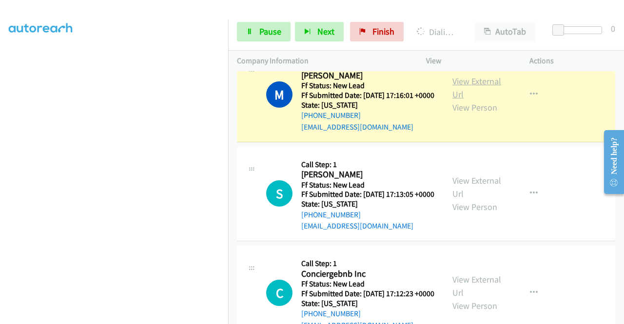
click at [477, 100] on link "View External Url" at bounding box center [476, 88] width 49 height 24
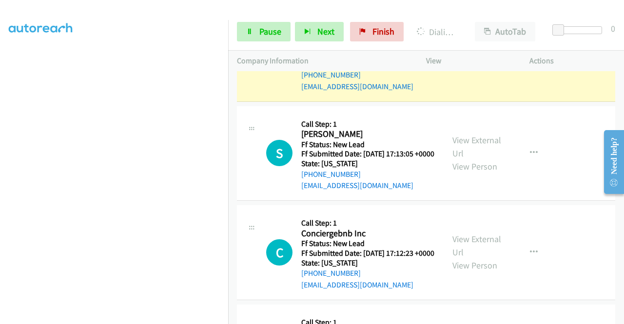
scroll to position [920, 0]
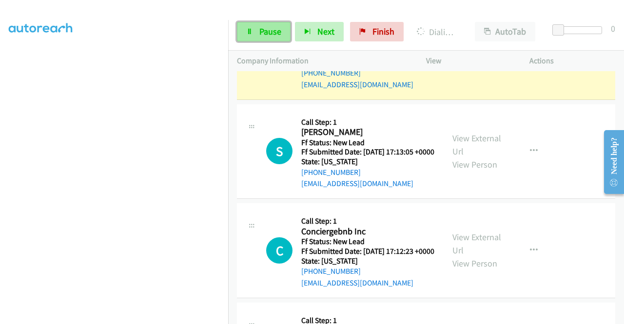
click at [251, 30] on icon at bounding box center [249, 32] width 7 height 7
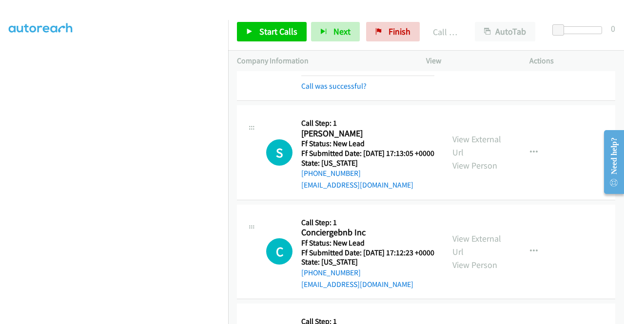
scroll to position [1023, 0]
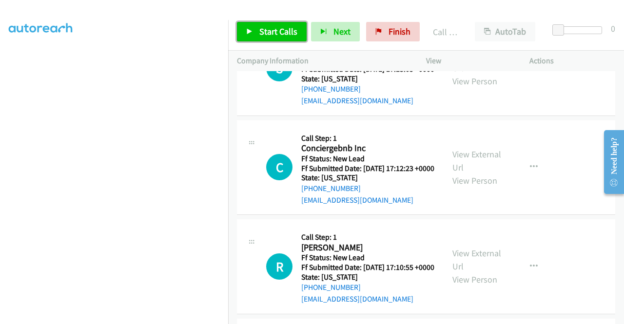
click at [253, 33] on link "Start Calls" at bounding box center [272, 31] width 70 height 19
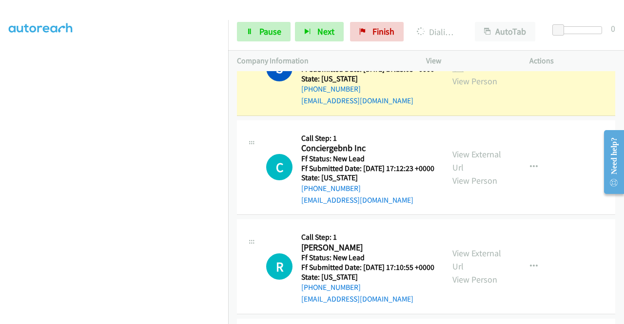
click at [473, 74] on link "View External Url" at bounding box center [476, 61] width 49 height 24
click at [455, 74] on link "View External Url" at bounding box center [476, 61] width 49 height 24
click at [0, 113] on aside "Dialing Mode: Power | Switch to Preview My Lists" at bounding box center [114, 74] width 228 height 539
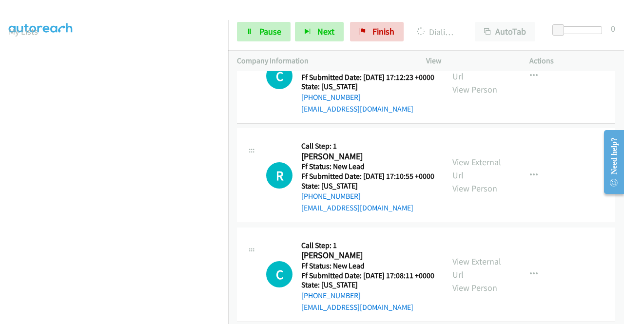
scroll to position [0, 0]
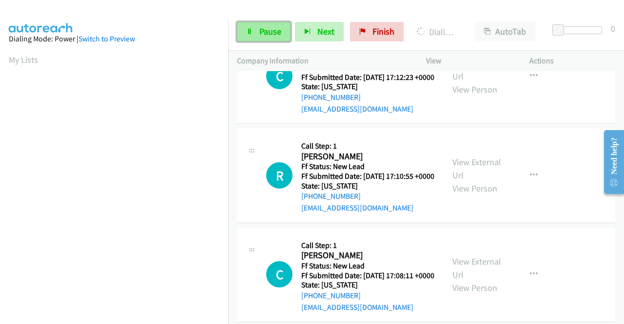
click at [272, 38] on link "Pause" at bounding box center [264, 31] width 54 height 19
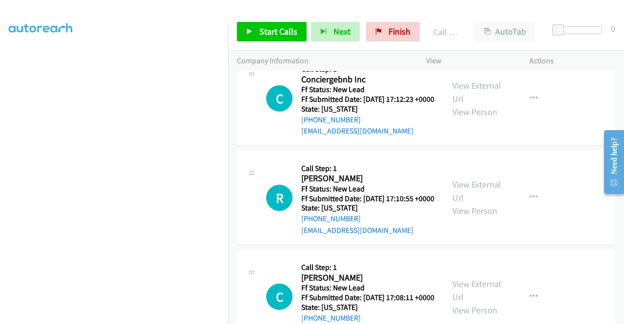
scroll to position [1069, 0]
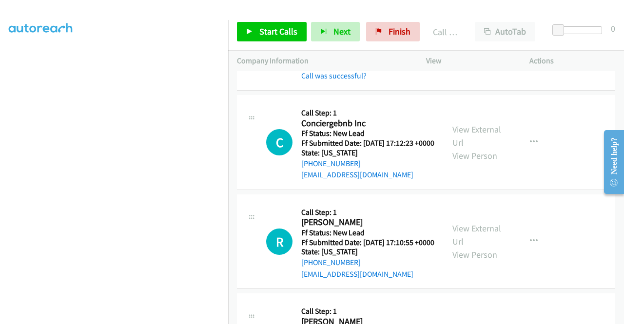
click at [490, 38] on link "View External Url" at bounding box center [476, 26] width 49 height 24
click at [280, 37] on span "Start Calls" at bounding box center [278, 31] width 38 height 11
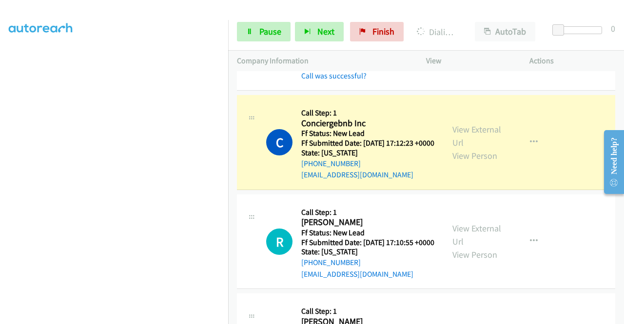
click at [0, 184] on aside "Dialing Mode: Power | Switch to Preview My Lists" at bounding box center [114, 74] width 228 height 539
click at [462, 148] on link "View External Url" at bounding box center [476, 136] width 49 height 24
click at [228, 93] on td "S Callback Scheduled Call Step: 1 [PERSON_NAME] America/New_York Ff Status: New…" at bounding box center [426, 33] width 396 height 120
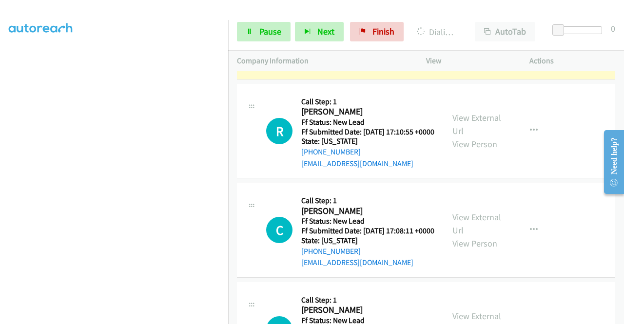
scroll to position [1186, 0]
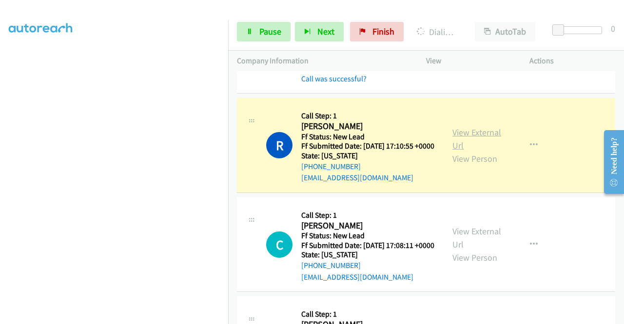
click at [481, 151] on link "View External Url" at bounding box center [476, 139] width 49 height 24
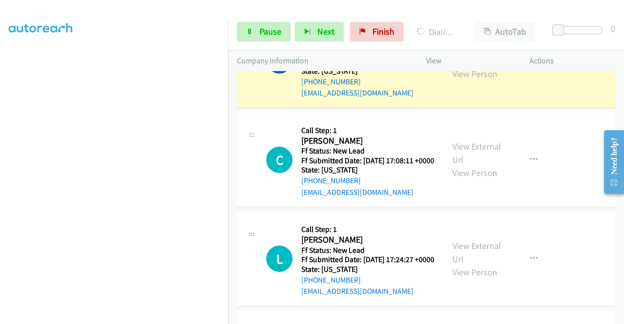
scroll to position [1290, 0]
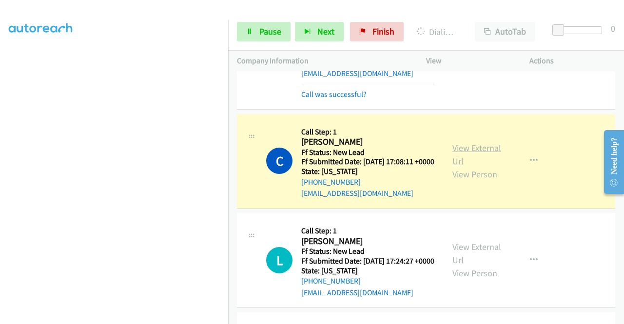
click at [460, 167] on link "View External Url" at bounding box center [476, 154] width 49 height 24
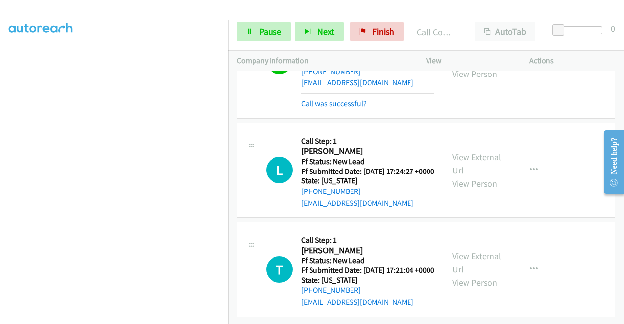
scroll to position [1527, 0]
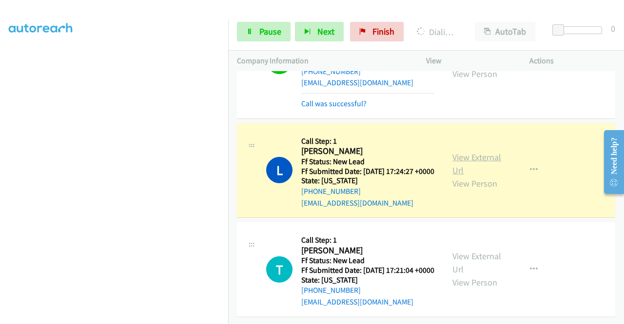
click at [454, 152] on link "View External Url" at bounding box center [476, 164] width 49 height 24
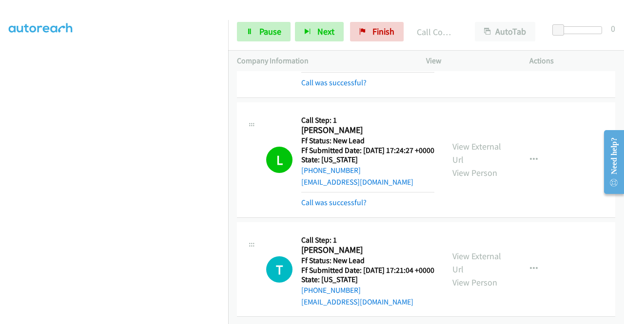
scroll to position [1548, 0]
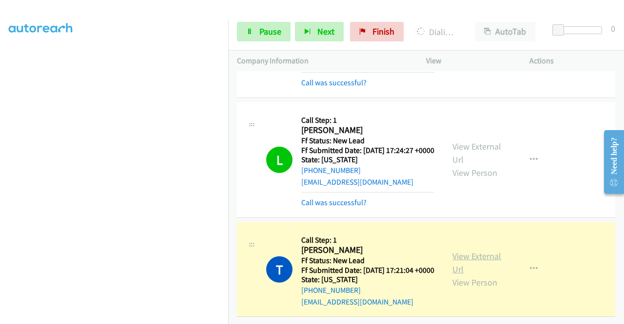
click at [474, 250] on link "View External Url" at bounding box center [476, 262] width 49 height 24
click at [259, 42] on div "Start Calls Pause Next Finish Dialing Tracy Ross AutoTab AutoTab 0" at bounding box center [426, 32] width 396 height 38
click at [257, 28] on link "Pause" at bounding box center [264, 31] width 54 height 19
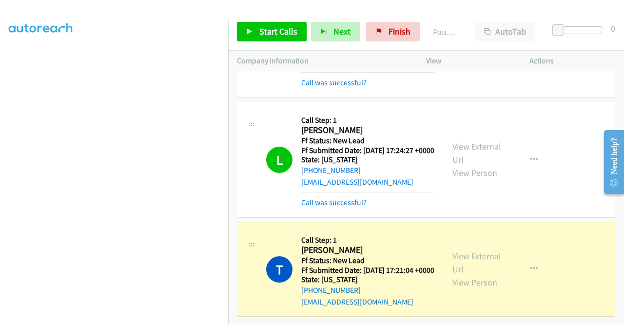
click at [0, 68] on aside "Dialing Mode: Power | Switch to Preview My Lists" at bounding box center [114, 74] width 228 height 539
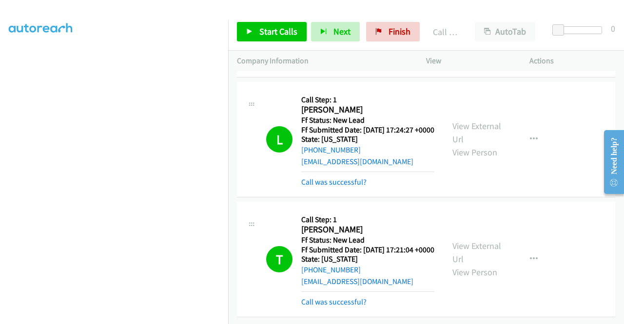
scroll to position [0, 0]
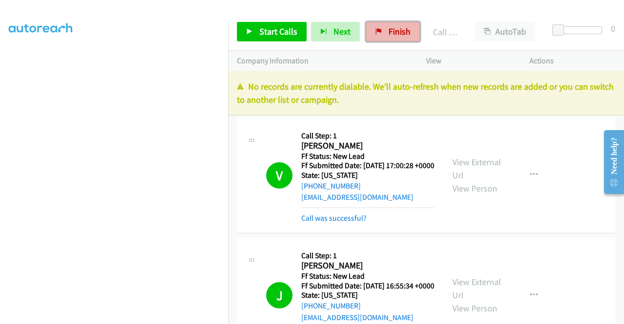
click at [380, 37] on link "Finish" at bounding box center [393, 31] width 54 height 19
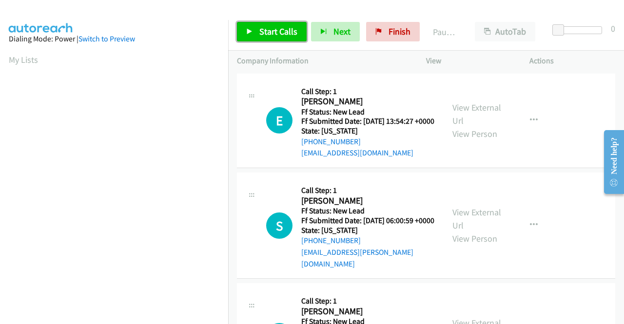
click at [275, 36] on span "Start Calls" at bounding box center [278, 31] width 38 height 11
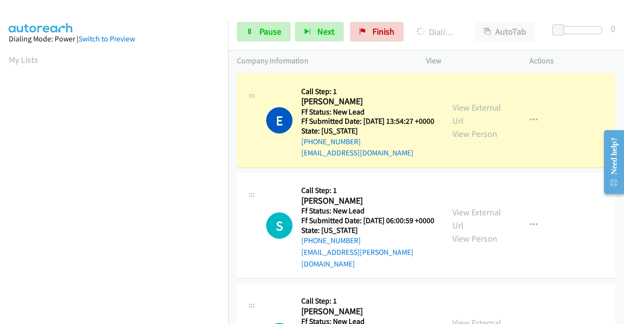
click at [0, 161] on aside "Dialing Mode: Power | Switch to Preview My Lists" at bounding box center [114, 289] width 228 height 539
click at [472, 115] on link "View External Url" at bounding box center [476, 114] width 49 height 24
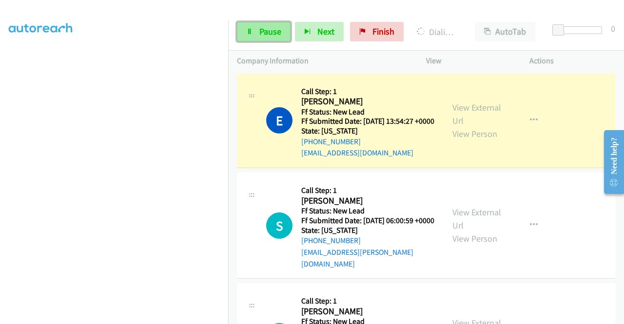
click at [259, 26] on span "Pause" at bounding box center [270, 31] width 22 height 11
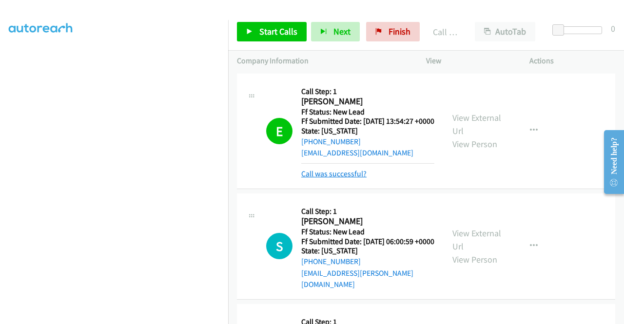
click at [357, 178] on link "Call was successful?" at bounding box center [333, 173] width 65 height 9
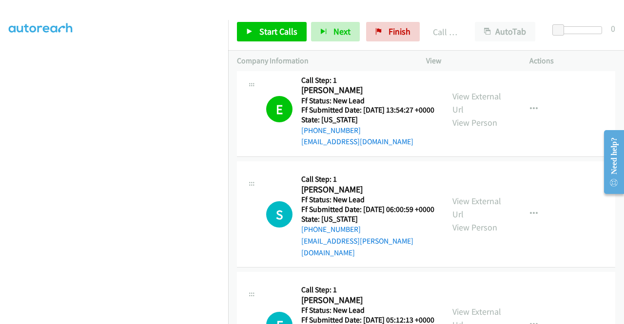
scroll to position [19, 0]
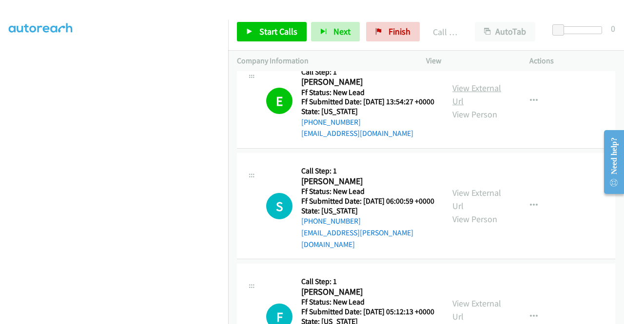
click at [469, 88] on link "View External Url" at bounding box center [476, 94] width 49 height 24
click at [480, 92] on link "View External Url" at bounding box center [476, 94] width 49 height 24
click at [284, 26] on span "Start Calls" at bounding box center [278, 31] width 38 height 11
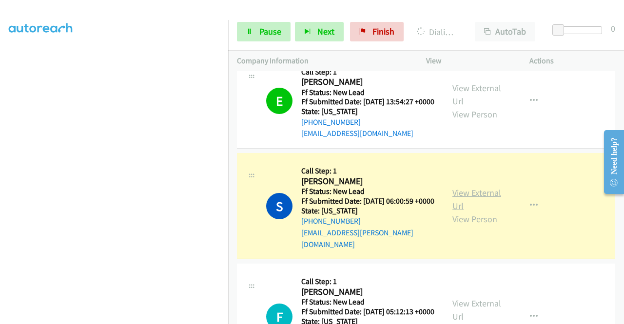
click at [463, 206] on link "View External Url" at bounding box center [476, 199] width 49 height 24
click at [0, 163] on aside "Dialing Mode: Power | Switch to Preview My Lists" at bounding box center [114, 74] width 228 height 539
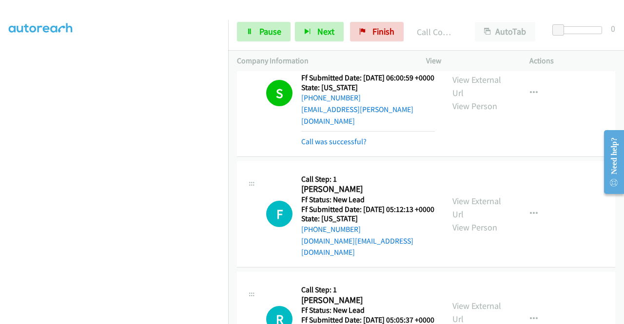
scroll to position [214, 0]
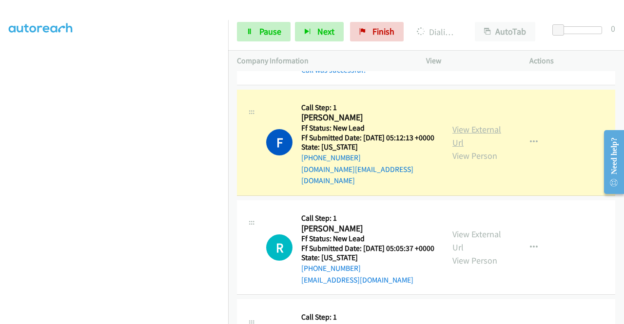
click at [469, 133] on link "View External Url" at bounding box center [476, 136] width 49 height 24
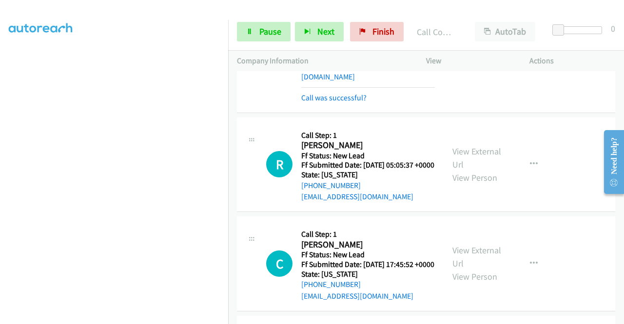
scroll to position [351, 0]
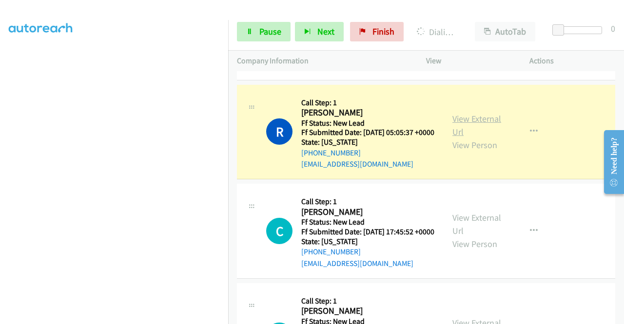
click at [470, 129] on link "View External Url" at bounding box center [476, 125] width 49 height 24
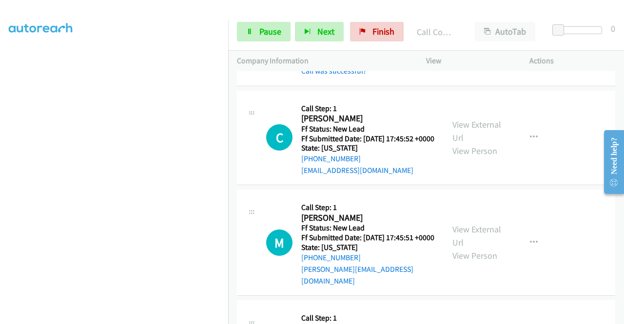
scroll to position [474, 0]
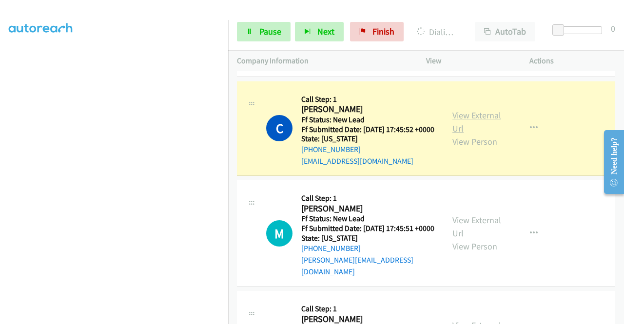
click at [482, 134] on link "View External Url" at bounding box center [476, 122] width 49 height 24
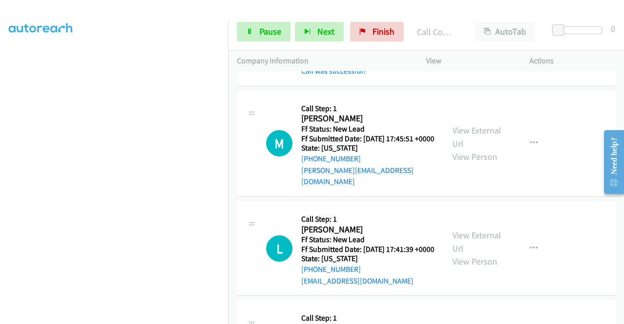
scroll to position [611, 0]
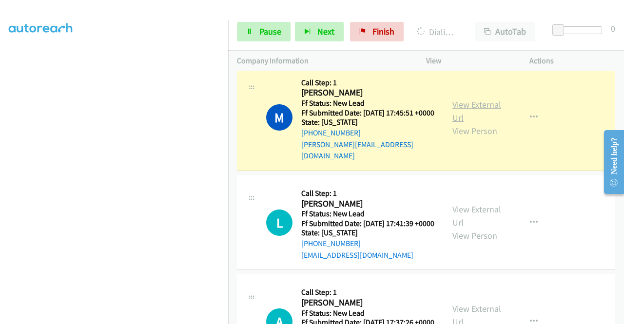
click at [477, 123] on link "View External Url" at bounding box center [476, 111] width 49 height 24
click at [270, 30] on span "Pause" at bounding box center [270, 31] width 22 height 11
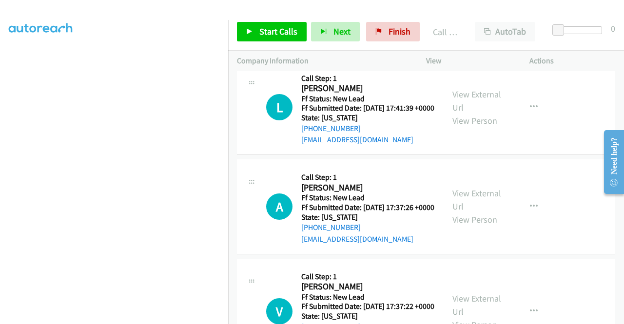
scroll to position [747, 0]
click at [292, 41] on div "Start Calls Pause Next Finish Call Completed AutoTab AutoTab 0" at bounding box center [426, 32] width 396 height 38
click at [291, 38] on link "Start Calls" at bounding box center [272, 31] width 70 height 19
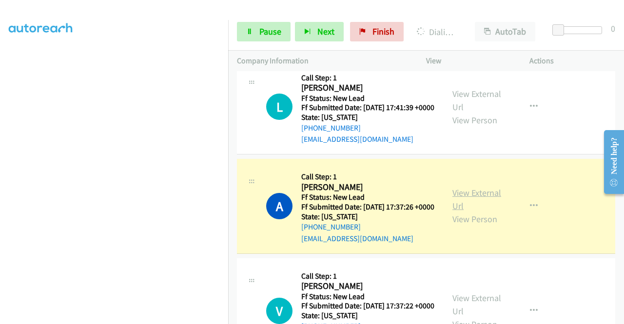
click at [472, 211] on link "View External Url" at bounding box center [476, 199] width 49 height 24
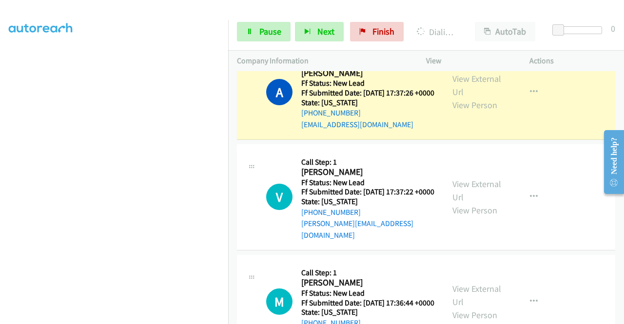
scroll to position [870, 0]
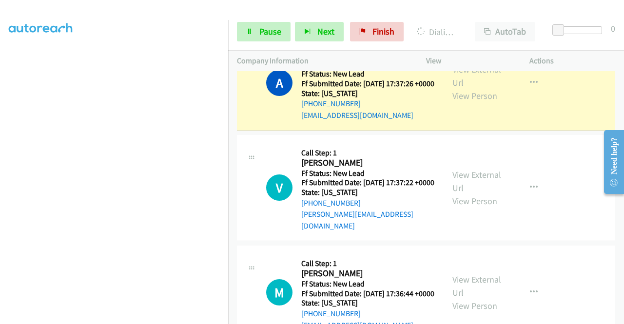
click at [0, 114] on aside "Dialing Mode: Power | Switch to Preview My Lists" at bounding box center [114, 74] width 228 height 539
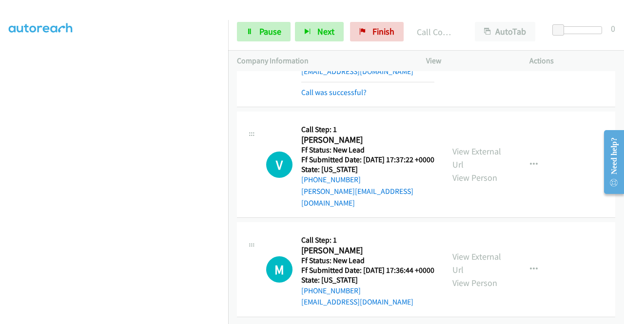
scroll to position [969, 0]
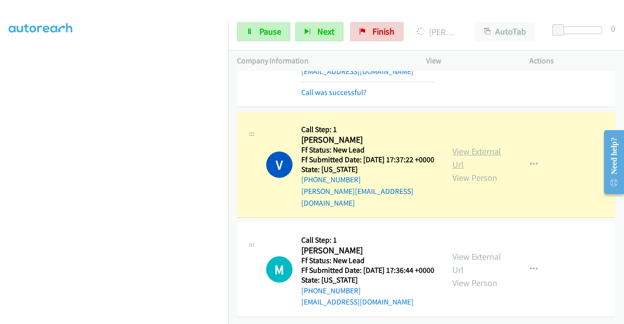
click at [458, 146] on link "View External Url" at bounding box center [476, 158] width 49 height 24
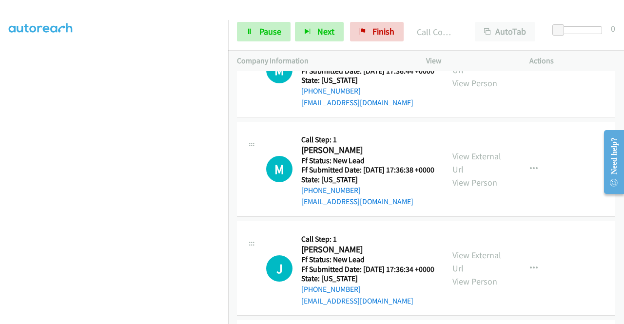
scroll to position [1125, 0]
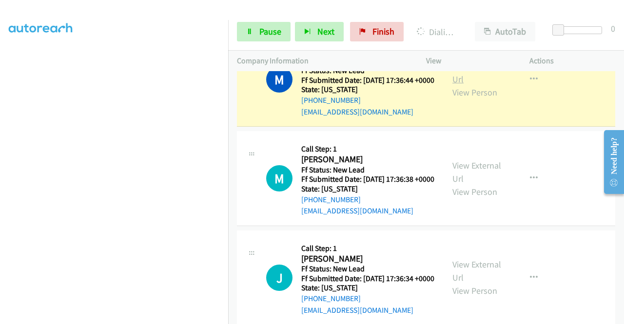
click at [457, 85] on link "View External Url" at bounding box center [476, 72] width 49 height 24
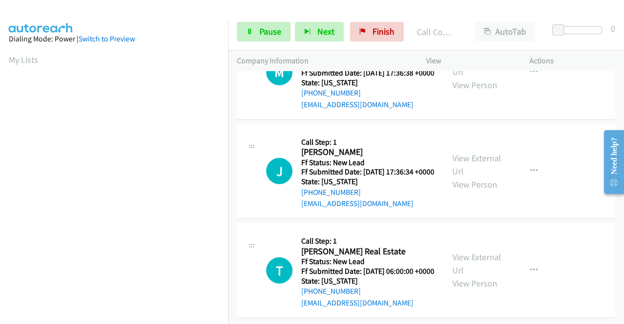
scroll to position [1262, 0]
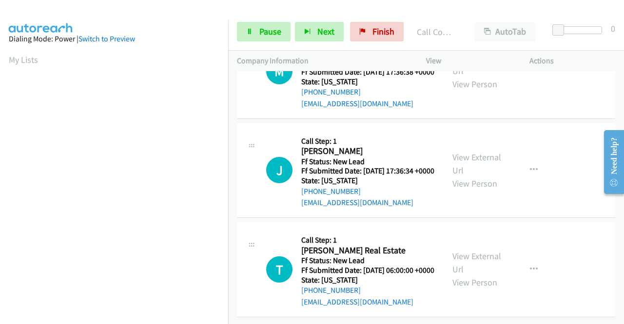
click at [426, 119] on div "M Callback Scheduled Call Step: 1 [PERSON_NAME] Pacific/[GEOGRAPHIC_DATA] Ff St…" at bounding box center [426, 71] width 378 height 95
click at [265, 34] on span "Pause" at bounding box center [270, 31] width 22 height 11
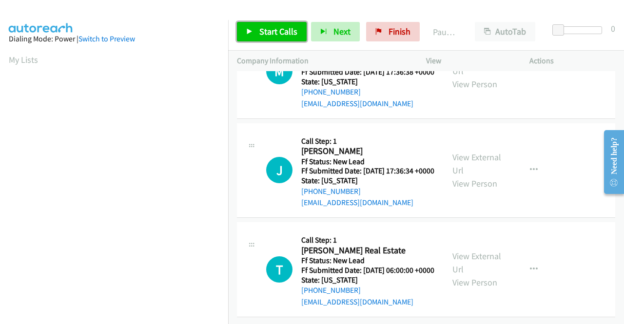
click at [265, 34] on span "Start Calls" at bounding box center [278, 31] width 38 height 11
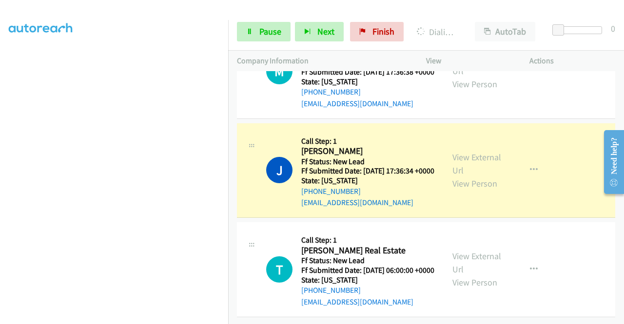
scroll to position [209, 0]
click at [468, 176] on link "View External Url" at bounding box center [476, 164] width 49 height 24
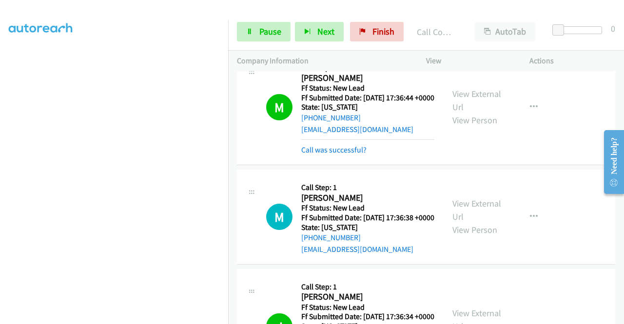
scroll to position [1357, 0]
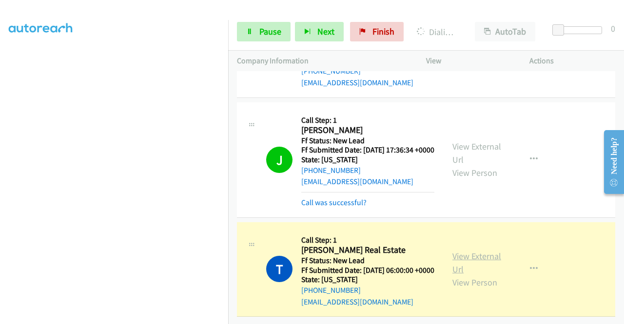
click at [468, 250] on link "View External Url" at bounding box center [476, 262] width 49 height 24
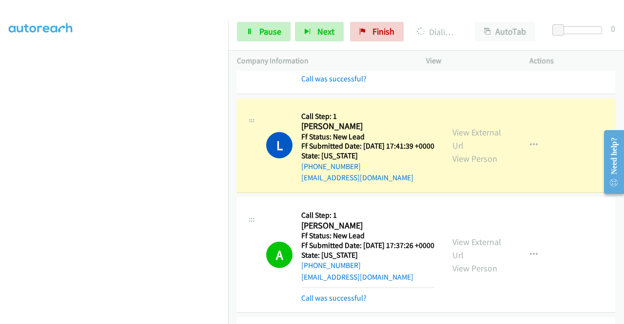
scroll to position [648, 0]
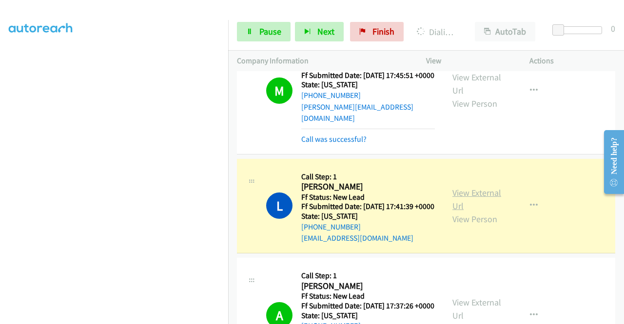
click at [480, 211] on link "View External Url" at bounding box center [476, 199] width 49 height 24
click at [246, 35] on link "Pause" at bounding box center [264, 31] width 54 height 19
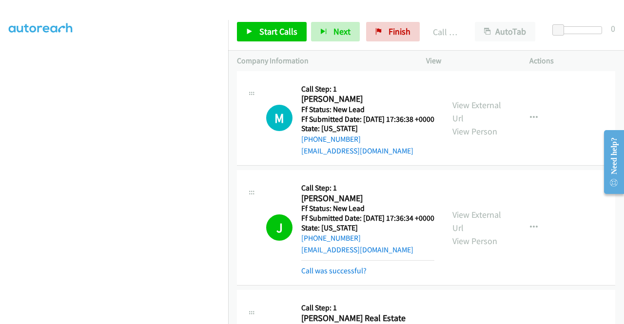
scroll to position [1241, 0]
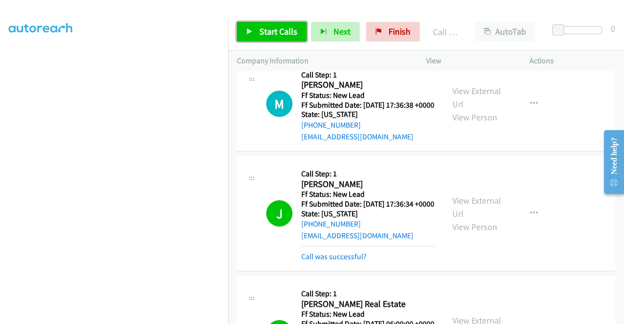
click at [260, 35] on span "Start Calls" at bounding box center [278, 31] width 38 height 11
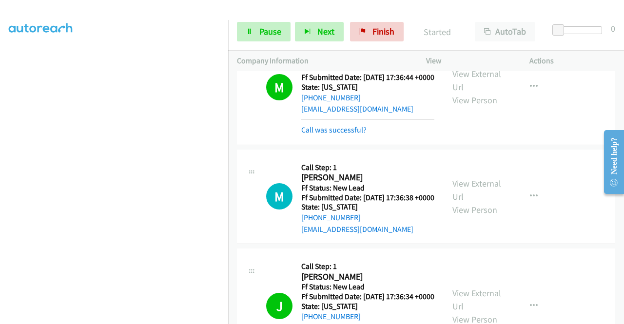
scroll to position [1151, 0]
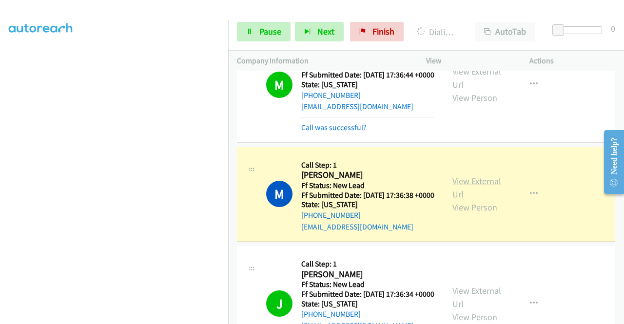
click at [465, 200] on link "View External Url" at bounding box center [476, 187] width 49 height 24
click at [0, 142] on aside "Dialing Mode: Power | Switch to Preview My Lists" at bounding box center [114, 74] width 228 height 539
click at [145, 316] on section at bounding box center [114, 93] width 211 height 466
click at [229, 45] on div "Start Calls Pause Next Finish Dialing [PERSON_NAME] AutoTab AutoTab 0" at bounding box center [426, 32] width 396 height 38
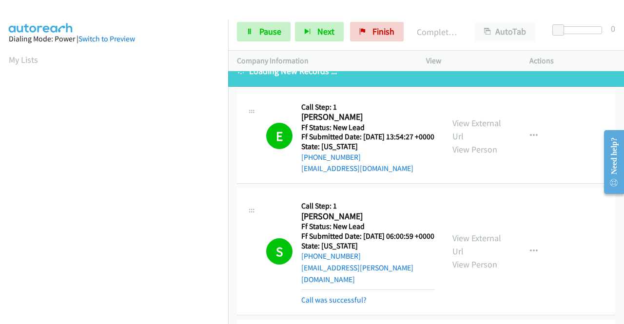
scroll to position [0, 0]
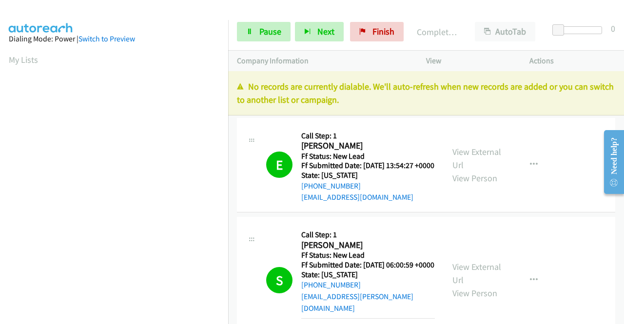
click at [269, 43] on div "Start Calls Pause Next Finish Completed All Calls AutoTab AutoTab 0" at bounding box center [426, 32] width 396 height 38
click at [273, 37] on span "Pause" at bounding box center [270, 31] width 22 height 11
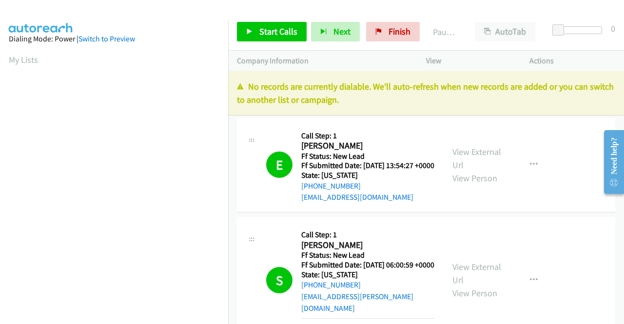
click at [503, 100] on p "No records are currently dialable. We'll auto-refresh when new records are adde…" at bounding box center [426, 93] width 378 height 26
click at [399, 35] on span "Finish" at bounding box center [399, 31] width 22 height 11
